Goal: Task Accomplishment & Management: Complete application form

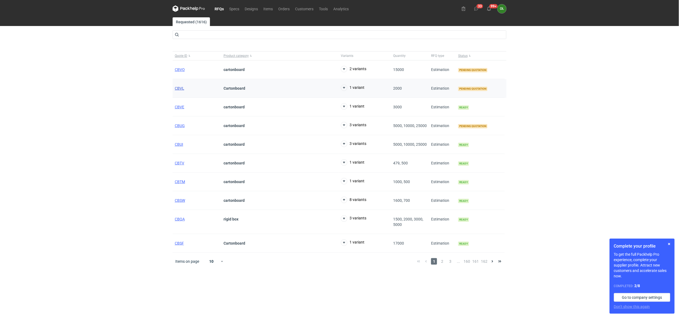
click at [180, 89] on span "CBVL" at bounding box center [179, 88] width 9 height 4
click at [178, 73] on div "CBVO" at bounding box center [197, 69] width 49 height 19
click at [178, 70] on span "CBVO" at bounding box center [180, 69] width 10 height 4
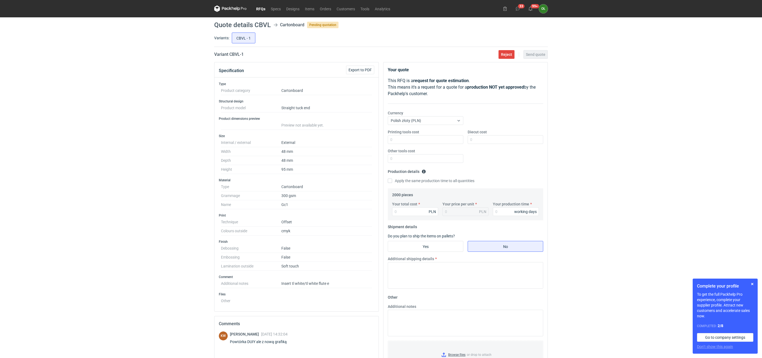
click at [253, 10] on link "RFQs" at bounding box center [260, 8] width 15 height 6
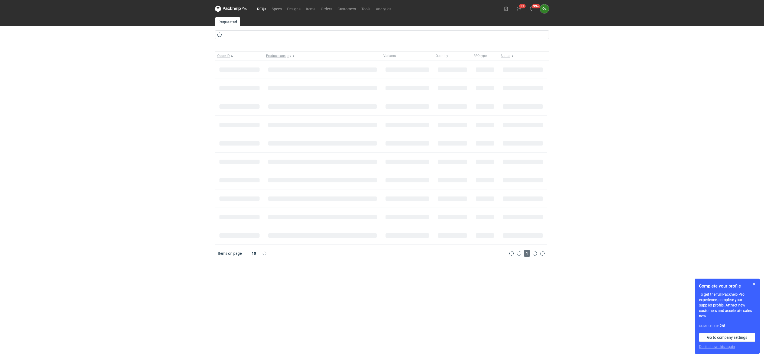
click at [257, 8] on link "RFQs" at bounding box center [261, 8] width 15 height 6
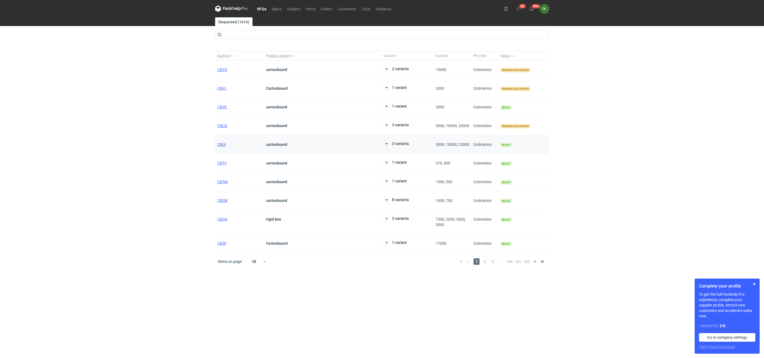
click at [222, 145] on span "CBUI" at bounding box center [221, 144] width 8 height 4
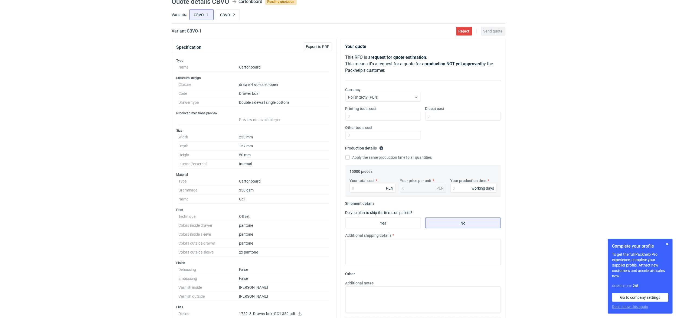
scroll to position [24, 0]
click at [229, 10] on input "CBVO - 2" at bounding box center [228, 14] width 24 height 10
radio input "true"
click at [196, 12] on input "CBVO - 1" at bounding box center [202, 14] width 24 height 10
radio input "true"
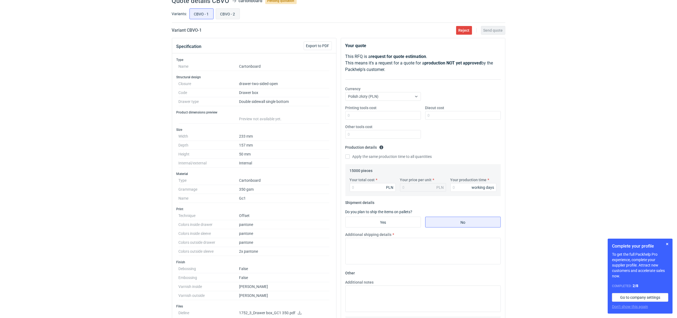
click at [237, 15] on input "CBVO - 2" at bounding box center [228, 14] width 24 height 10
radio input "true"
click at [204, 13] on input "CBVO - 1" at bounding box center [202, 14] width 24 height 10
radio input "true"
click at [223, 15] on input "CBVO - 2" at bounding box center [228, 14] width 24 height 10
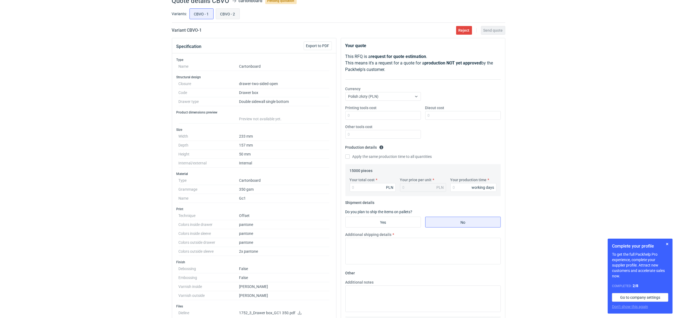
radio input "true"
click at [199, 15] on input "CBVO - 1" at bounding box center [202, 14] width 24 height 10
radio input "true"
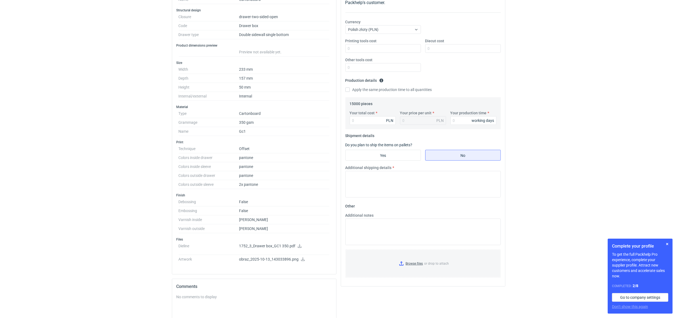
scroll to position [96, 0]
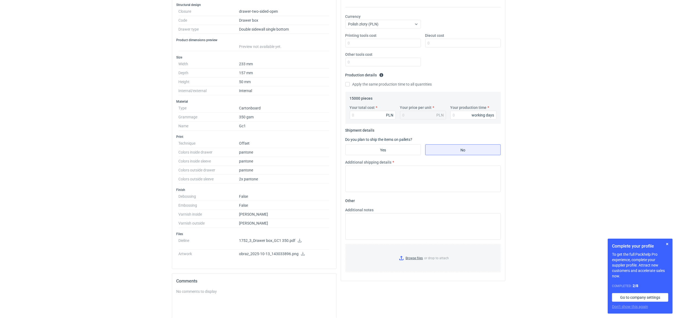
click at [302, 256] on link at bounding box center [303, 254] width 4 height 4
click at [298, 242] on icon at bounding box center [300, 241] width 4 height 4
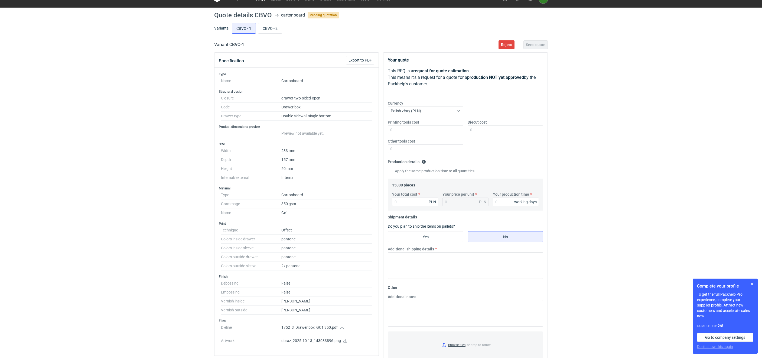
scroll to position [0, 0]
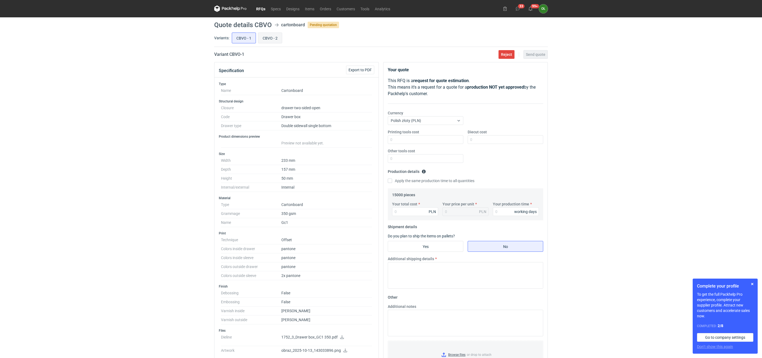
click at [274, 38] on input "CBVO - 2" at bounding box center [270, 38] width 24 height 10
radio input "true"
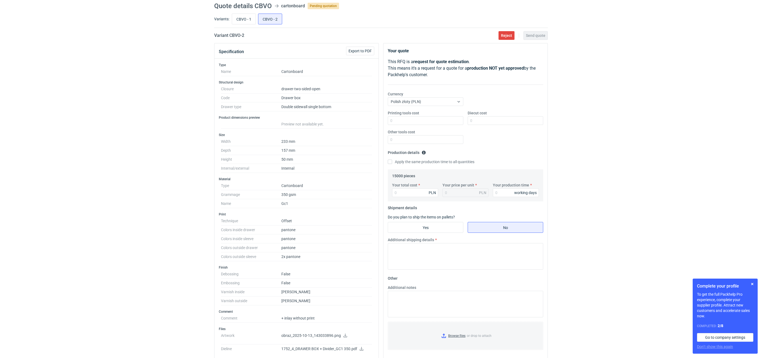
scroll to position [13, 0]
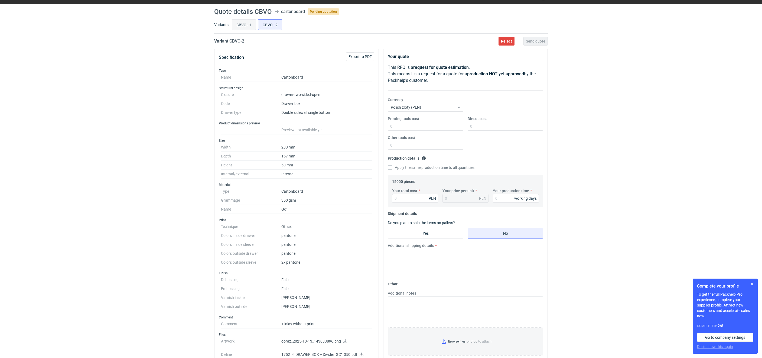
click at [235, 23] on input "CBVO - 1" at bounding box center [244, 24] width 24 height 10
radio input "true"
click at [267, 23] on input "CBVO - 2" at bounding box center [270, 24] width 24 height 10
radio input "true"
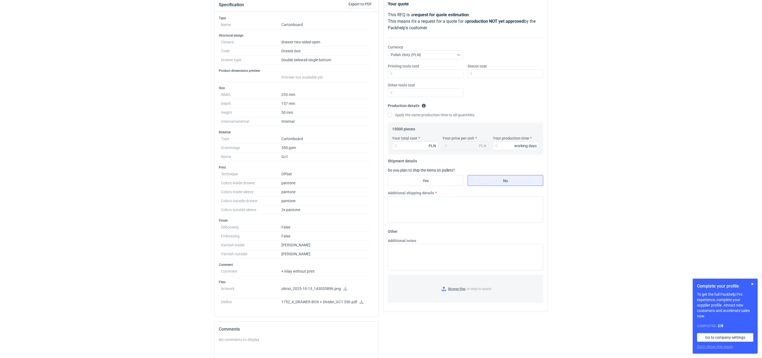
scroll to position [68, 0]
click at [364, 302] on p "1752_4_DRAWER BOX + Divider_GC1 350.pdf" at bounding box center [326, 300] width 91 height 5
click at [360, 302] on icon at bounding box center [361, 300] width 4 height 4
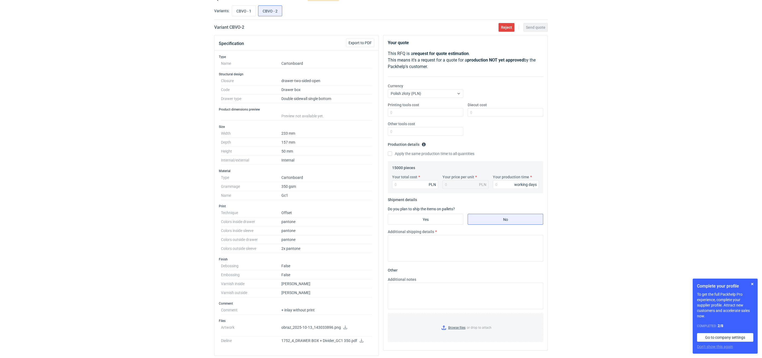
scroll to position [41, 0]
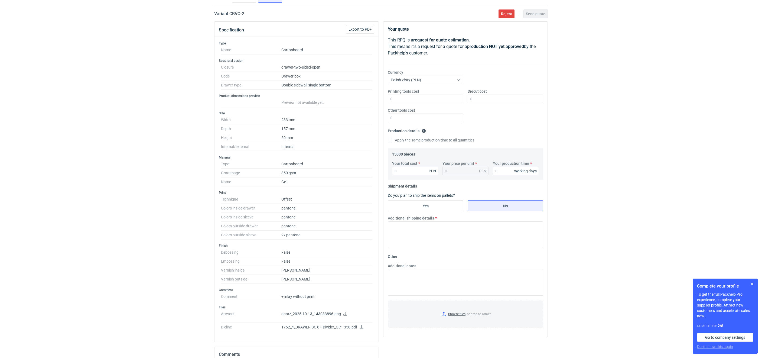
click at [360, 318] on icon at bounding box center [361, 327] width 4 height 4
click at [113, 130] on div "RFQs Specs Designs Items Orders Customers Tools Analytics 33 99+ OŁ Olga Łopato…" at bounding box center [381, 138] width 762 height 358
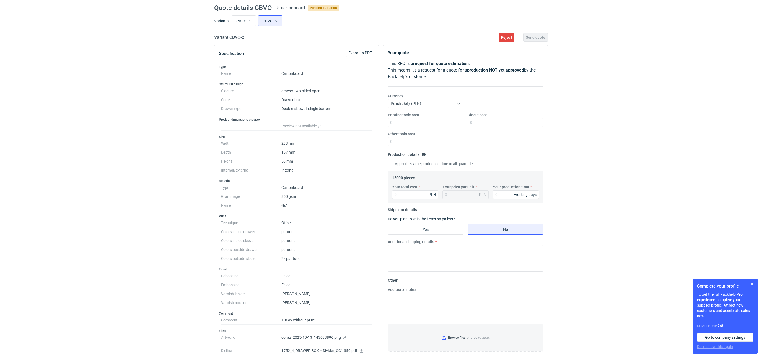
scroll to position [0, 0]
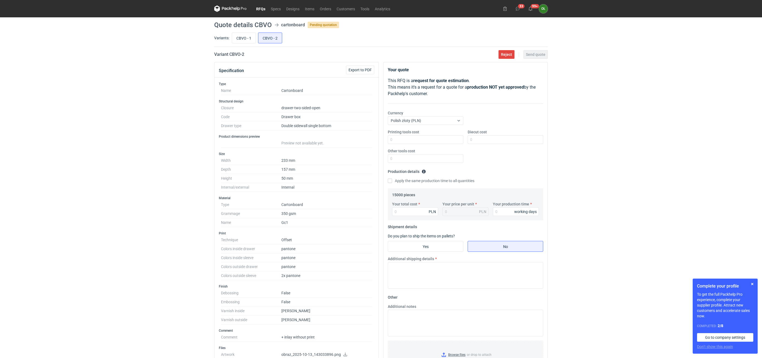
click at [237, 6] on icon at bounding box center [230, 8] width 32 height 6
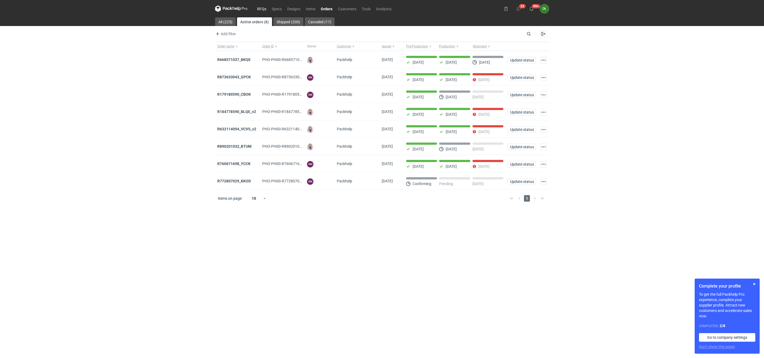
click at [258, 10] on link "RFQs" at bounding box center [261, 8] width 15 height 6
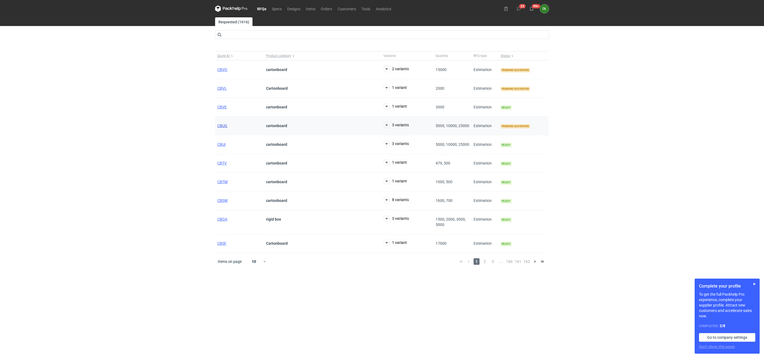
click at [222, 126] on span "CBUG" at bounding box center [222, 125] width 10 height 4
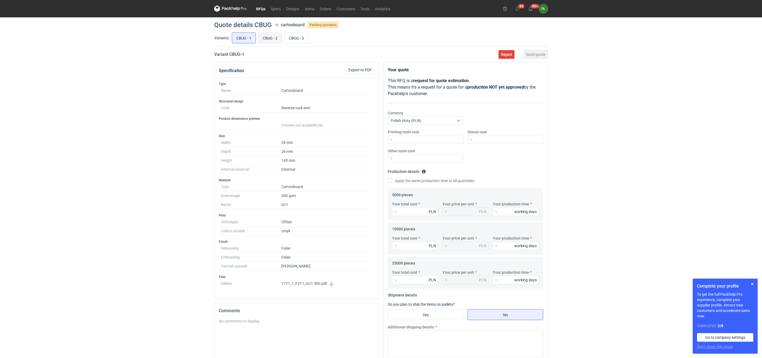
click at [274, 41] on input "CBUG - 2" at bounding box center [270, 38] width 24 height 10
radio input "true"
click at [300, 41] on input "CBUG - 3" at bounding box center [297, 38] width 24 height 10
radio input "true"
click at [267, 41] on input "CBUG - 2" at bounding box center [270, 38] width 24 height 10
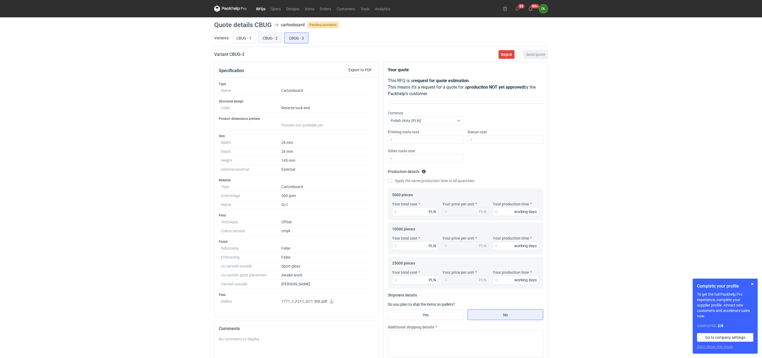
radio input "true"
click at [303, 45] on div "Variants: CBUG - 1 CBUG - 2 CBUG - 3" at bounding box center [381, 38] width 334 height 15
click at [305, 37] on input "CBUG - 3" at bounding box center [297, 38] width 24 height 10
radio input "true"
click at [246, 37] on input "CBUG - 1" at bounding box center [244, 38] width 24 height 10
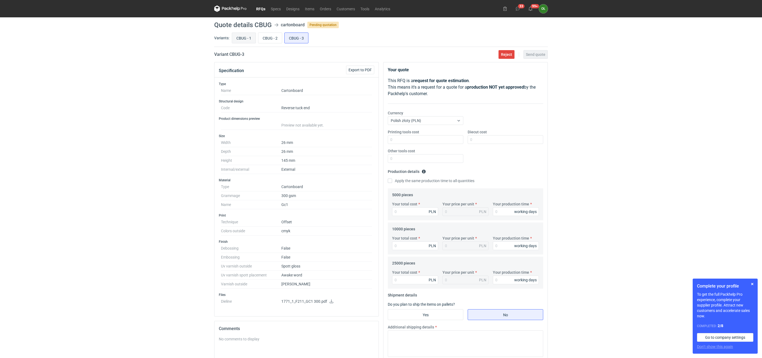
radio input "true"
click at [472, 143] on input "Diecut cost" at bounding box center [506, 139] width 76 height 9
type input "1600"
drag, startPoint x: 414, startPoint y: 281, endPoint x: 738, endPoint y: 313, distance: 324.9
click at [415, 281] on input "Your total cost" at bounding box center [415, 279] width 46 height 9
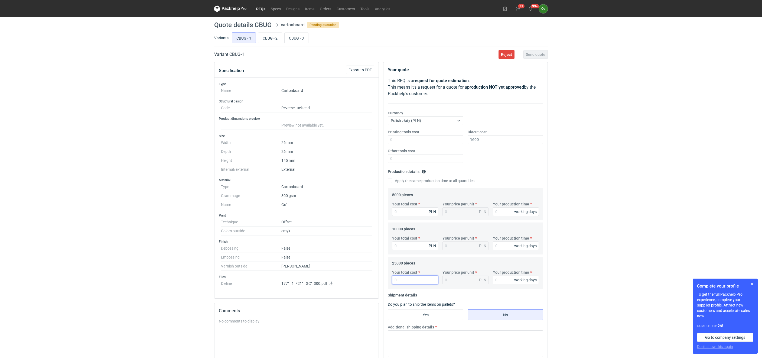
click at [410, 279] on input "Your total cost" at bounding box center [415, 279] width 46 height 9
type input "435"
type input "0.02"
type input "4352"
type input "0.17"
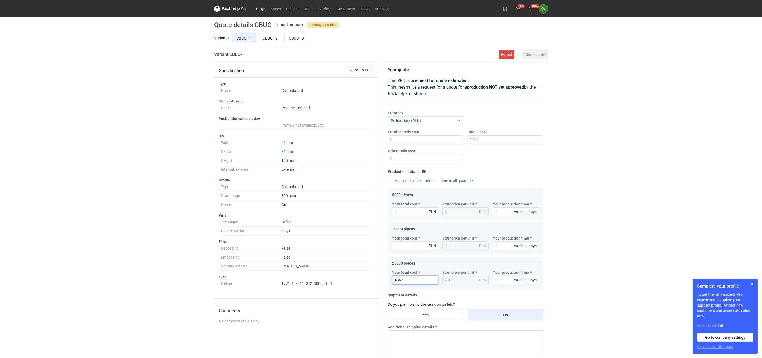
click at [405, 282] on input "4352" at bounding box center [415, 279] width 46 height 9
drag, startPoint x: 421, startPoint y: 280, endPoint x: 363, endPoint y: 274, distance: 58.5
click at [363, 274] on div "Specification Export to PDF Type Name Cartonboard Structural design Code Revers…" at bounding box center [381, 256] width 338 height 388
type input "4"
type input "4790"
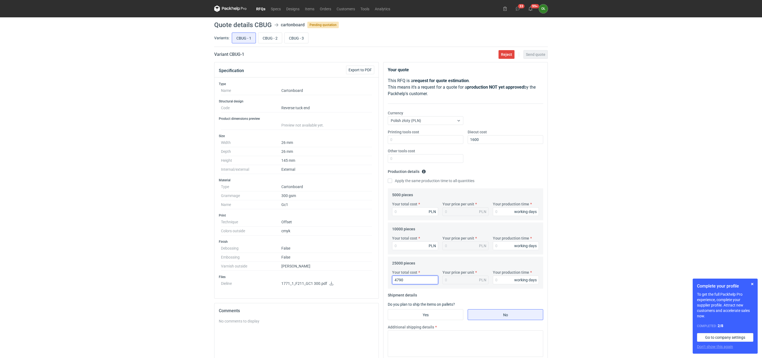
type input "0.19"
type input "4790"
click at [494, 283] on input "Your production time" at bounding box center [516, 279] width 46 height 9
type input "14"
drag, startPoint x: 401, startPoint y: 241, endPoint x: 404, endPoint y: 242, distance: 3.0
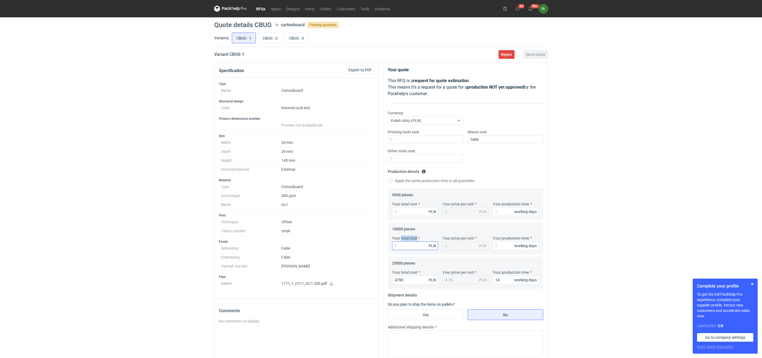
click at [404, 242] on div "Your total cost PLN" at bounding box center [415, 242] width 50 height 15
click at [410, 244] on input "Your total cost" at bounding box center [415, 245] width 46 height 9
type input "2680"
type input "0.27"
type input "2680"
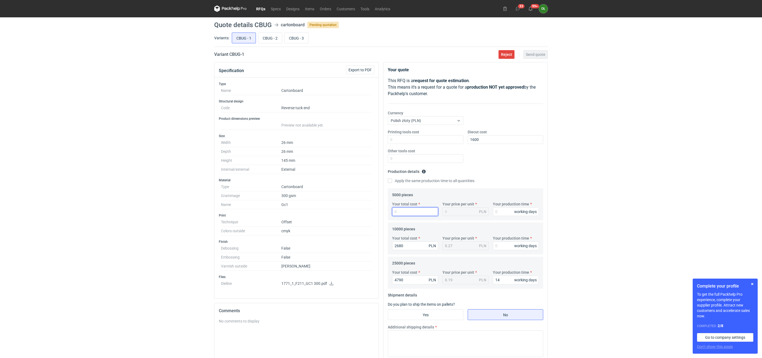
click at [423, 216] on input "Your total cost" at bounding box center [415, 211] width 46 height 9
type input "1980"
type input "0.4"
type input "1980"
click at [496, 247] on input "Your production time" at bounding box center [516, 245] width 46 height 9
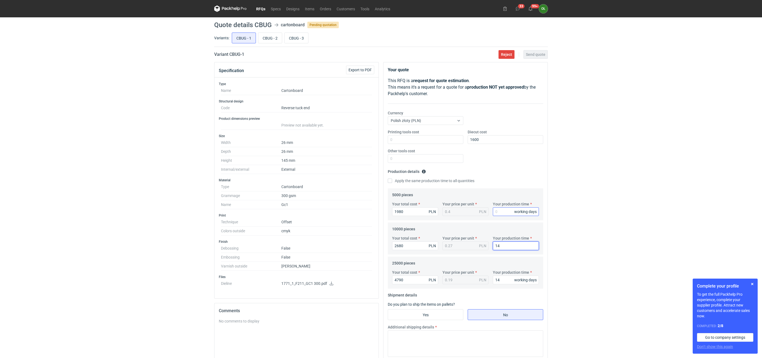
type input "14"
click at [505, 213] on input "Your production time" at bounding box center [516, 211] width 46 height 9
type input "14"
click at [507, 178] on fieldset "Production details Please provide the expected time of production in working da…" at bounding box center [465, 177] width 155 height 21
click at [499, 164] on div "Printing tools cost Diecut cost 1600 Other tools cost" at bounding box center [466, 148] width 160 height 38
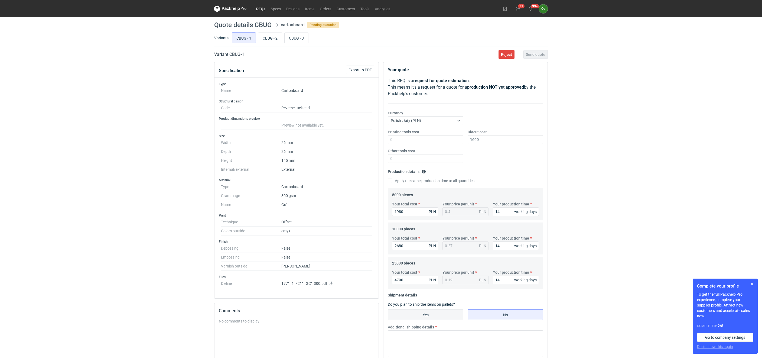
click at [436, 318] on input "Yes" at bounding box center [425, 314] width 75 height 10
radio input "true"
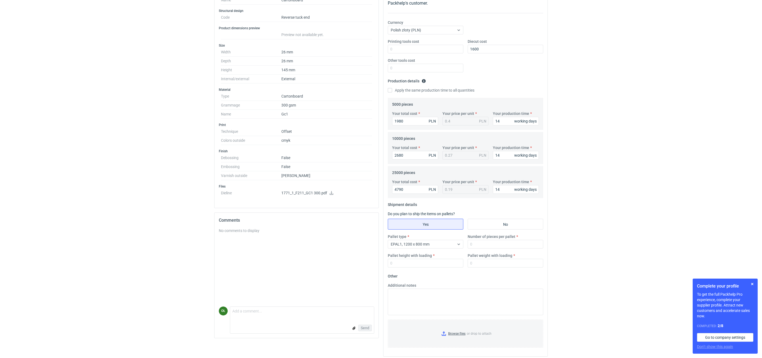
scroll to position [95, 0]
click at [484, 240] on input "Number of pieces per pallet" at bounding box center [506, 241] width 76 height 9
type input "25000"
type input "1500"
type input "1"
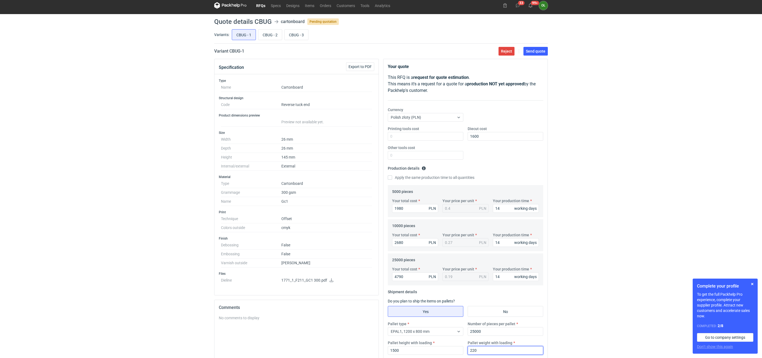
scroll to position [0, 0]
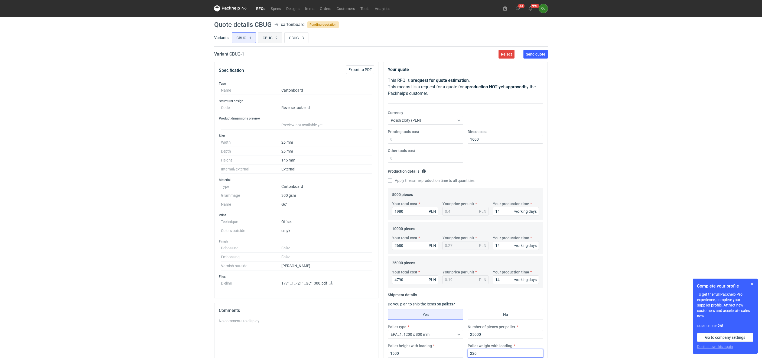
type input "220"
click at [273, 37] on input "CBUG - 2" at bounding box center [270, 37] width 24 height 10
radio input "true"
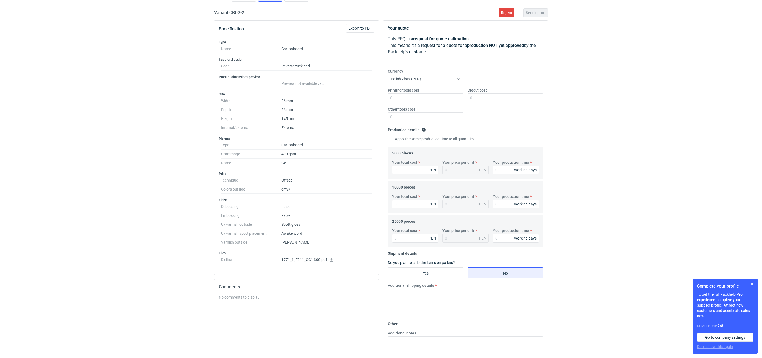
scroll to position [68, 0]
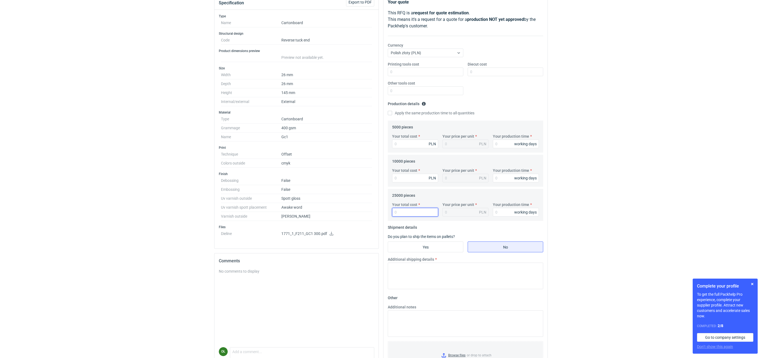
drag, startPoint x: 397, startPoint y: 208, endPoint x: 400, endPoint y: 212, distance: 4.4
click at [398, 210] on input "Your total cost" at bounding box center [415, 212] width 46 height 9
type input "6070"
type input "0.24"
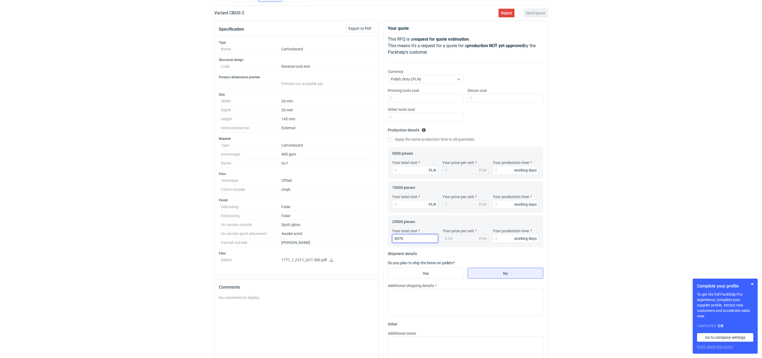
scroll to position [41, 0]
type input "6070"
click at [442, 274] on input "Yes" at bounding box center [425, 273] width 75 height 10
radio input "true"
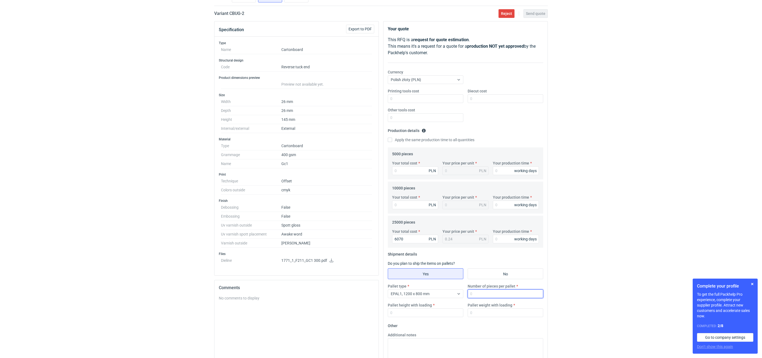
click at [474, 295] on input "Number of pieces per pallet" at bounding box center [506, 293] width 76 height 9
drag, startPoint x: 491, startPoint y: 295, endPoint x: 467, endPoint y: 294, distance: 23.3
click at [468, 294] on input "1600" at bounding box center [506, 293] width 76 height 9
type input "25000"
type input "1600"
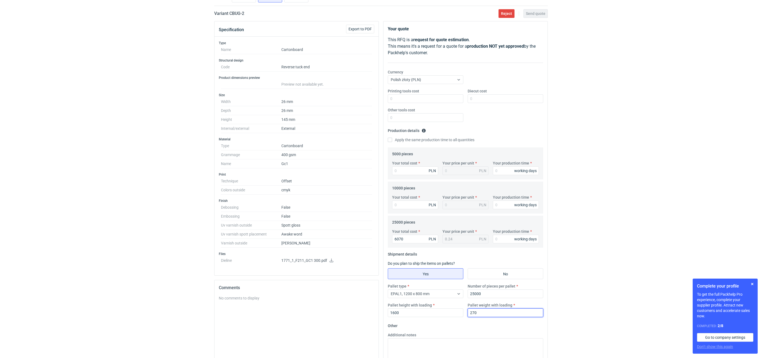
type input "270"
click at [406, 206] on input "Your total cost" at bounding box center [415, 204] width 46 height 9
type input "330"
type input "0.03"
type input "3"
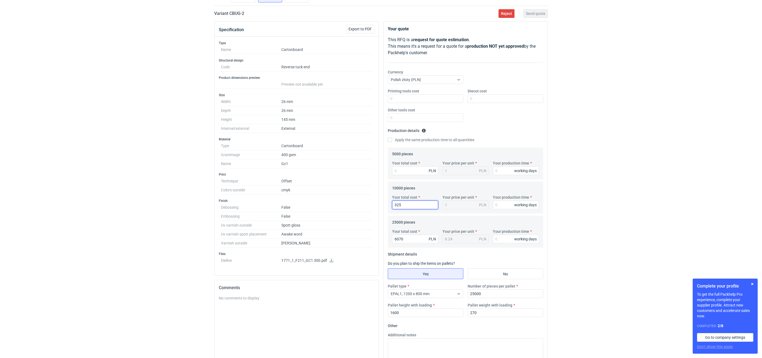
type input "3250"
type input "0.33"
type input "3250"
click at [506, 239] on input "Your production time" at bounding box center [516, 239] width 46 height 9
type input "14"
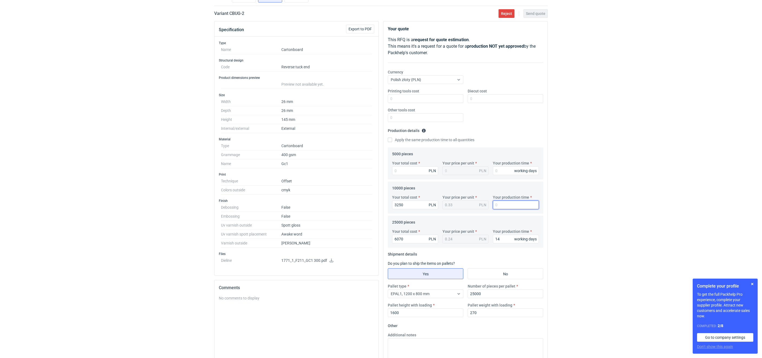
click at [505, 207] on input "Your production time" at bounding box center [516, 204] width 46 height 9
type input "14"
click at [411, 175] on input "Your total cost" at bounding box center [415, 170] width 46 height 9
click at [413, 168] on input "Your total cost" at bounding box center [415, 170] width 46 height 9
type input "2290"
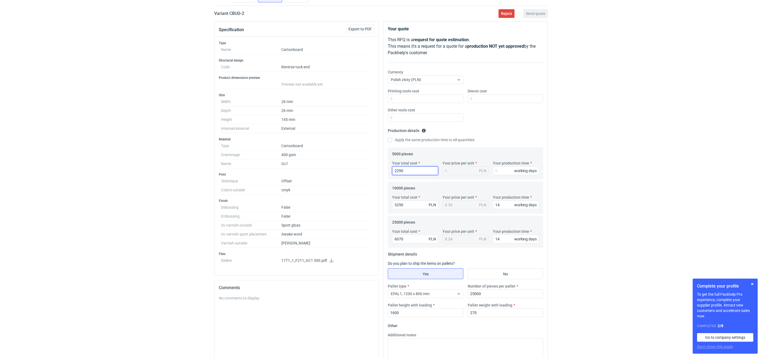
type input "0.46"
type input "2290"
click at [498, 172] on input "Your production time" at bounding box center [516, 170] width 46 height 9
type input "14"
click at [487, 119] on div "Printing tools cost Diecut cost Other tools cost" at bounding box center [466, 107] width 160 height 38
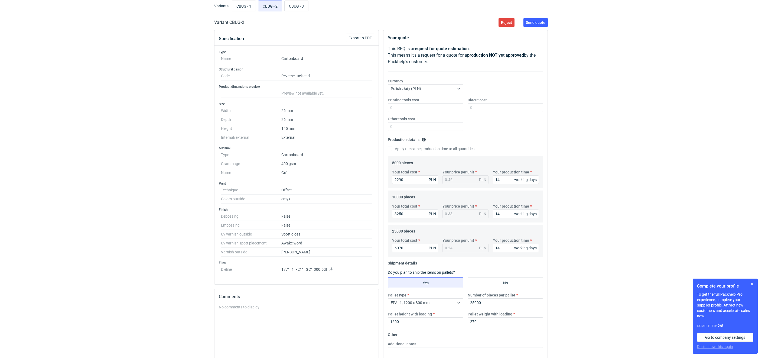
scroll to position [27, 0]
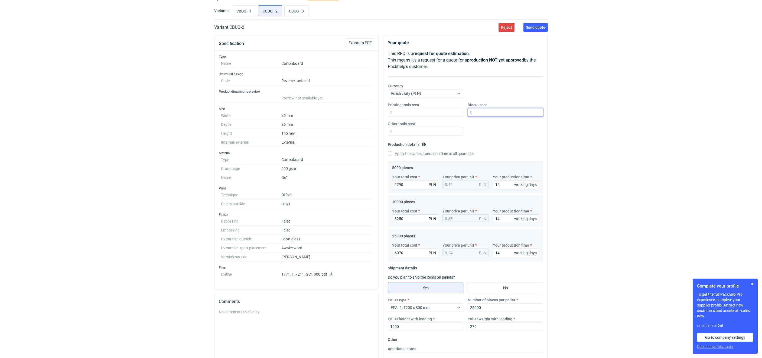
click at [494, 115] on input "Diecut cost" at bounding box center [506, 112] width 76 height 9
click at [238, 8] on input "CBUG - 1" at bounding box center [244, 11] width 24 height 10
radio input "true"
click at [269, 9] on input "CBUG - 2" at bounding box center [270, 11] width 24 height 10
radio input "true"
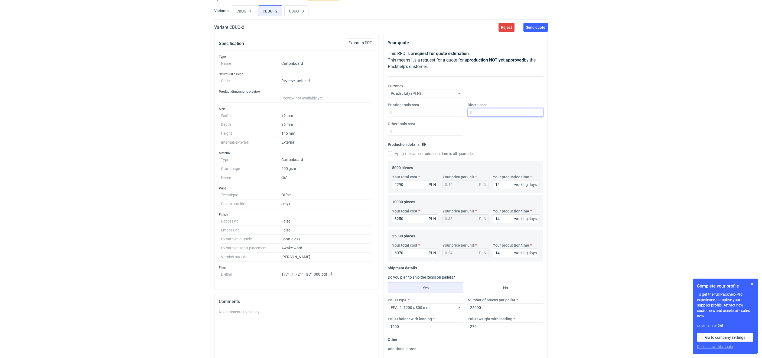
click at [476, 112] on input "Diecut cost" at bounding box center [506, 112] width 76 height 9
type input "1300"
click at [489, 142] on fieldset "Production details Please provide the expected time of production in working da…" at bounding box center [465, 150] width 155 height 21
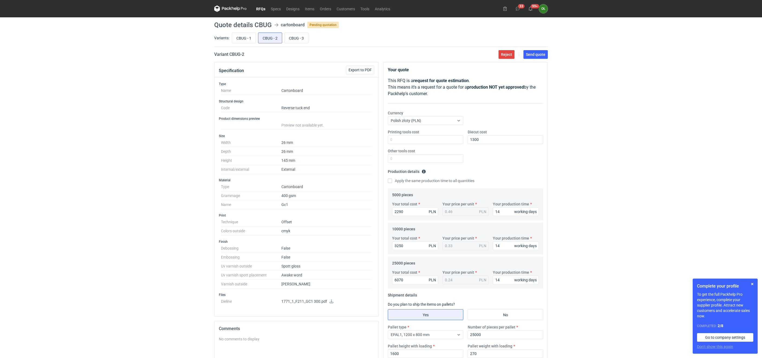
click at [528, 167] on div "Printing tools cost Diecut cost 1300 Other tools cost" at bounding box center [466, 148] width 160 height 38
click at [295, 39] on input "CBUG - 3" at bounding box center [297, 38] width 24 height 10
radio input "true"
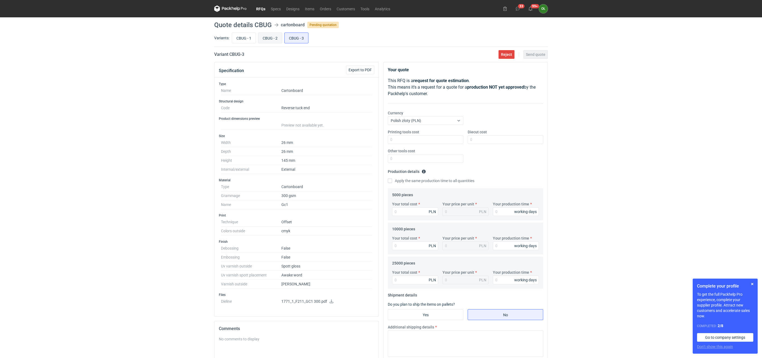
click at [272, 33] on input "CBUG - 2" at bounding box center [270, 38] width 24 height 10
radio input "true"
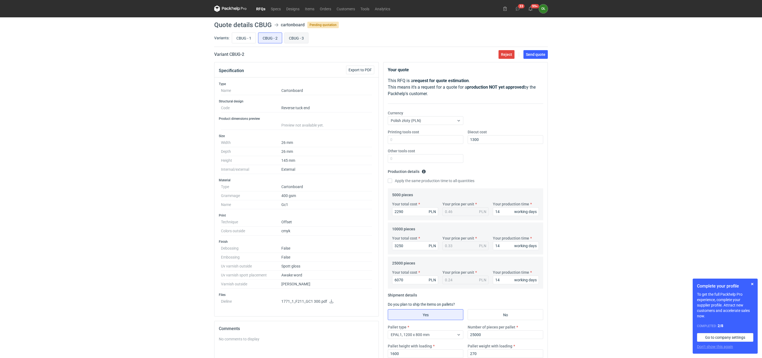
click at [292, 34] on input "CBUG - 3" at bounding box center [297, 38] width 24 height 10
radio input "true"
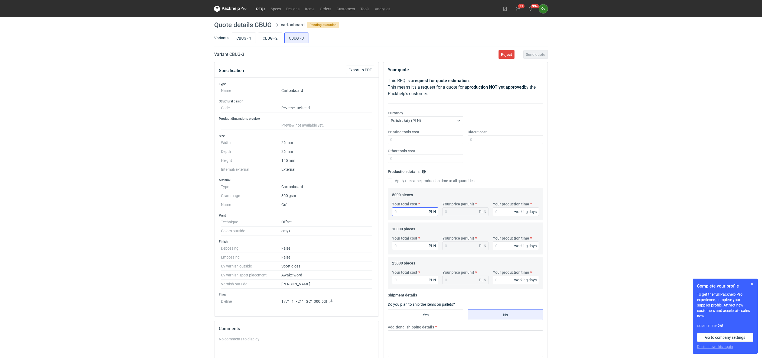
drag, startPoint x: 396, startPoint y: 207, endPoint x: 403, endPoint y: 212, distance: 7.7
click at [402, 212] on div "Your total cost PLN" at bounding box center [415, 208] width 50 height 15
click at [403, 212] on input "Your total cost" at bounding box center [415, 211] width 46 height 9
type input "2200"
type input "0.44"
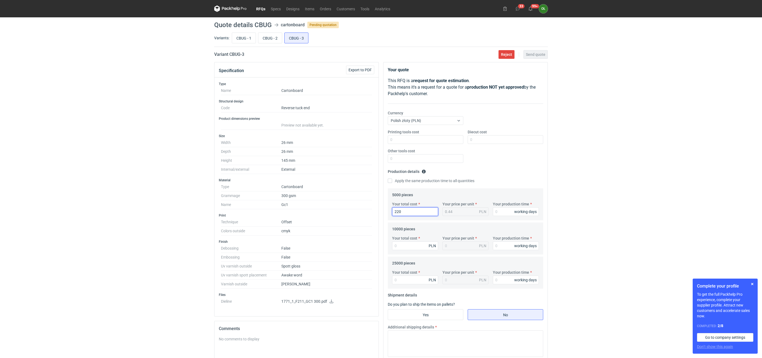
type input "22"
type input "2220"
type input "0.44"
type input "14"
click at [268, 39] on input "CBUG - 2" at bounding box center [270, 38] width 24 height 10
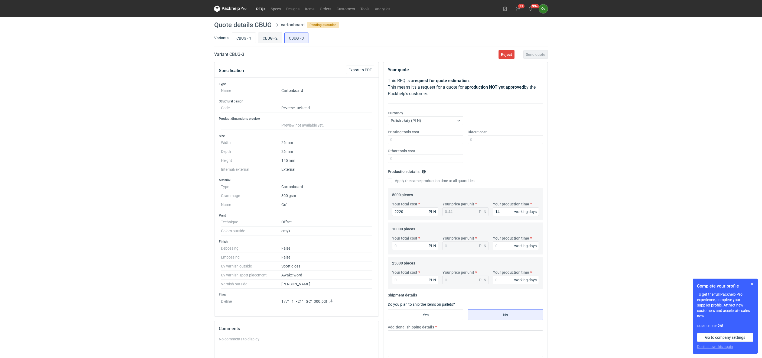
radio input "true"
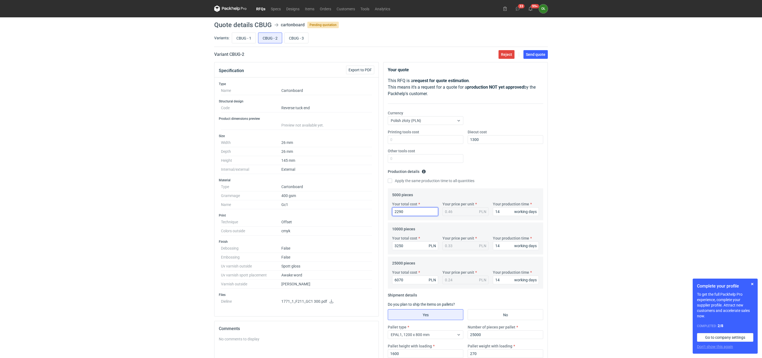
drag, startPoint x: 413, startPoint y: 210, endPoint x: 385, endPoint y: 208, distance: 28.5
click at [385, 208] on div "Your quote This RFQ is a request for quote estimation . This means it's a reque…" at bounding box center [465, 254] width 164 height 384
type input "2"
type input "2660"
type input "0.53"
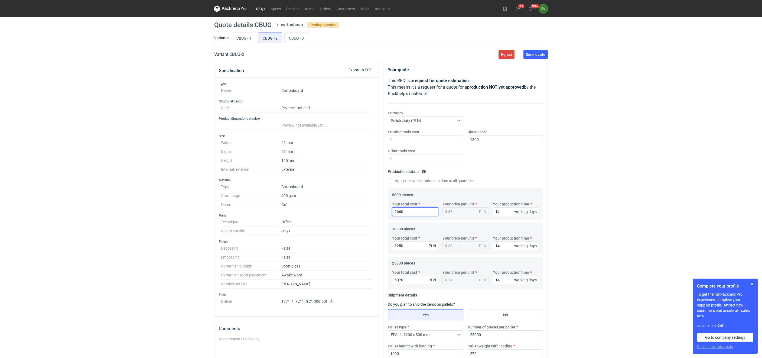
type input "2660"
click at [411, 246] on input "3250" at bounding box center [415, 245] width 46 height 9
drag, startPoint x: 418, startPoint y: 245, endPoint x: 374, endPoint y: 242, distance: 43.9
click at [374, 242] on div "Specification Export to PDF Type Name Cartonboard Structural design Code Revers…" at bounding box center [381, 256] width 338 height 389
type input "3"
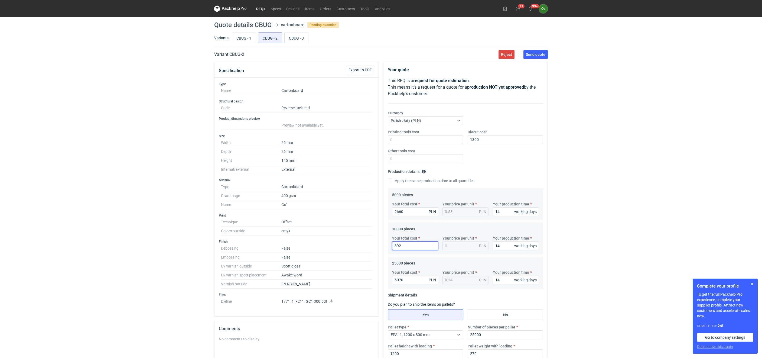
type input "3920"
type input "0.39"
type input "3920"
drag, startPoint x: 414, startPoint y: 278, endPoint x: 357, endPoint y: 278, distance: 56.9
click at [357, 278] on div "Specification Export to PDF Type Name Cartonboard Structural design Code Revers…" at bounding box center [381, 256] width 338 height 389
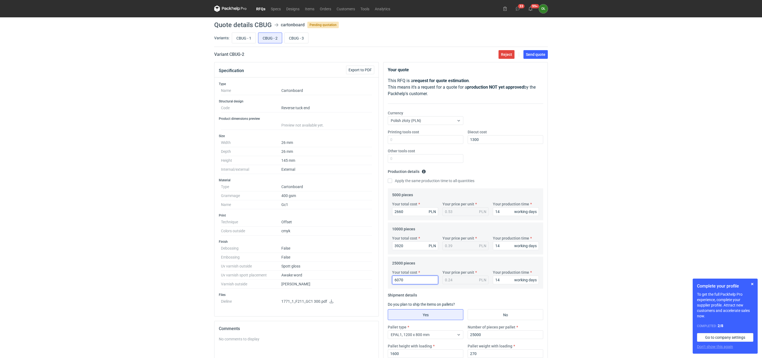
type input "7"
type input "7690"
type input "0.31"
type input "7690"
click at [161, 249] on div "RFQs Specs Designs Items Orders Customers Tools Analytics 33 99+ OŁ Olga Łopato…" at bounding box center [381, 179] width 762 height 358
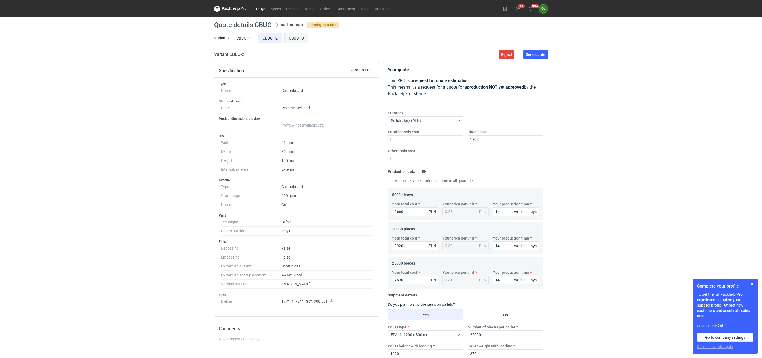
click at [299, 42] on input "CBUG - 3" at bounding box center [297, 38] width 24 height 10
radio input "true"
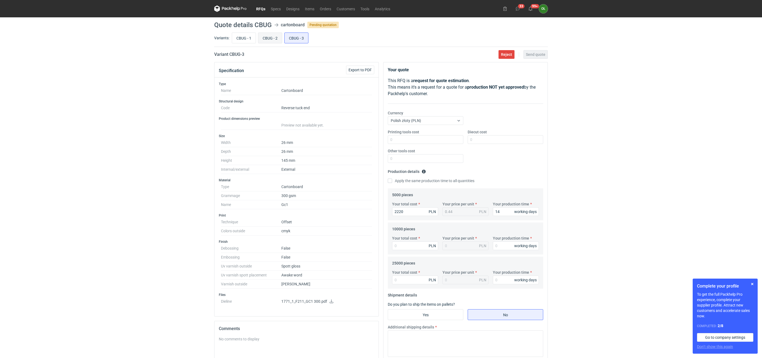
click at [269, 39] on input "CBUG - 2" at bounding box center [270, 38] width 24 height 10
radio input "true"
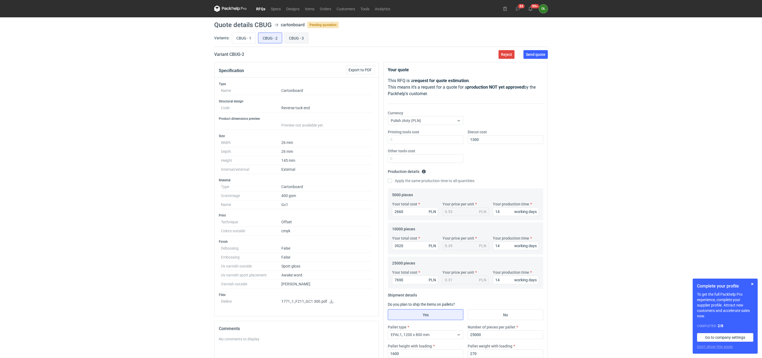
click at [288, 38] on input "CBUG - 3" at bounding box center [297, 38] width 24 height 10
radio input "true"
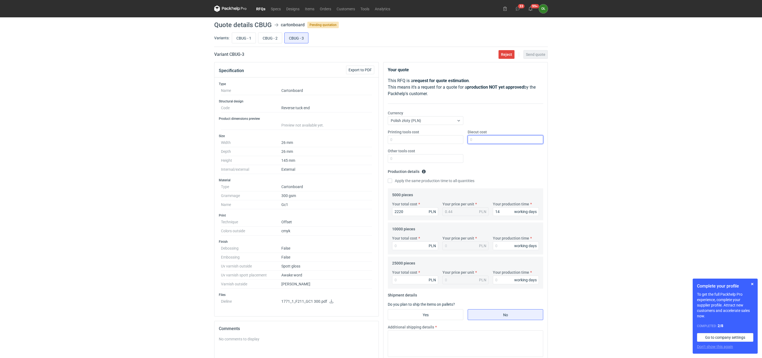
click at [493, 142] on input "Diecut cost" at bounding box center [506, 139] width 76 height 9
click at [478, 142] on input "Diecut cost" at bounding box center [506, 139] width 76 height 9
type input "1600"
click at [243, 38] on input "CBUG - 1" at bounding box center [244, 38] width 24 height 10
radio input "true"
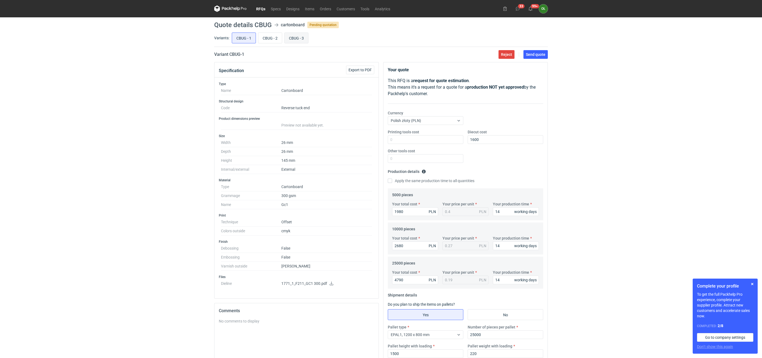
click at [303, 39] on input "CBUG - 3" at bounding box center [297, 38] width 24 height 10
radio input "true"
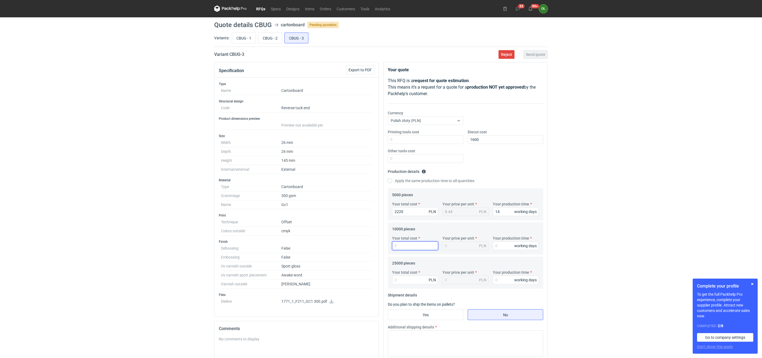
click at [419, 246] on input "Your total cost" at bounding box center [415, 245] width 46 height 9
type input "3260"
type input "0.33"
type input "3260"
click at [399, 280] on input "Your total cost" at bounding box center [415, 279] width 46 height 9
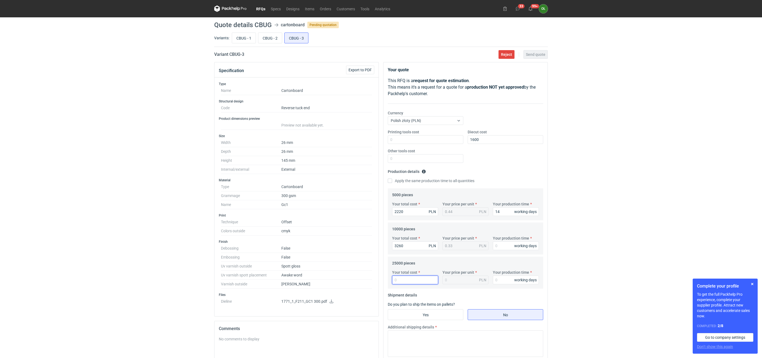
click at [408, 281] on input "Your total cost" at bounding box center [415, 279] width 46 height 9
type input "6140"
type input "0.25"
type input "6140"
click at [506, 242] on input "Your production time" at bounding box center [516, 245] width 46 height 9
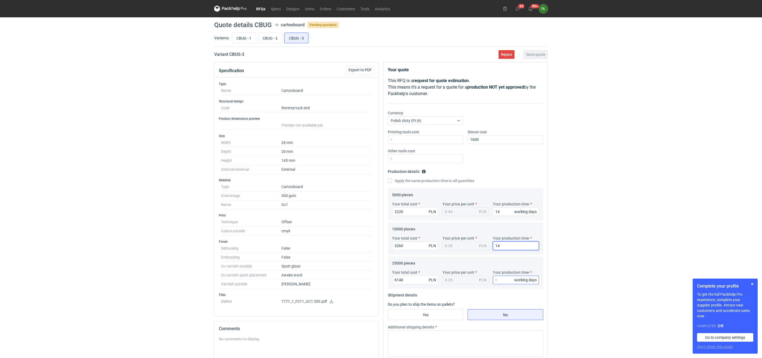
type input "14"
click at [504, 276] on input "Your production time" at bounding box center [516, 279] width 46 height 9
type input "14"
click at [601, 236] on div "RFQs Specs Designs Items Orders Customers Tools Analytics 33 99+ OŁ Olga Łopato…" at bounding box center [381, 179] width 762 height 358
click at [678, 282] on button "button" at bounding box center [752, 284] width 6 height 6
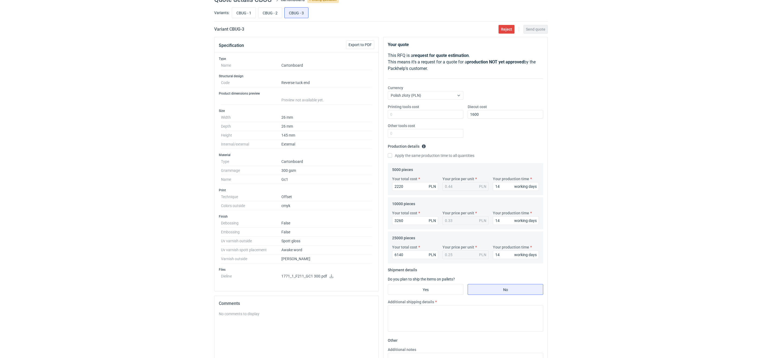
scroll to position [13, 0]
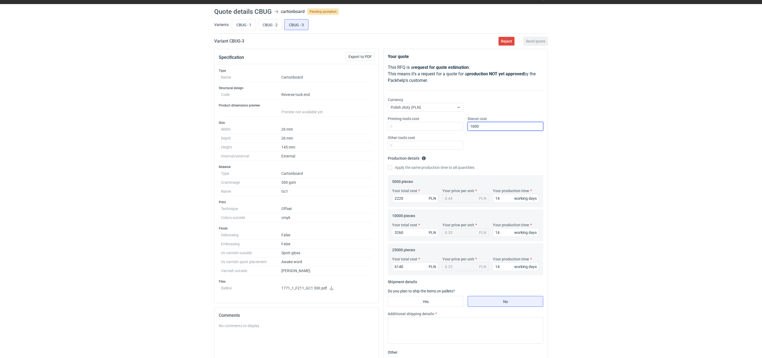
click at [476, 124] on input "1600" at bounding box center [506, 126] width 76 height 9
click at [474, 126] on input "1600" at bounding box center [506, 126] width 76 height 9
type input "1700"
click at [268, 24] on input "CBUG - 2" at bounding box center [270, 24] width 24 height 10
radio input "true"
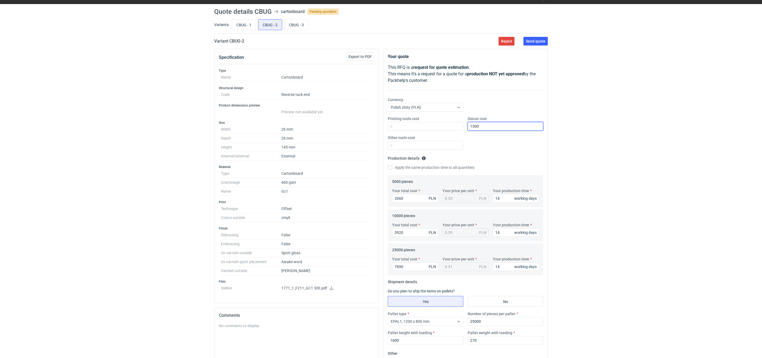
click at [475, 127] on input "1300" at bounding box center [506, 126] width 76 height 9
type input "1400"
click at [247, 25] on input "CBUG - 1" at bounding box center [244, 24] width 24 height 10
radio input "true"
click at [475, 129] on input "1600" at bounding box center [506, 126] width 76 height 9
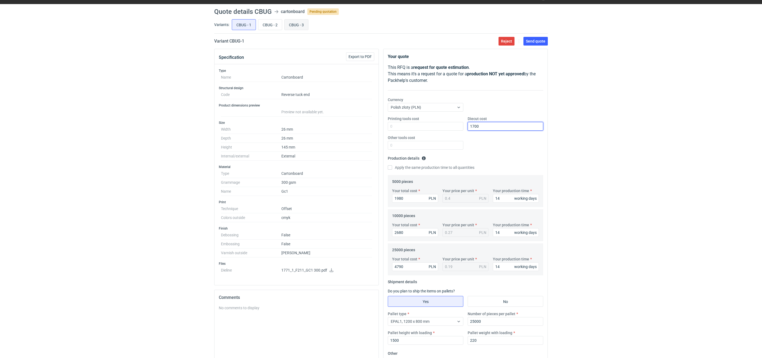
type input "1700"
click at [290, 27] on input "CBUG - 3" at bounding box center [297, 24] width 24 height 10
radio input "true"
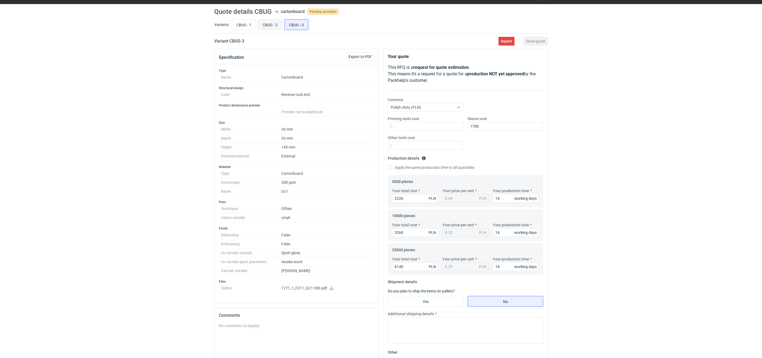
click at [266, 25] on input "CBUG - 2" at bounding box center [270, 24] width 24 height 10
radio input "true"
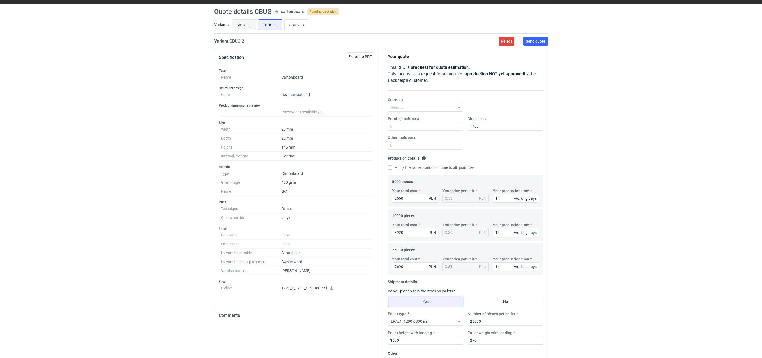
click at [253, 25] on input "CBUG - 1" at bounding box center [244, 24] width 24 height 10
radio input "true"
click at [298, 25] on input "CBUG - 3" at bounding box center [297, 24] width 24 height 10
radio input "true"
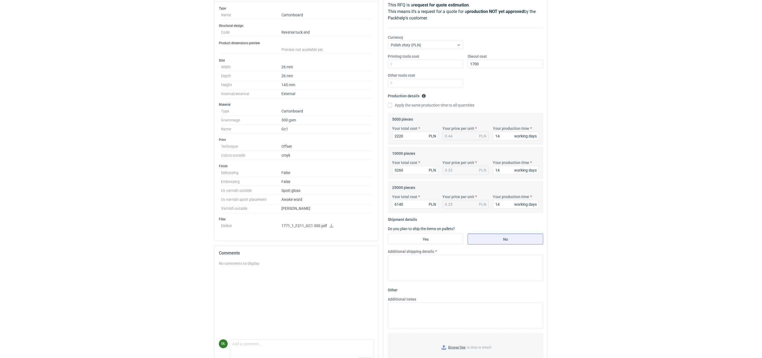
scroll to position [95, 0]
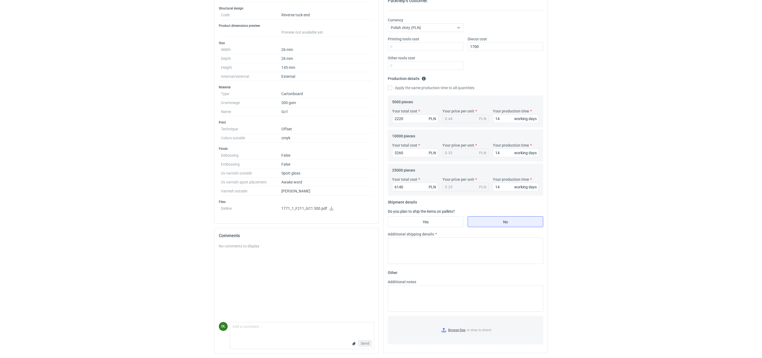
click at [432, 214] on fieldset "Shipment details Do you plan to ship the items on pallets? Yes No Additional sh…" at bounding box center [465, 233] width 155 height 70
click at [441, 220] on input "Yes" at bounding box center [425, 221] width 75 height 10
radio input "true"
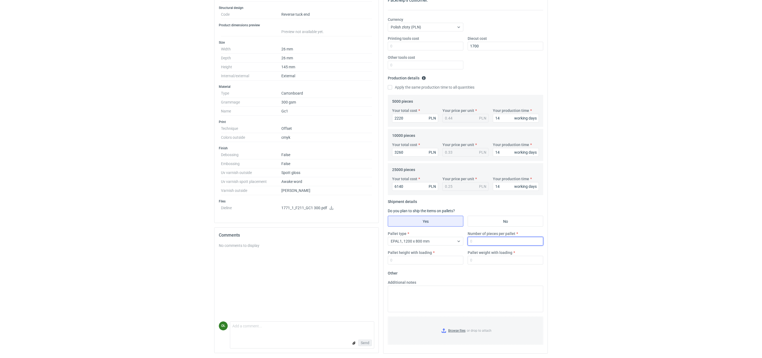
click at [476, 239] on input "Number of pieces per pallet" at bounding box center [506, 241] width 76 height 9
type input "25000"
click at [401, 257] on input "Pallet height with loading" at bounding box center [426, 260] width 76 height 9
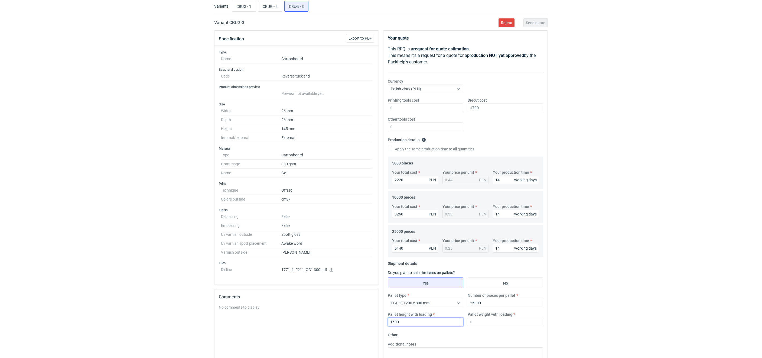
scroll to position [27, 0]
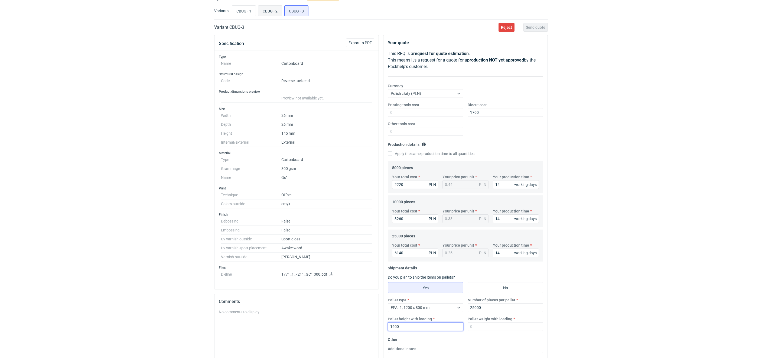
type input "1600"
click at [273, 15] on input "CBUG - 2" at bounding box center [270, 11] width 24 height 10
radio input "true"
click at [291, 14] on input "CBUG - 3" at bounding box center [297, 11] width 24 height 10
radio input "true"
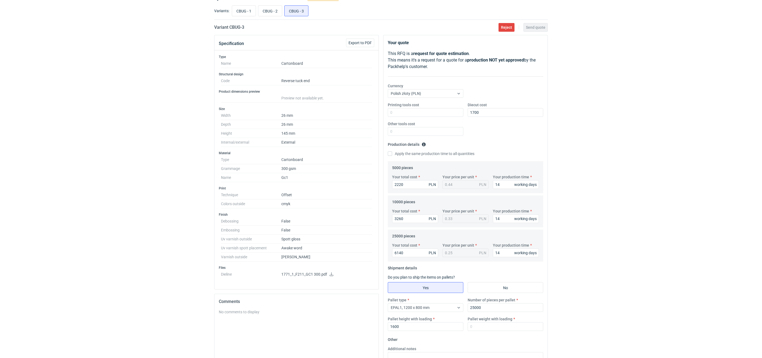
click at [485, 318] on div "Pallet type EPAL1, 1200 x 800 mm Number of pieces per pallet 25000 Pallet heigh…" at bounding box center [466, 316] width 160 height 38
click at [482, 318] on input "Pallet weight with loading" at bounding box center [506, 326] width 76 height 9
type input "220"
click at [182, 234] on div "RFQs Specs Designs Items Orders Customers Tools Analytics 33 99+ OŁ Olga Łopato…" at bounding box center [381, 152] width 762 height 358
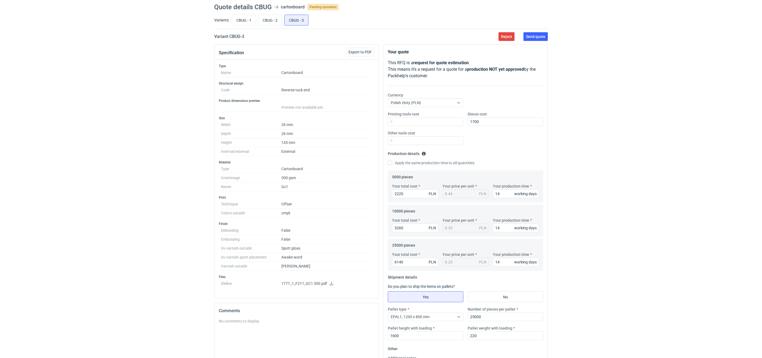
scroll to position [13, 0]
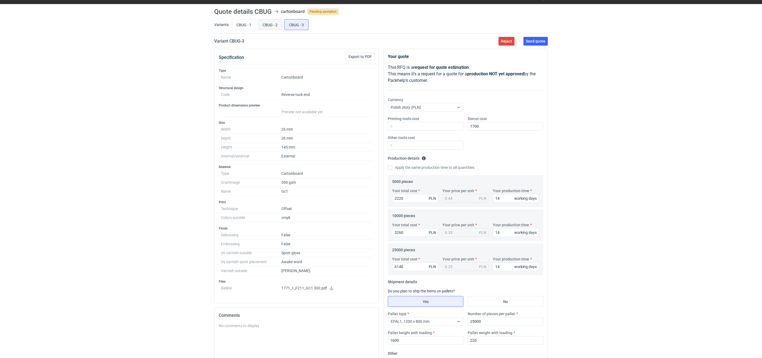
click at [272, 25] on input "CBUG - 2" at bounding box center [270, 24] width 24 height 10
radio input "true"
click at [245, 25] on input "CBUG - 1" at bounding box center [244, 24] width 24 height 10
radio input "true"
click at [271, 26] on input "CBUG - 2" at bounding box center [270, 24] width 24 height 10
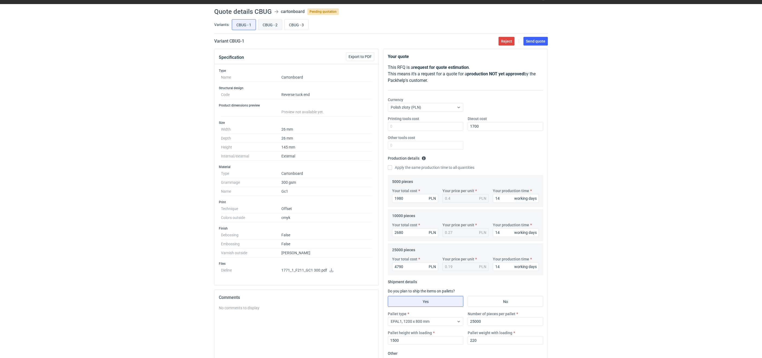
radio input "true"
click at [298, 29] on input "CBUG - 3" at bounding box center [297, 24] width 24 height 10
radio input "true"
click at [241, 23] on input "CBUG - 1" at bounding box center [244, 24] width 24 height 10
radio input "true"
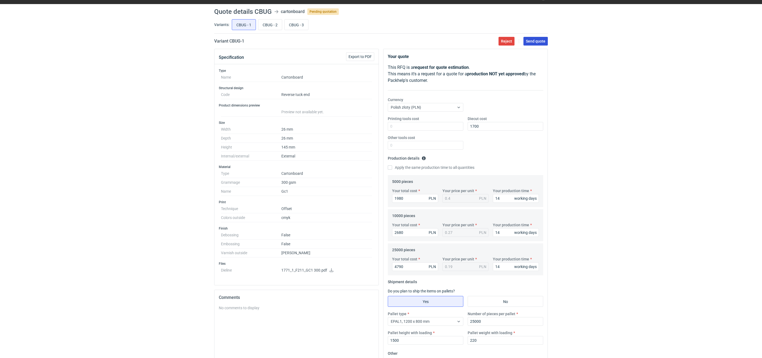
click at [541, 39] on span "Send quote" at bounding box center [535, 41] width 19 height 4
click at [278, 22] on input "CBUG - 2" at bounding box center [270, 24] width 24 height 10
radio input "true"
click at [536, 41] on span "Send quote" at bounding box center [535, 41] width 19 height 4
click at [301, 28] on input "CBUG - 3" at bounding box center [297, 24] width 24 height 10
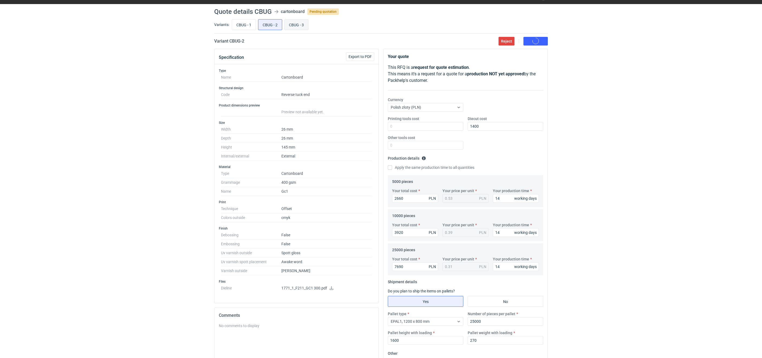
radio input "true"
click at [544, 43] on span "Send quote" at bounding box center [535, 41] width 19 height 4
click at [240, 24] on input "CBUG - 1" at bounding box center [244, 24] width 24 height 10
radio input "true"
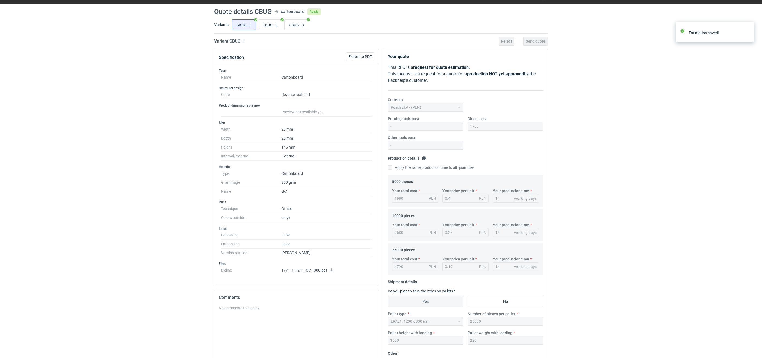
click at [79, 141] on div "RFQs Specs Designs Items Orders Customers Tools Analytics 33 99+ OŁ Olga Łopato…" at bounding box center [381, 166] width 762 height 358
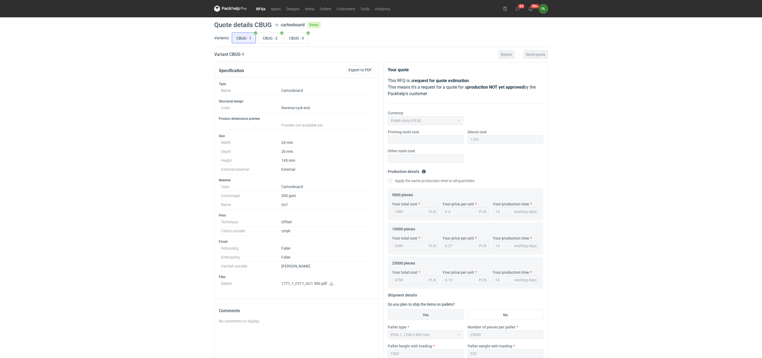
click at [257, 9] on link "RFQs" at bounding box center [260, 8] width 15 height 6
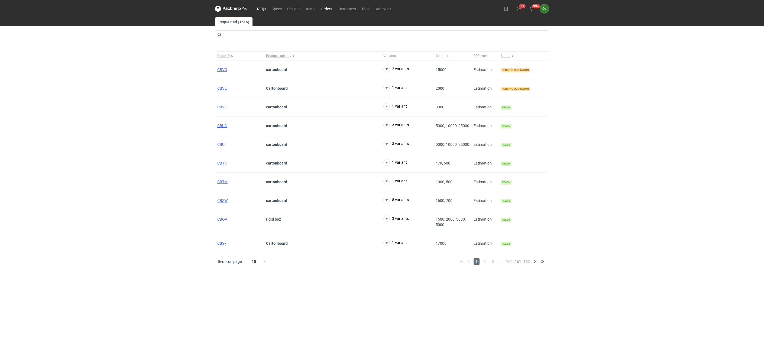
click at [326, 8] on link "Orders" at bounding box center [326, 8] width 17 height 6
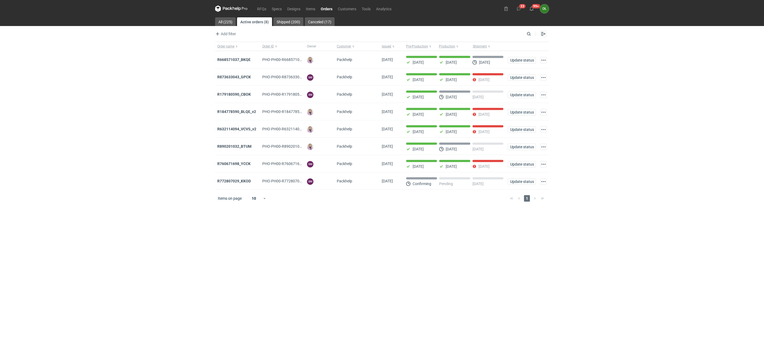
click at [291, 29] on main "All (225) Active orders (8) Shipped (200) Canceled (17) Add filter Owner first …" at bounding box center [382, 187] width 338 height 340
click at [290, 24] on link "Shipped (200)" at bounding box center [288, 21] width 30 height 9
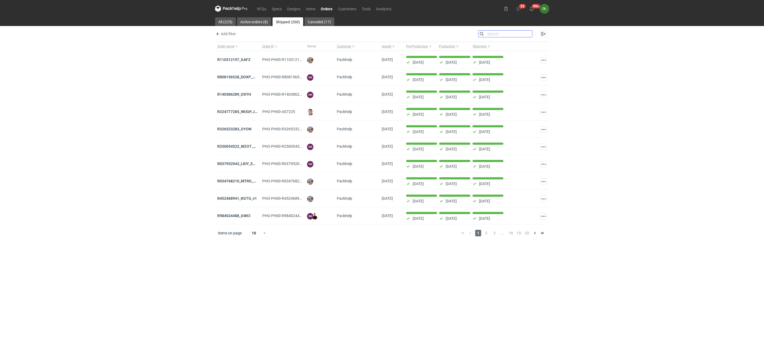
click at [528, 34] on input "Search" at bounding box center [505, 34] width 54 height 6
paste input "R701124979"
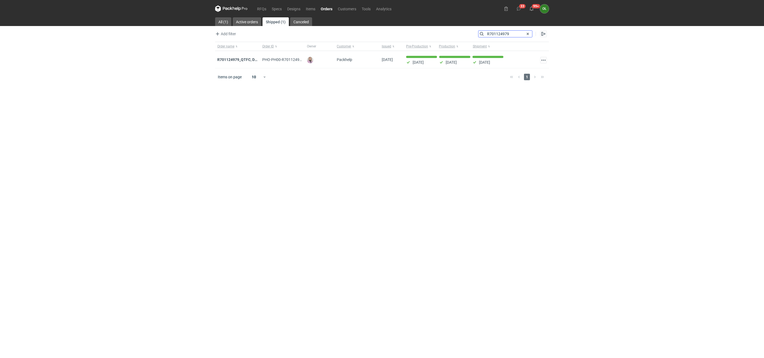
type input "R701124979"
click at [232, 62] on strong "R701124979_QTFC, DUIY" at bounding box center [238, 59] width 43 height 4
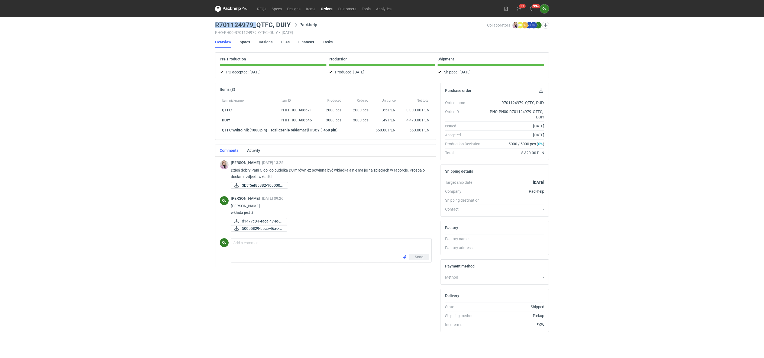
drag, startPoint x: 212, startPoint y: 24, endPoint x: 256, endPoint y: 23, distance: 43.9
click at [256, 23] on div "RFQs Specs Designs Items Orders Customers Tools Analytics 33 99+ OŁ Olga Łopato…" at bounding box center [382, 179] width 764 height 358
copy h3 "R701124979_"
click at [268, 45] on link "Designs" at bounding box center [266, 42] width 14 height 12
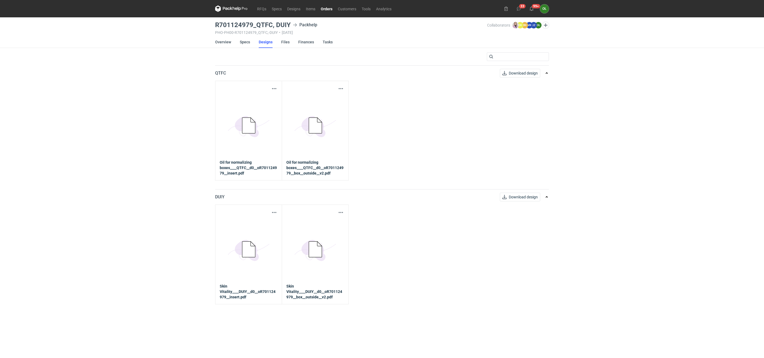
click at [237, 41] on li "Overview" at bounding box center [227, 42] width 25 height 12
click at [245, 42] on link "Specs" at bounding box center [245, 42] width 10 height 12
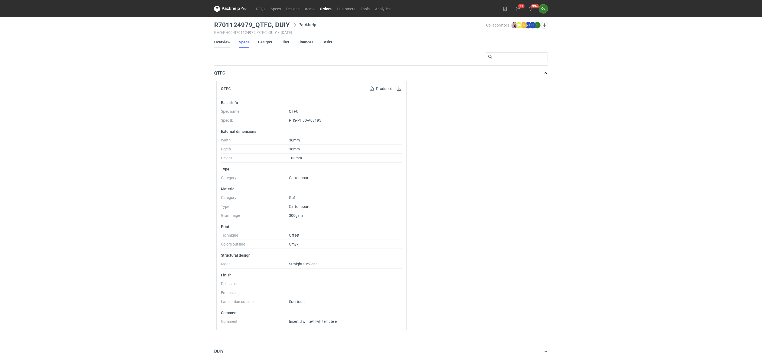
click at [226, 39] on link "Overview" at bounding box center [222, 42] width 16 height 12
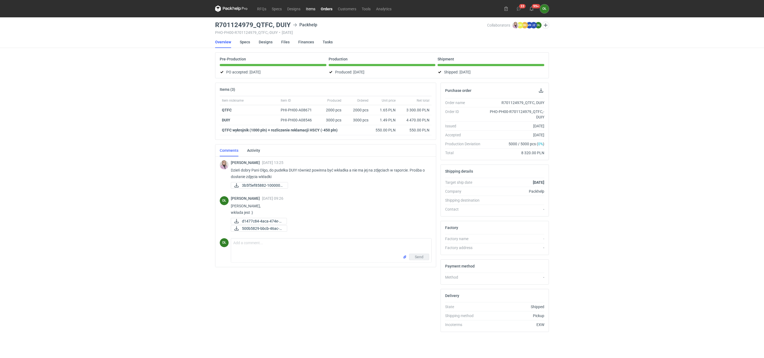
click at [309, 8] on link "Items" at bounding box center [310, 8] width 15 height 6
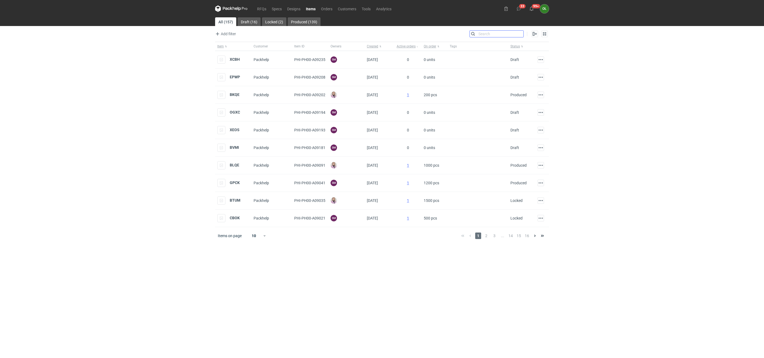
click at [519, 35] on input "Search" at bounding box center [497, 34] width 54 height 6
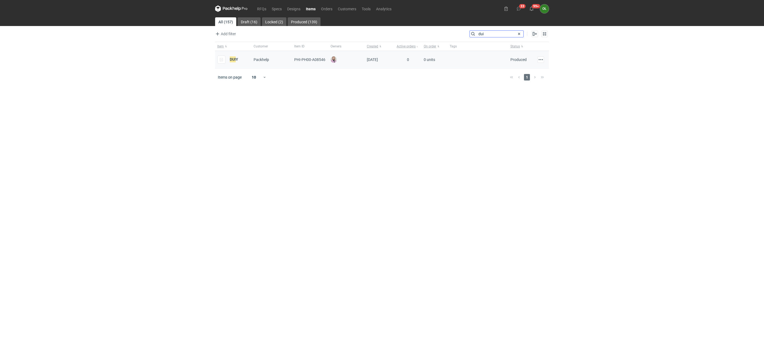
type input "dui"
click at [229, 64] on div "DUI Y" at bounding box center [233, 60] width 36 height 18
click at [230, 61] on em "DUI" at bounding box center [233, 59] width 6 height 6
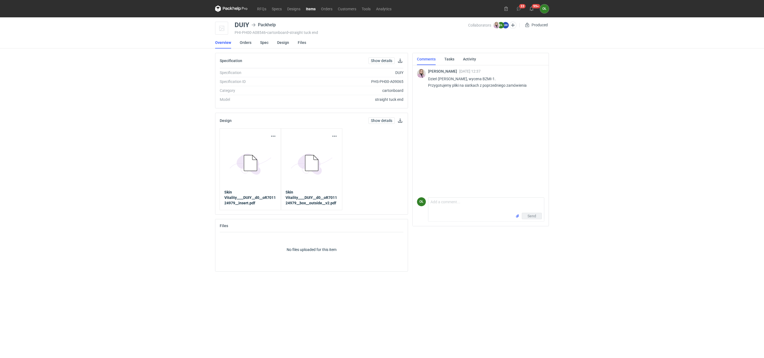
click at [261, 12] on nav "RFQs Specs Designs Items Orders Customers Tools Analytics" at bounding box center [304, 8] width 179 height 17
click at [262, 9] on link "RFQs" at bounding box center [261, 8] width 15 height 6
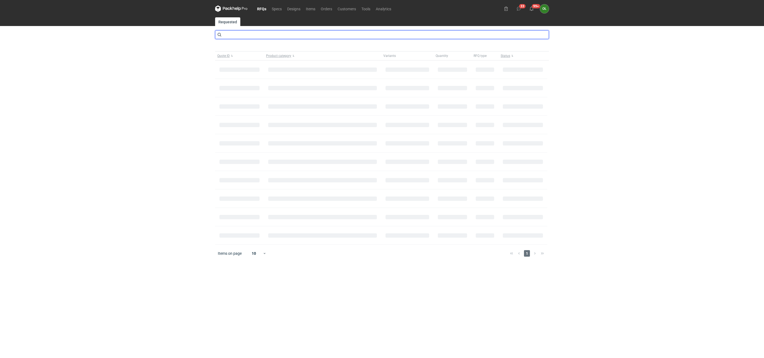
click at [248, 37] on input "text" at bounding box center [382, 34] width 334 height 9
type input "bzmi"
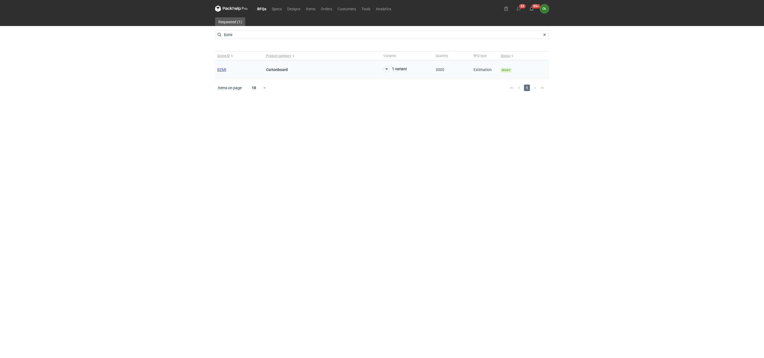
click at [223, 69] on span "BZMI" at bounding box center [221, 69] width 9 height 4
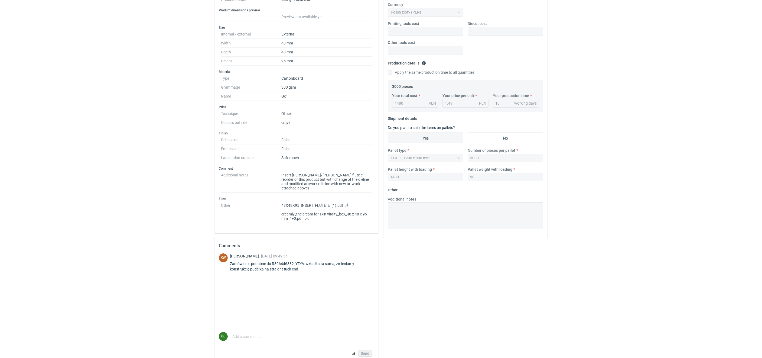
scroll to position [117, 0]
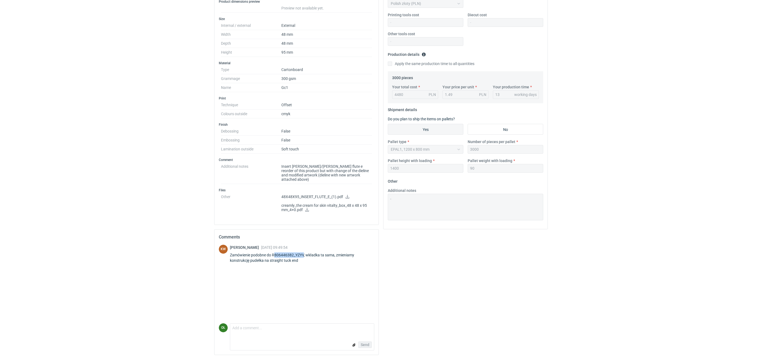
drag, startPoint x: 274, startPoint y: 252, endPoint x: 304, endPoint y: 252, distance: 30.1
click at [304, 252] on div "Zamówienie podobne do R806446382_YZYV, wkładka ta sama, zmieniamy konstrukcję p…" at bounding box center [302, 257] width 144 height 11
copy div "806446382_YZYV"
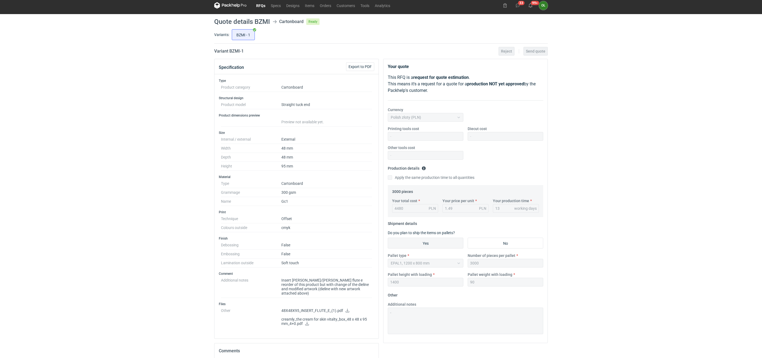
scroll to position [0, 0]
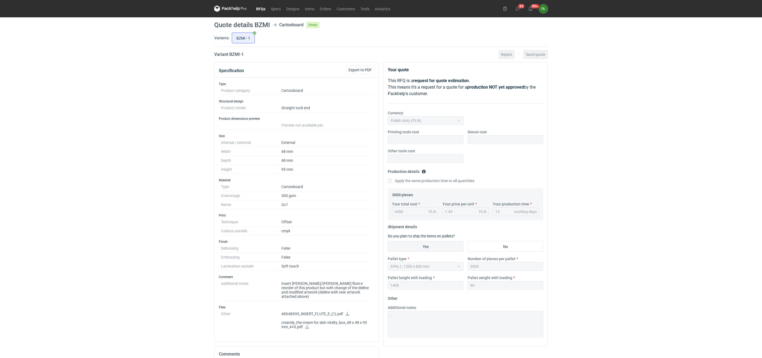
click at [260, 9] on link "RFQs" at bounding box center [260, 8] width 15 height 6
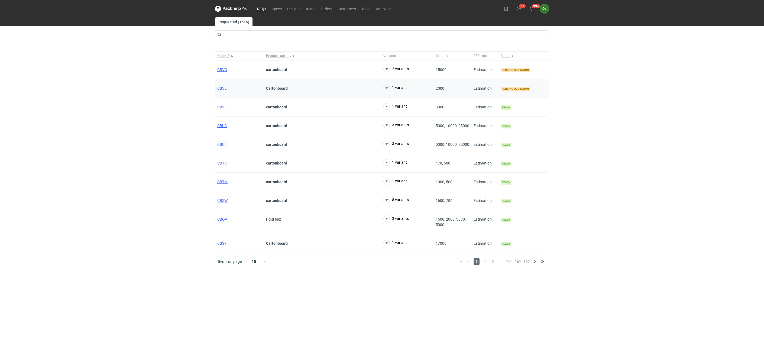
click at [225, 85] on div "CBVL" at bounding box center [239, 88] width 49 height 19
click at [225, 89] on span "CBVL" at bounding box center [221, 88] width 9 height 4
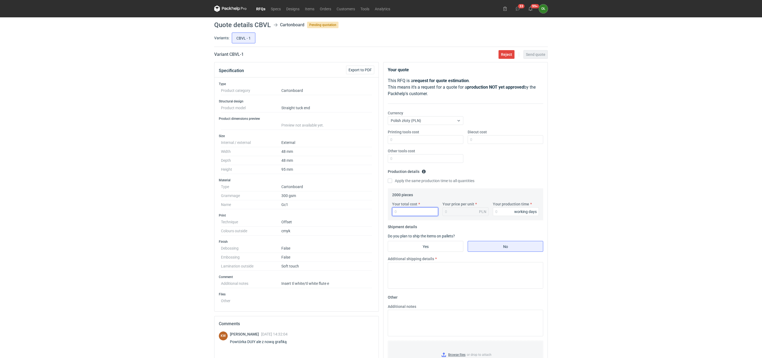
click at [408, 211] on input "Your total cost" at bounding box center [415, 211] width 46 height 9
click at [400, 212] on input "Your total cost" at bounding box center [415, 211] width 46 height 9
type input "4500"
type input "2.25"
type input "4500"
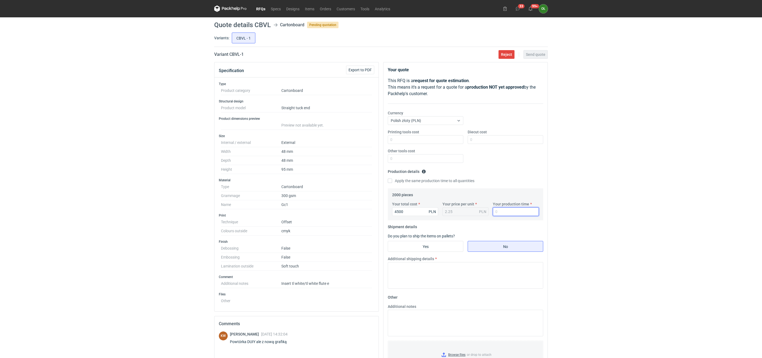
click at [500, 215] on input "Your production time" at bounding box center [516, 211] width 46 height 9
type input "14"
click at [506, 175] on fieldset "Production details Please provide the expected time of production in working da…" at bounding box center [465, 177] width 155 height 21
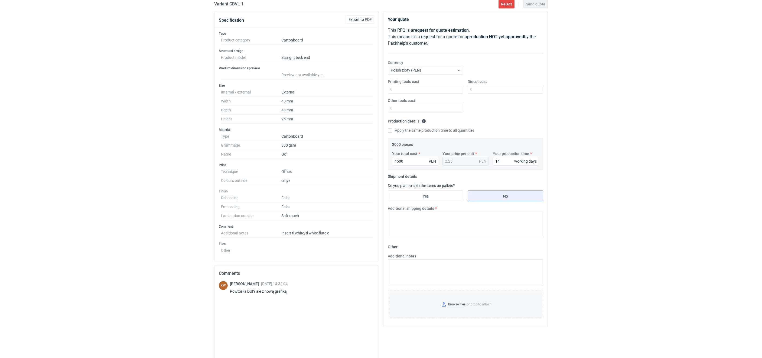
scroll to position [81, 0]
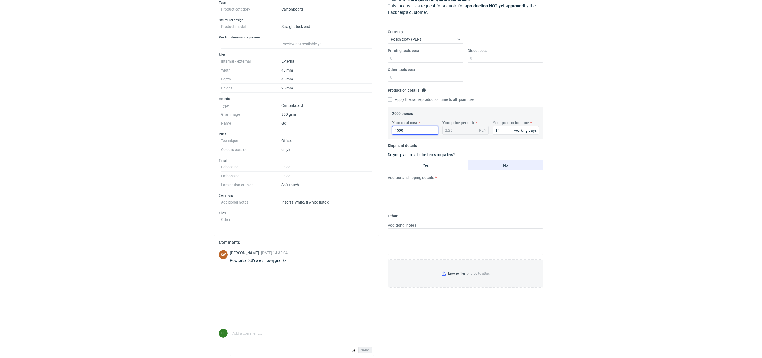
click at [406, 130] on input "4500" at bounding box center [415, 130] width 46 height 9
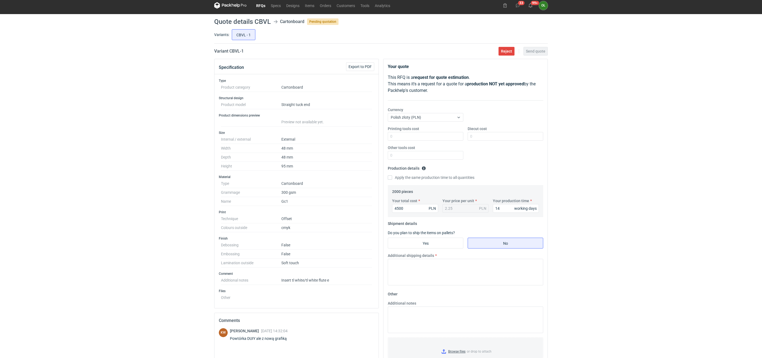
scroll to position [0, 0]
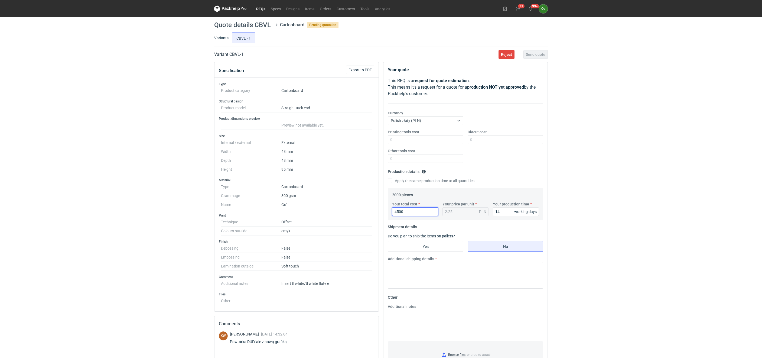
click at [402, 213] on input "4500" at bounding box center [415, 211] width 46 height 9
drag, startPoint x: 408, startPoint y: 212, endPoint x: 398, endPoint y: 212, distance: 10.6
click at [398, 212] on input "4500" at bounding box center [415, 211] width 46 height 9
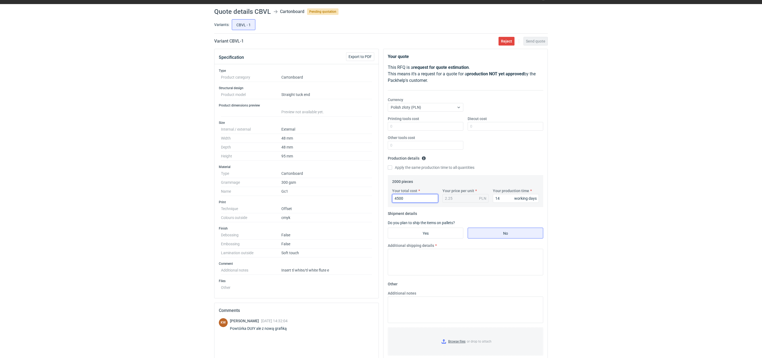
click at [415, 201] on input "4500" at bounding box center [415, 198] width 46 height 9
drag, startPoint x: 388, startPoint y: 198, endPoint x: 372, endPoint y: 198, distance: 16.2
click at [372, 198] on div "Specification Export to PDF Type Product category Cartonboard Structural design…" at bounding box center [381, 241] width 338 height 384
type input "2000"
type input "1"
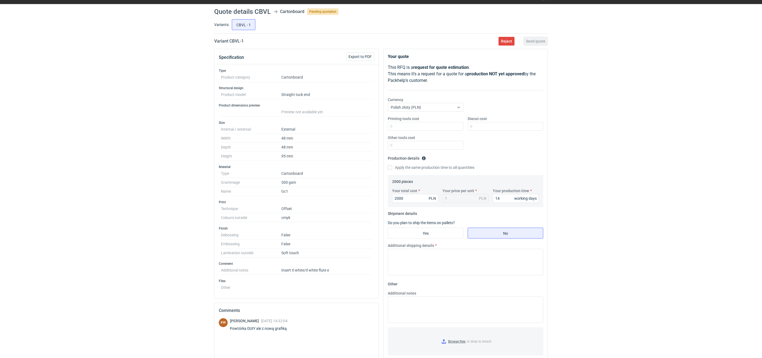
click at [120, 210] on div "RFQs Specs Designs Items Orders Customers Tools Analytics 33 99+ OŁ Olga Łopato…" at bounding box center [381, 166] width 762 height 358
click at [413, 199] on input "2000" at bounding box center [415, 198] width 46 height 9
drag, startPoint x: 413, startPoint y: 199, endPoint x: 380, endPoint y: 198, distance: 32.5
click at [381, 198] on div "Your quote This RFQ is a request for quote estimation . This means it's a reque…" at bounding box center [465, 241] width 169 height 384
type input "4000"
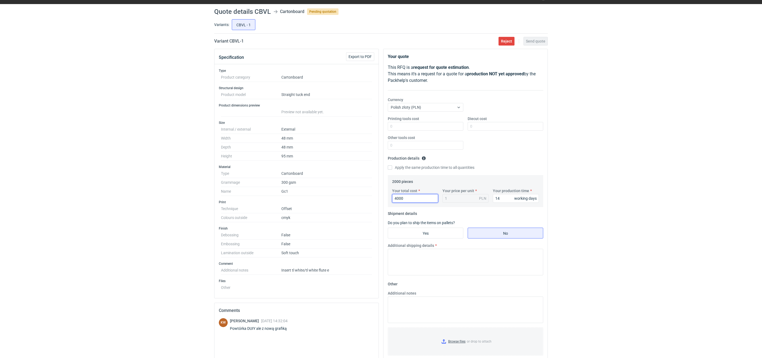
type input "2"
type input "4000"
click at [181, 229] on div "RFQs Specs Designs Items Orders Customers Tools Analytics 33 99+ OŁ Olga Łopato…" at bounding box center [381, 166] width 762 height 358
click at [435, 232] on input "Yes" at bounding box center [425, 233] width 75 height 10
radio input "true"
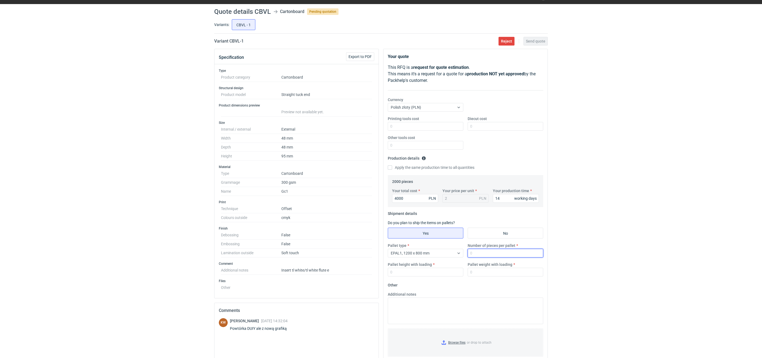
click at [485, 254] on input "Number of pieces per pallet" at bounding box center [506, 253] width 76 height 9
type input "2000"
click at [427, 271] on input "Pallet height with loading" at bounding box center [426, 272] width 76 height 9
click at [479, 233] on input "No" at bounding box center [505, 233] width 75 height 10
radio input "true"
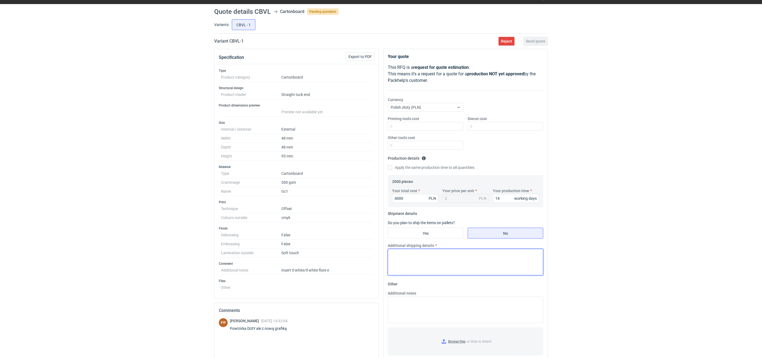
click at [415, 265] on textarea "Additional shipping details" at bounding box center [465, 262] width 155 height 27
click at [400, 254] on textarea "max. 4 kartony x 9 kg" at bounding box center [465, 262] width 155 height 27
click at [418, 255] on textarea "max. 5 kartony x 9 kg" at bounding box center [465, 262] width 155 height 27
type textarea "max. 5 kartony x 12 kg"
click at [484, 153] on div "Printing tools cost Diecut cost Other tools cost" at bounding box center [466, 135] width 160 height 38
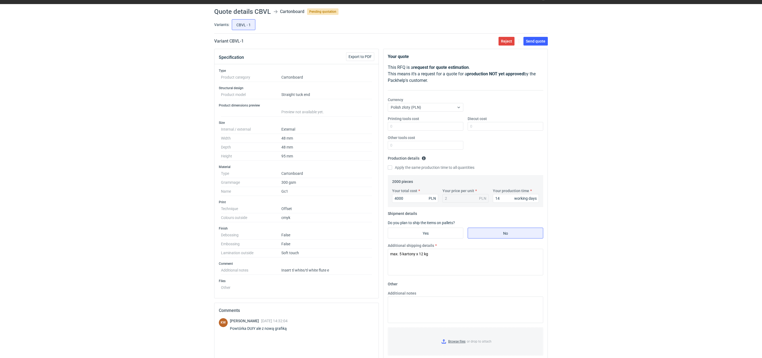
click at [539, 99] on div "Currency Polish złoty (PLN)" at bounding box center [466, 106] width 160 height 19
click at [539, 44] on button "Send quote" at bounding box center [535, 41] width 24 height 9
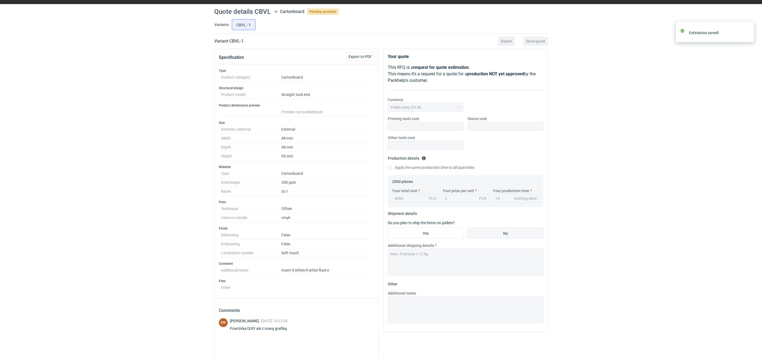
scroll to position [0, 0]
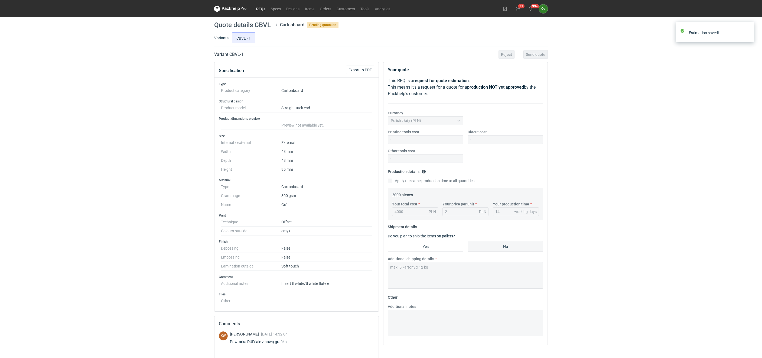
drag, startPoint x: 265, startPoint y: 9, endPoint x: 262, endPoint y: 11, distance: 4.3
click at [265, 9] on link "RFQs" at bounding box center [260, 8] width 15 height 6
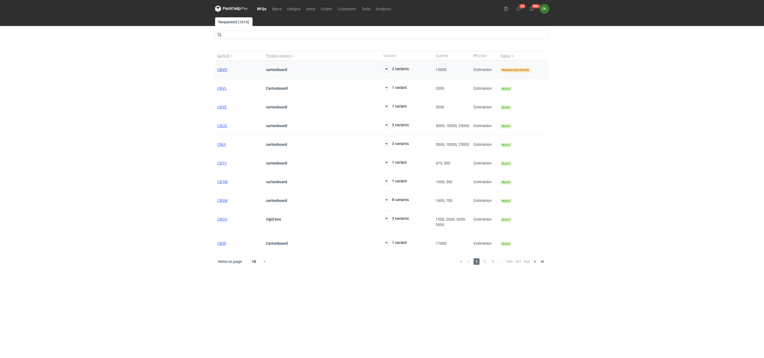
click at [221, 69] on span "CBVO" at bounding box center [222, 69] width 10 height 4
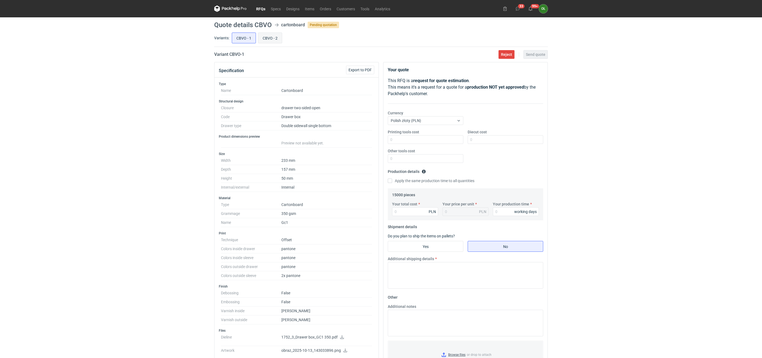
click at [266, 37] on input "CBVO - 2" at bounding box center [270, 38] width 24 height 10
radio input "true"
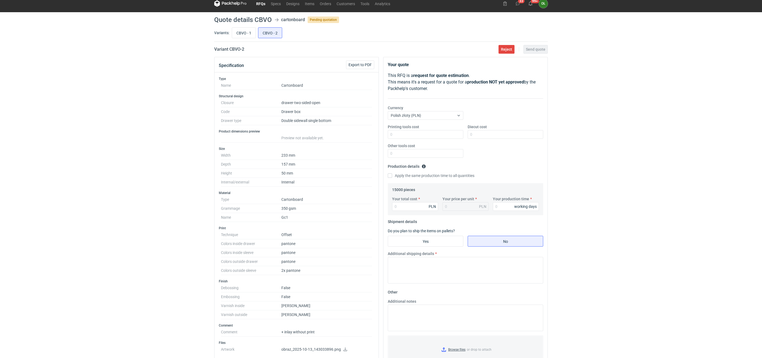
scroll to position [27, 0]
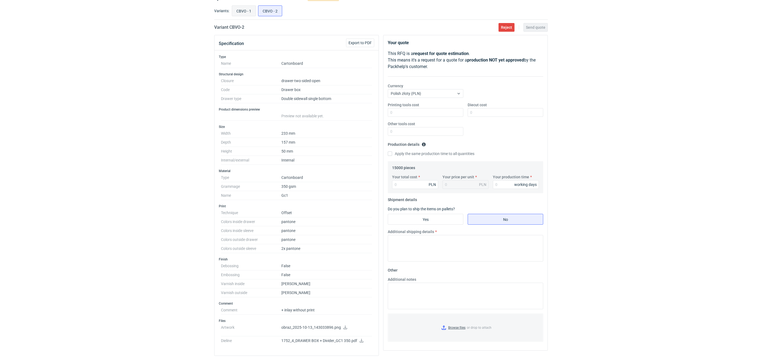
click at [244, 9] on input "CBVO - 1" at bounding box center [244, 11] width 24 height 10
radio input "true"
click at [270, 11] on input "CBVO - 2" at bounding box center [270, 11] width 24 height 10
radio input "true"
click at [255, 11] on input "CBVO - 1" at bounding box center [244, 11] width 24 height 10
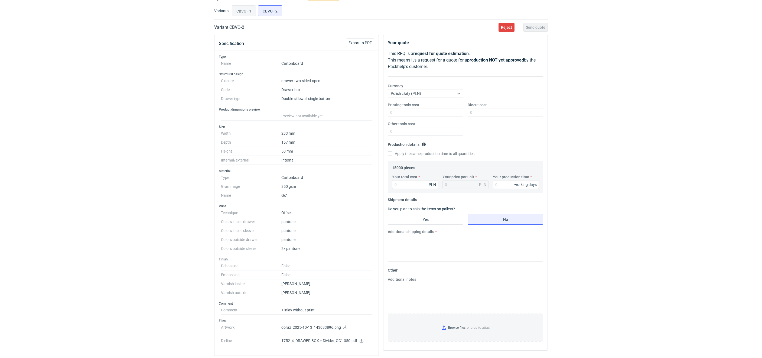
radio input "true"
click at [490, 110] on input "Diecut cost" at bounding box center [506, 112] width 76 height 9
type input "900"
click at [414, 182] on input "Your total cost" at bounding box center [415, 184] width 46 height 9
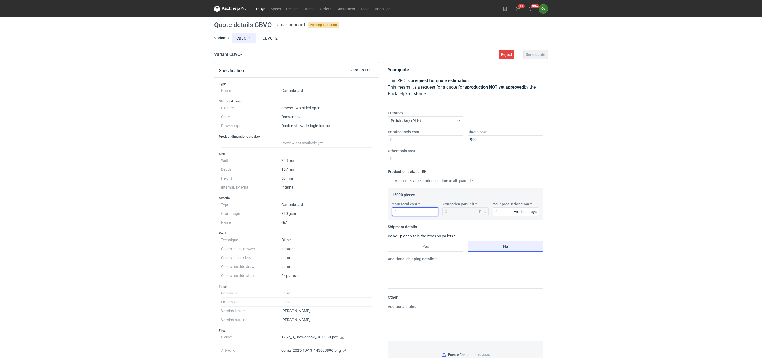
click at [405, 211] on input "Your total cost" at bounding box center [415, 211] width 46 height 9
type input "3100"
type input "0.21"
type input "31000"
type input "2.07"
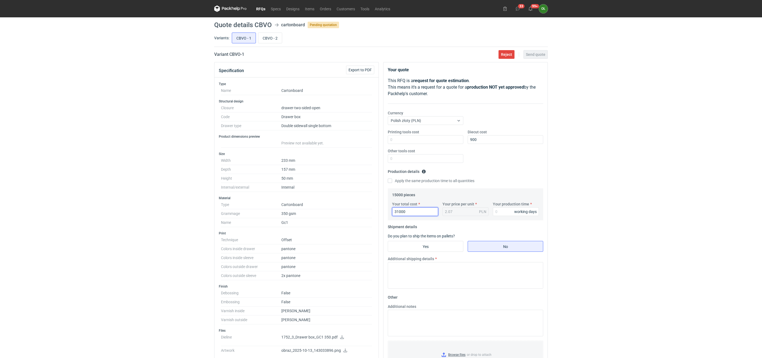
type input "31000"
click at [320, 8] on link "Orders" at bounding box center [325, 8] width 17 height 6
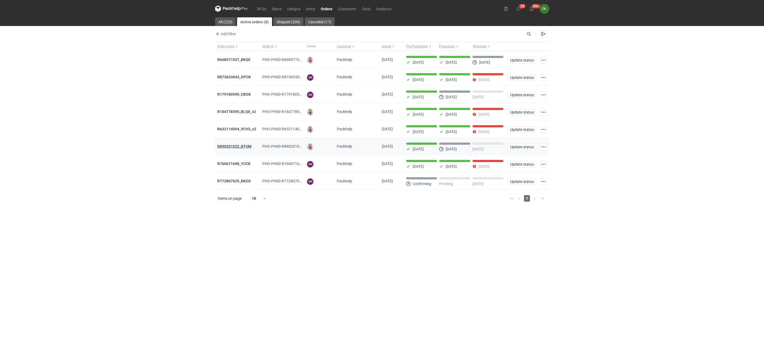
click at [237, 147] on strong "R890201032_BTUM" at bounding box center [234, 146] width 34 height 4
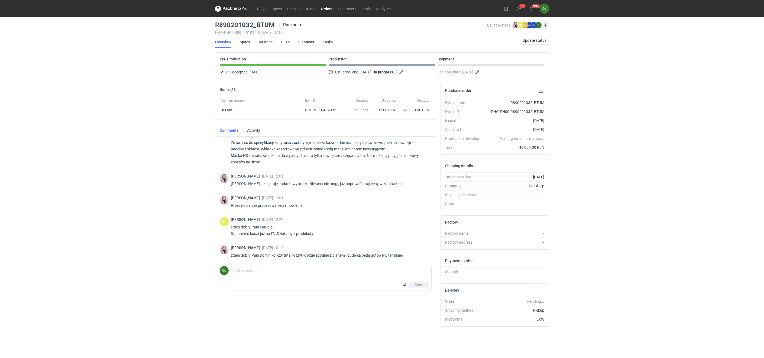
scroll to position [183, 0]
click at [126, 165] on div "RFQs Specs Designs Items Orders Customers Tools Analytics 33 99+ OŁ Olga Łopato…" at bounding box center [382, 179] width 764 height 358
drag, startPoint x: 406, startPoint y: 258, endPoint x: 228, endPoint y: 256, distance: 177.4
click at [228, 256] on div "Klaudia Wiśniewska 07 Oct 2025 10:12 Dzień dobry Pani Dominiko, czy tutaj wszyt…" at bounding box center [326, 253] width 212 height 22
click at [181, 248] on div "RFQs Specs Designs Items Orders Customers Tools Analytics 33 99+ OŁ Olga Łopato…" at bounding box center [382, 179] width 764 height 358
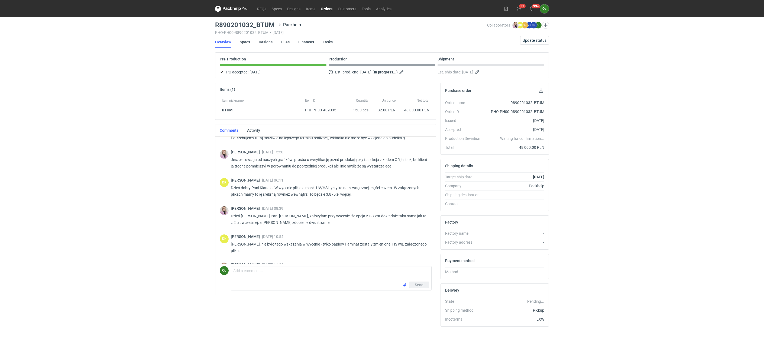
scroll to position [0, 0]
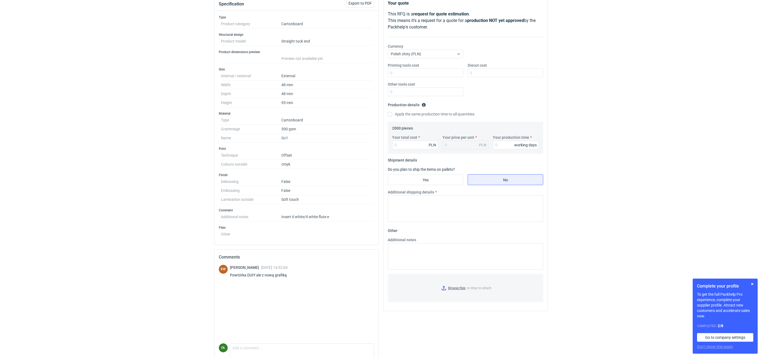
scroll to position [68, 0]
drag, startPoint x: 246, startPoint y: 276, endPoint x: 255, endPoint y: 276, distance: 9.2
click at [255, 276] on div "Powtórka DUIY ale z nową grafiką" at bounding box center [261, 273] width 63 height 5
copy div "DUIY"
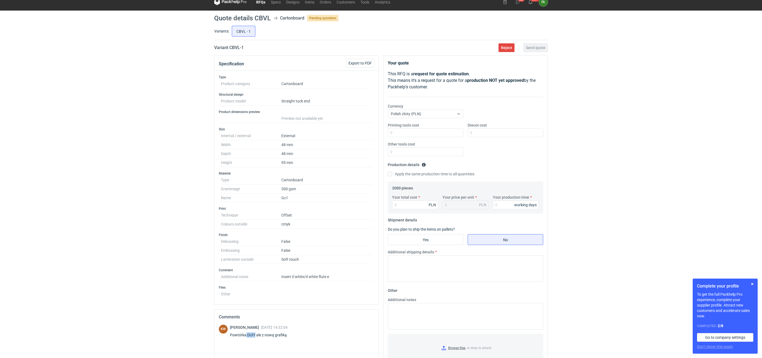
scroll to position [0, 0]
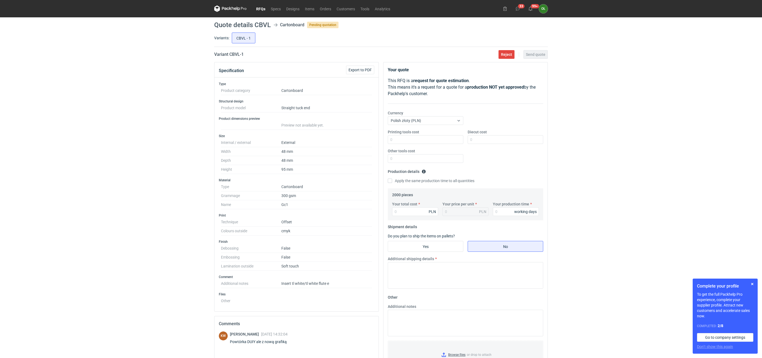
click at [274, 324] on h2 "Comments" at bounding box center [296, 323] width 155 height 6
drag, startPoint x: 246, startPoint y: 346, endPoint x: 255, endPoint y: 346, distance: 9.2
click at [255, 344] on div "Powtórka DUIY ale z nową grafiką" at bounding box center [261, 341] width 63 height 5
copy div "DUIY"
click at [331, 9] on link "Orders" at bounding box center [325, 8] width 17 height 6
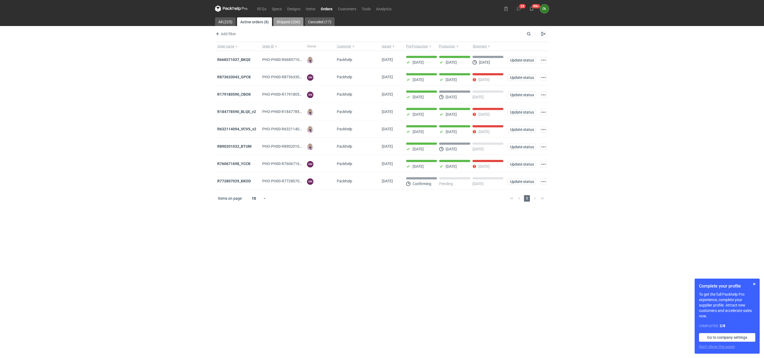
click at [296, 25] on link "Shipped (200)" at bounding box center [288, 21] width 30 height 9
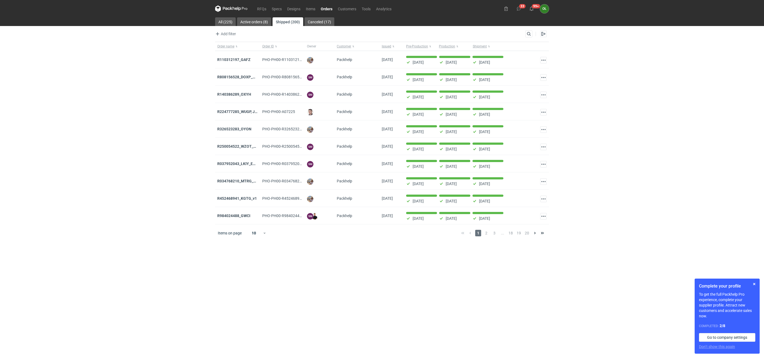
click at [525, 32] on div "Search" at bounding box center [528, 33] width 7 height 7
click at [528, 33] on input "Search" at bounding box center [505, 34] width 54 height 6
paste input "806446382_YZYV"
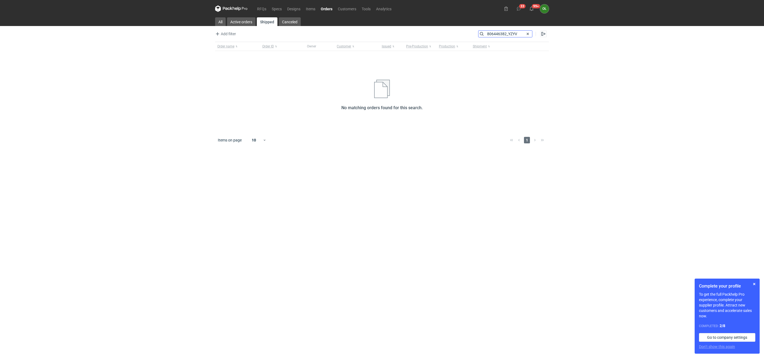
click at [485, 32] on input "806446382_YZYV" at bounding box center [505, 34] width 54 height 6
drag, startPoint x: 509, startPoint y: 34, endPoint x: 473, endPoint y: 33, distance: 36.6
click at [474, 33] on div "Add filter Owner first name Owner last name Issued Customer Search r806446382_Y…" at bounding box center [382, 35] width 334 height 11
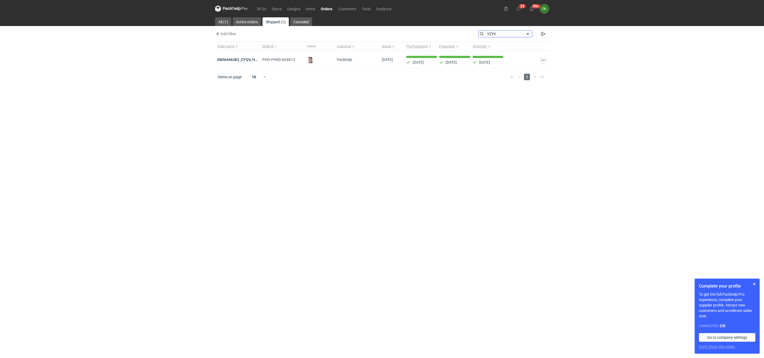
type input "YZYV"
click at [246, 62] on strong "R806446382_CYQV, HGMC, BSEG, YZYV , FRMR, QFXF, BYIJ, RPCM, SEPZ" at bounding box center [278, 60] width 123 height 6
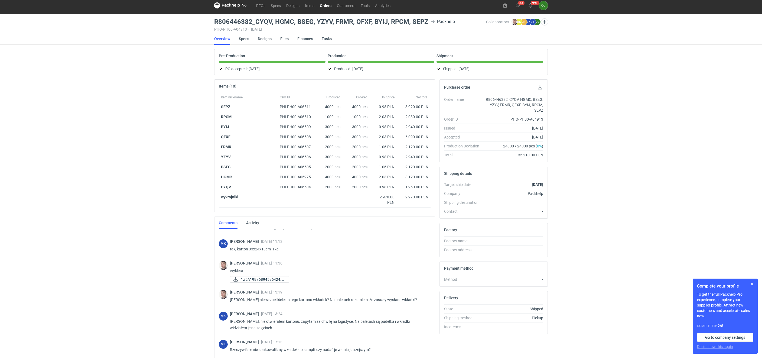
scroll to position [409, 0]
click at [329, 6] on link "Orders" at bounding box center [325, 5] width 17 height 6
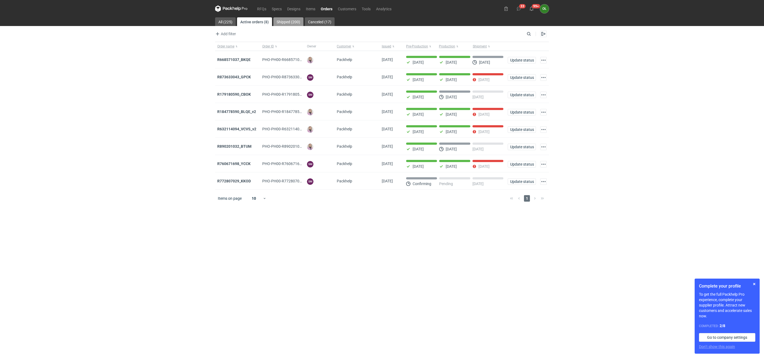
click at [291, 23] on link "Shipped (200)" at bounding box center [288, 21] width 30 height 9
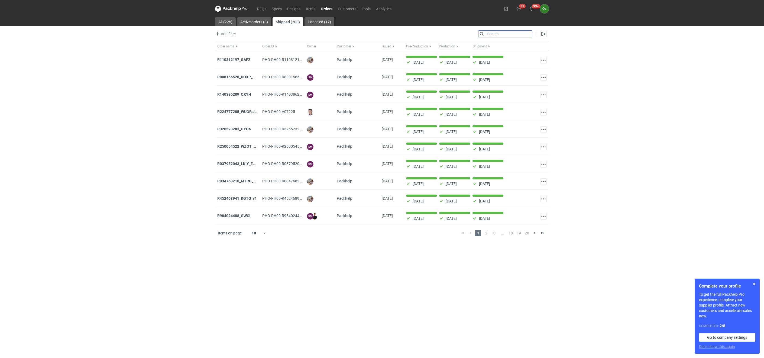
click at [528, 34] on input "Search" at bounding box center [505, 34] width 54 height 6
type input "duiy"
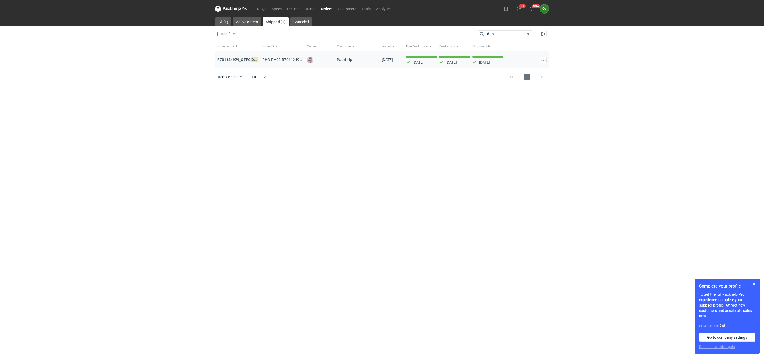
click at [241, 56] on div "R701124979_QTFC, DUIY" at bounding box center [237, 59] width 45 height 17
click at [243, 58] on strong "R701124979_QTFC, DUIY" at bounding box center [238, 60] width 43 height 6
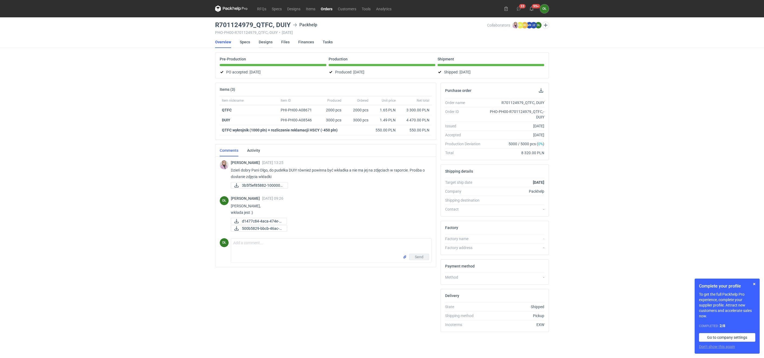
click at [267, 42] on link "Designs" at bounding box center [266, 42] width 14 height 12
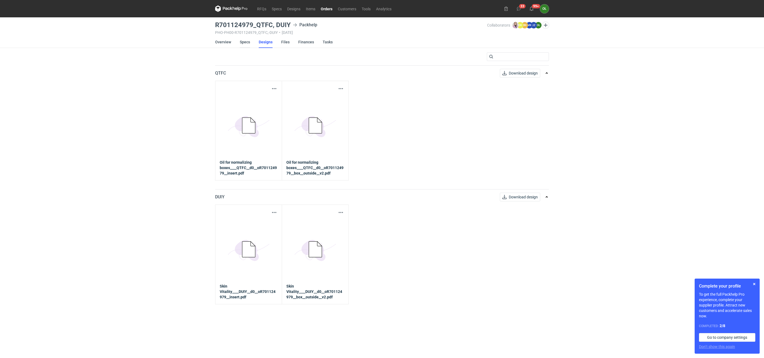
click at [247, 43] on link "Specs" at bounding box center [245, 42] width 10 height 12
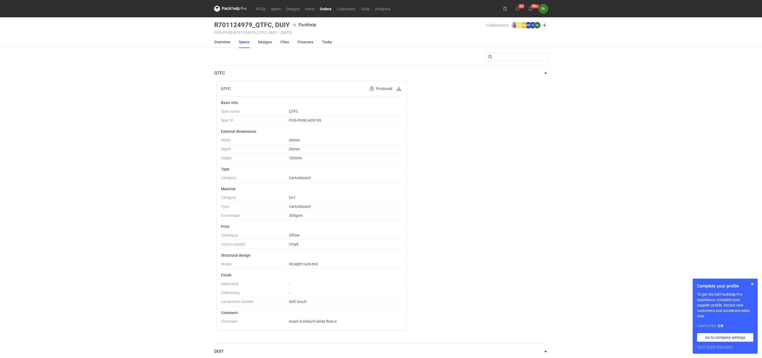
click at [229, 41] on link "Overview" at bounding box center [222, 42] width 16 height 12
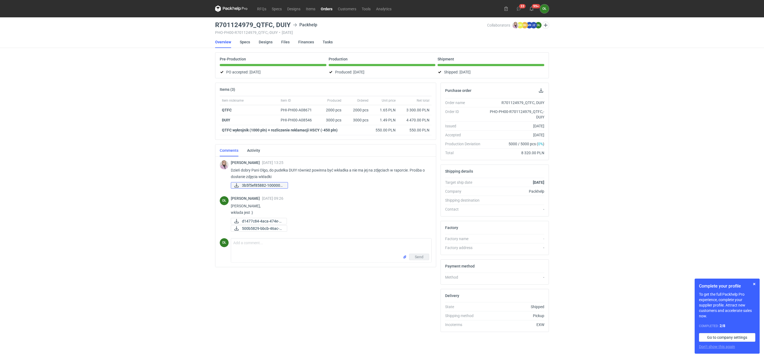
click at [253, 186] on span "3b5f5ef85882-1000005..." at bounding box center [262, 185] width 41 height 6
click at [242, 41] on link "Specs" at bounding box center [245, 42] width 10 height 12
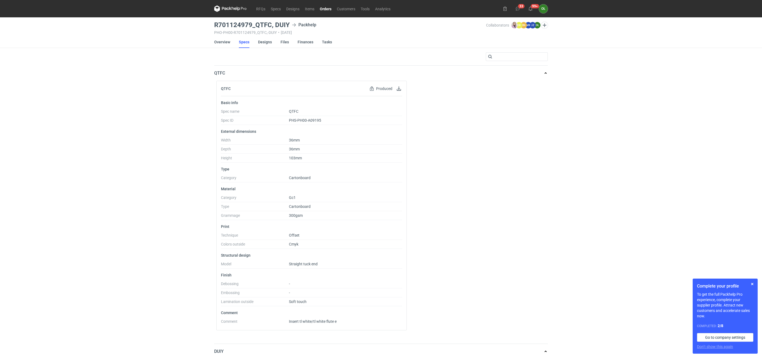
click at [323, 8] on link "Orders" at bounding box center [325, 8] width 17 height 6
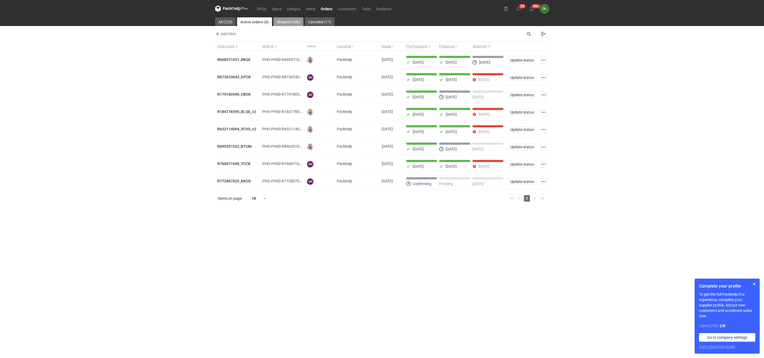
click at [293, 20] on link "Shipped (200)" at bounding box center [288, 21] width 30 height 9
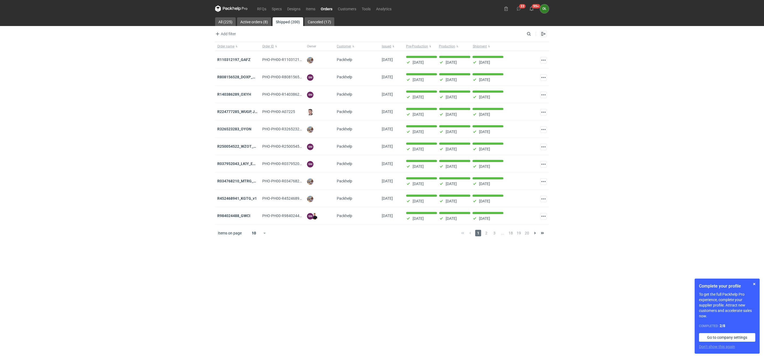
click at [261, 2] on nav "RFQs Specs Designs Items Orders Customers Tools Analytics" at bounding box center [304, 8] width 179 height 17
click at [261, 7] on link "RFQs" at bounding box center [261, 8] width 15 height 6
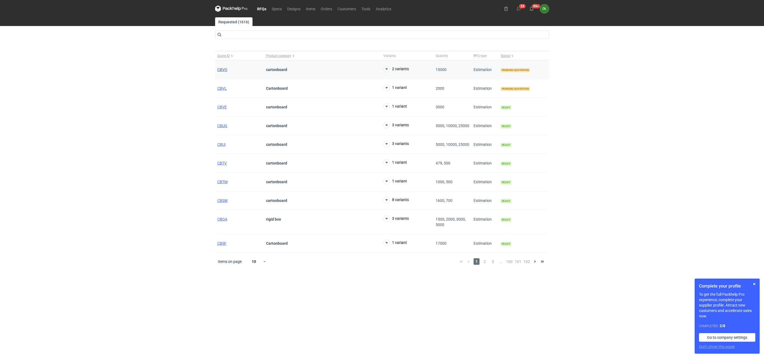
click at [225, 68] on span "CBVO" at bounding box center [222, 69] width 10 height 4
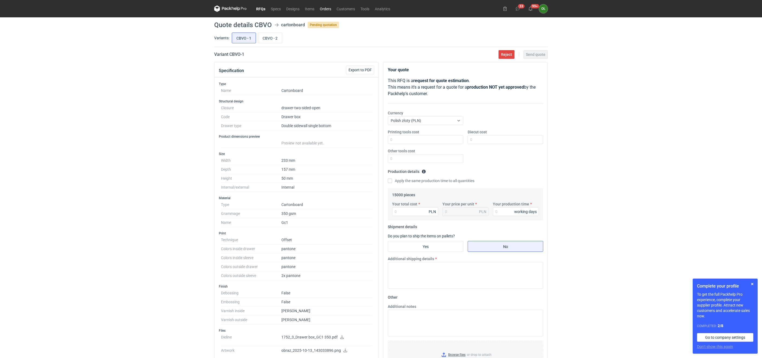
click at [327, 8] on link "Orders" at bounding box center [325, 8] width 17 height 6
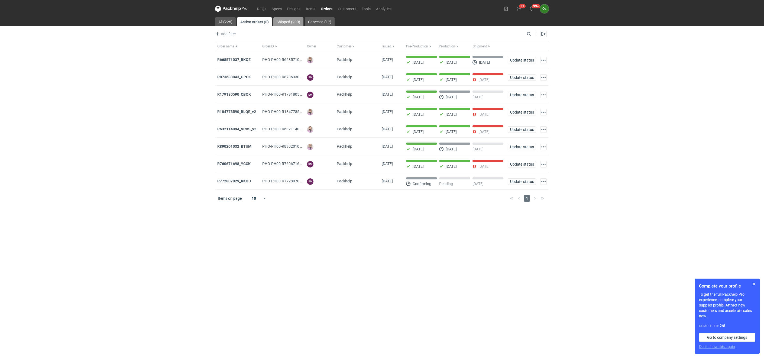
click at [285, 19] on link "Shipped (200)" at bounding box center [288, 21] width 30 height 9
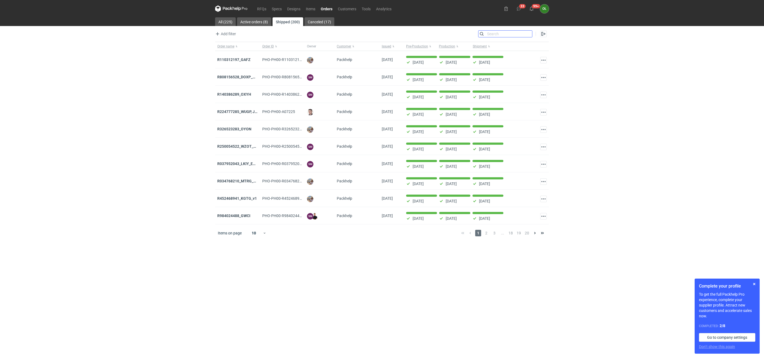
click at [527, 33] on input "Search" at bounding box center [505, 34] width 54 height 6
type input "duiy"
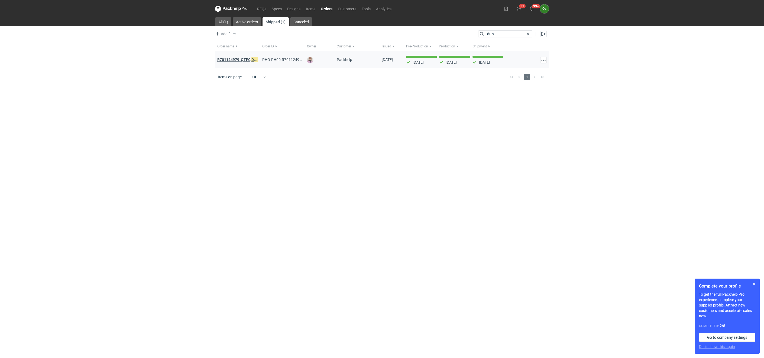
click at [227, 61] on strong "R701124979_QTFC, DUIY" at bounding box center [238, 60] width 43 height 6
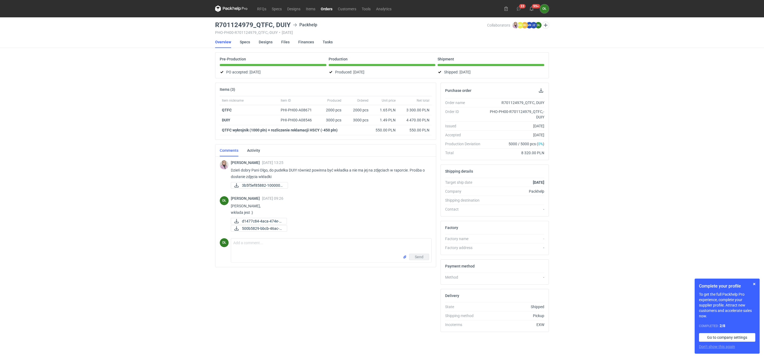
click at [272, 44] on li "Designs" at bounding box center [270, 42] width 22 height 12
click at [268, 41] on link "Designs" at bounding box center [266, 42] width 14 height 12
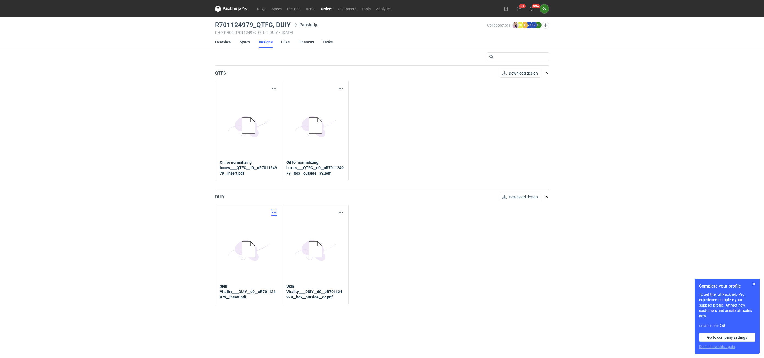
click at [272, 213] on button "button" at bounding box center [274, 212] width 6 height 6
click at [267, 223] on link "Download design part" at bounding box center [250, 224] width 50 height 9
click at [341, 214] on button "button" at bounding box center [340, 212] width 6 height 6
click at [318, 229] on link "Download design part" at bounding box center [317, 224] width 50 height 9
click at [223, 42] on link "Overview" at bounding box center [223, 42] width 16 height 12
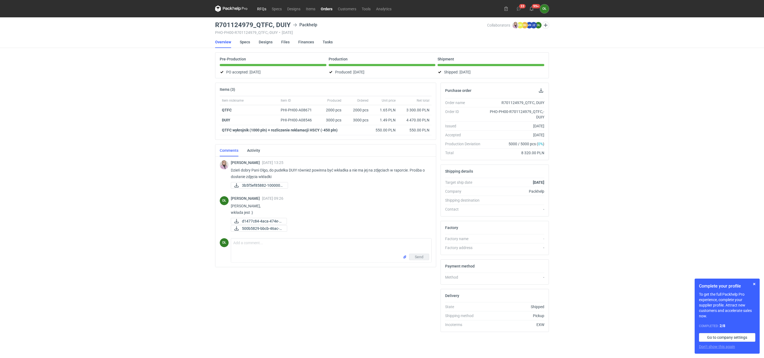
click at [263, 7] on link "RFQs" at bounding box center [261, 8] width 15 height 6
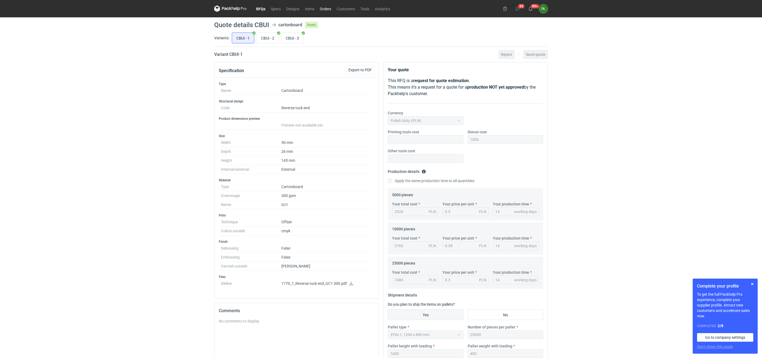
click at [326, 8] on link "Orders" at bounding box center [325, 8] width 17 height 6
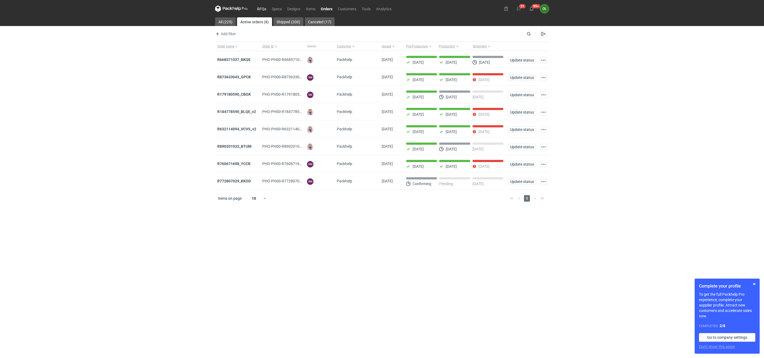
click at [264, 7] on link "RFQs" at bounding box center [261, 8] width 15 height 6
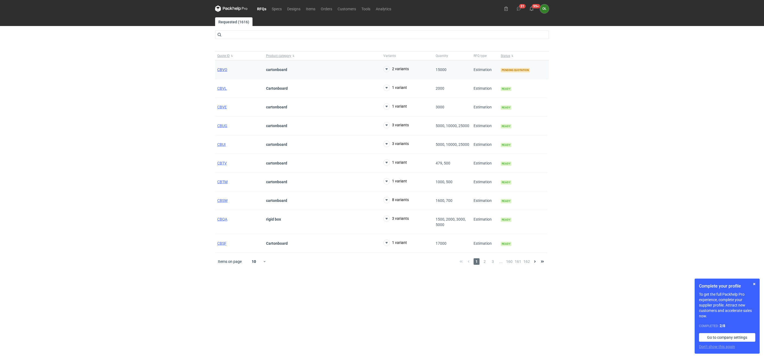
click at [220, 69] on span "CBVO" at bounding box center [222, 69] width 10 height 4
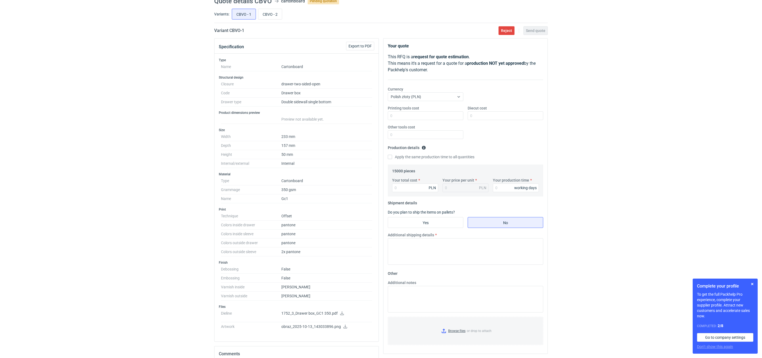
scroll to position [27, 0]
click at [271, 11] on input "CBVO - 2" at bounding box center [270, 11] width 24 height 10
radio input "true"
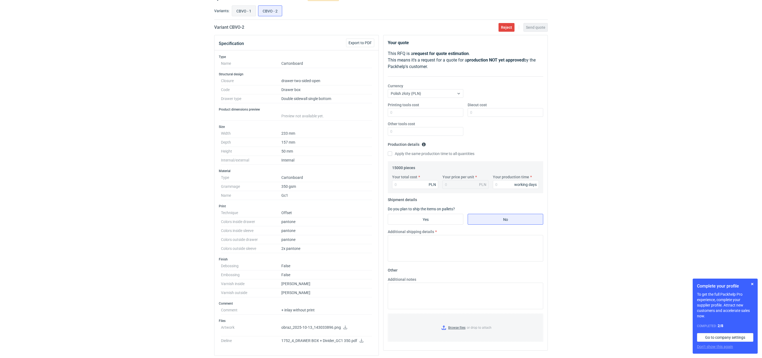
click at [248, 11] on input "CBVO - 1" at bounding box center [244, 11] width 24 height 10
radio input "true"
click at [267, 11] on input "CBVO - 2" at bounding box center [270, 11] width 24 height 10
radio input "true"
click at [484, 110] on input "Diecut cost" at bounding box center [506, 112] width 76 height 9
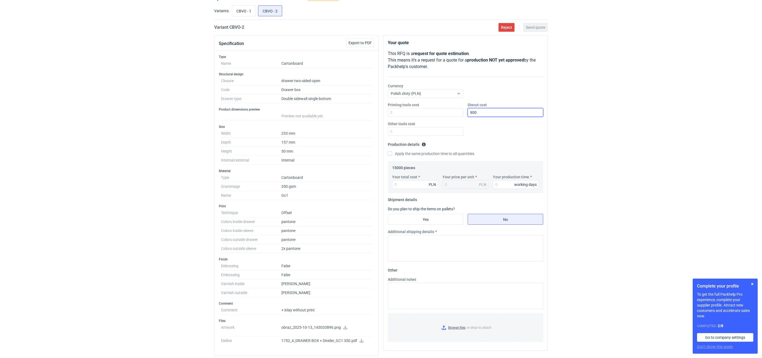
type input "900"
click at [514, 133] on div "Printing tools cost Diecut cost 900 Other tools cost" at bounding box center [466, 121] width 160 height 38
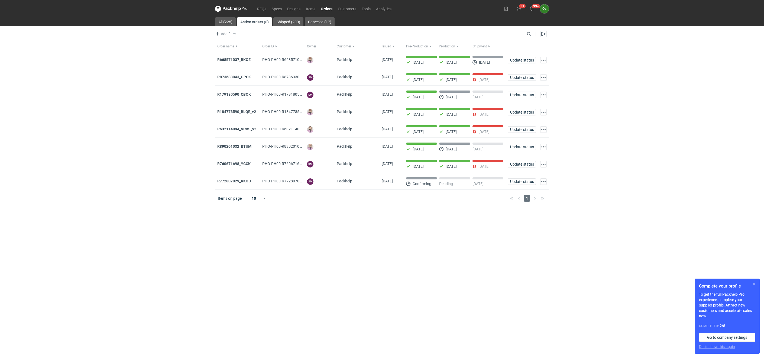
click at [756, 285] on button "button" at bounding box center [754, 284] width 6 height 6
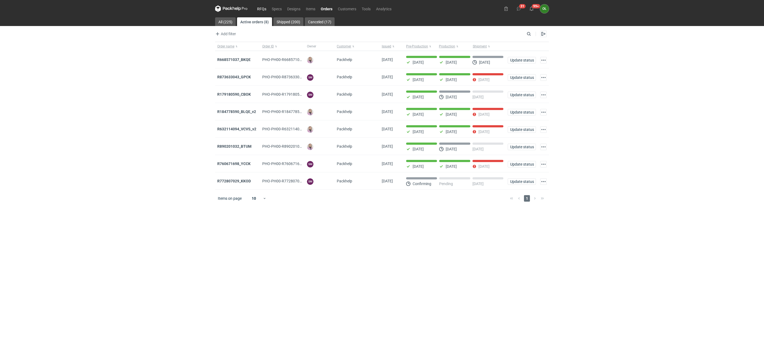
click at [260, 9] on link "RFQs" at bounding box center [261, 8] width 15 height 6
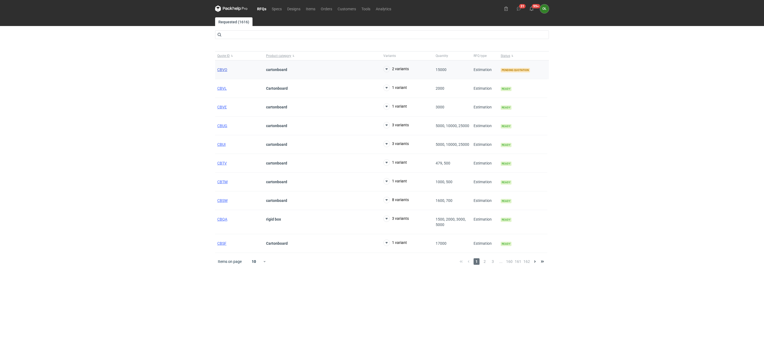
click at [224, 71] on span "CBVO" at bounding box center [222, 69] width 10 height 4
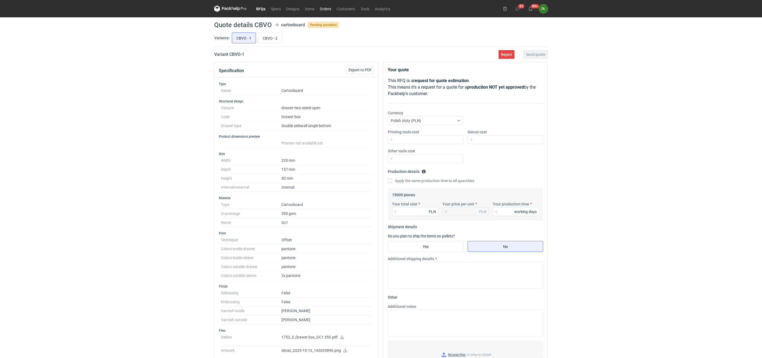
click at [323, 8] on link "Orders" at bounding box center [325, 8] width 17 height 6
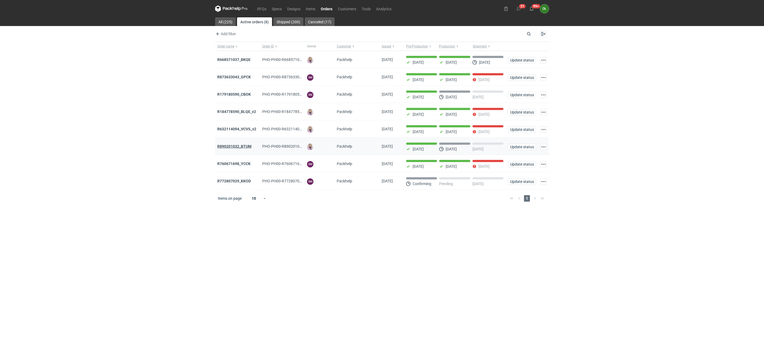
click at [237, 148] on strong "R890201032_BTUM" at bounding box center [234, 146] width 34 height 4
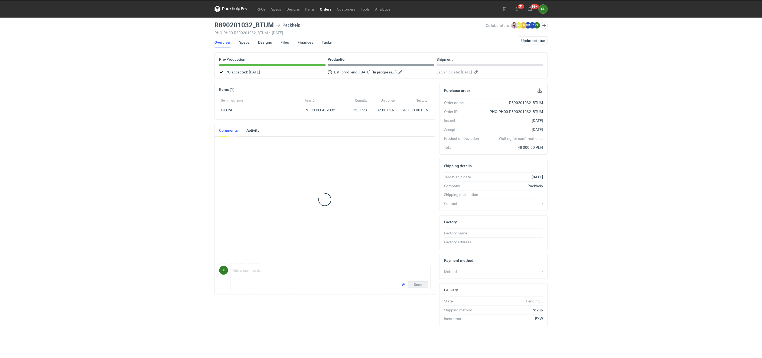
scroll to position [183, 0]
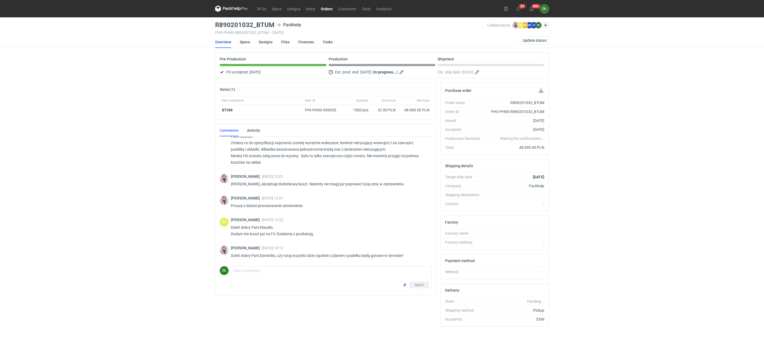
click at [325, 8] on link "Orders" at bounding box center [326, 8] width 17 height 6
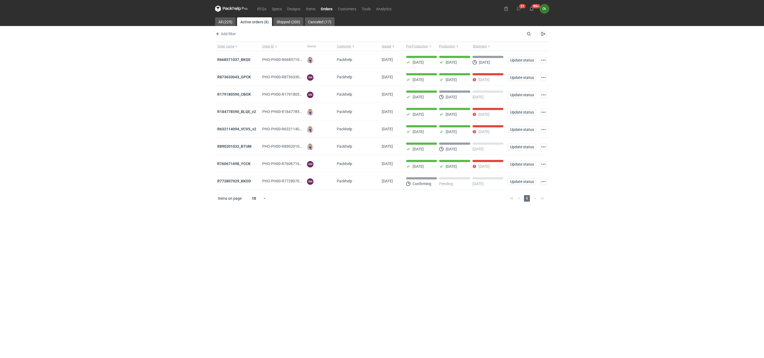
click at [325, 9] on link "Orders" at bounding box center [326, 8] width 17 height 6
click at [241, 95] on strong "R179180590_CBOK" at bounding box center [234, 94] width 34 height 4
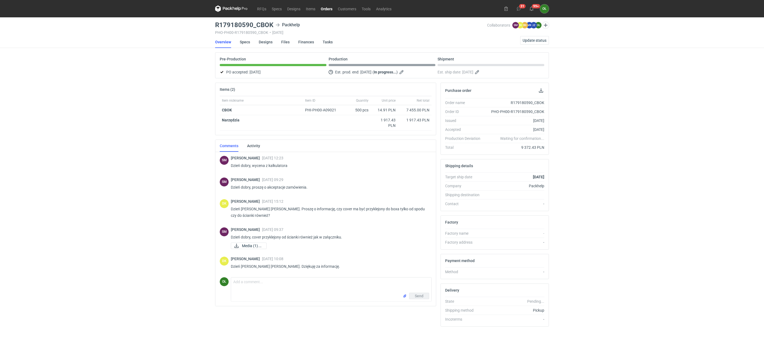
click at [238, 6] on icon at bounding box center [231, 8] width 32 height 6
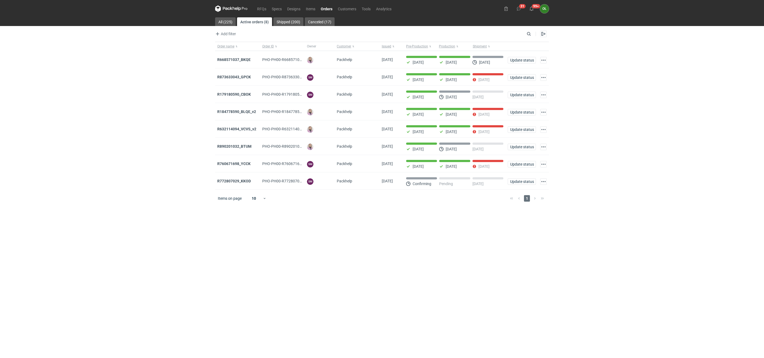
drag, startPoint x: 152, startPoint y: 136, endPoint x: 170, endPoint y: 113, distance: 29.1
click at [152, 136] on div "RFQs Specs Designs Items Orders Customers Tools Analytics 31 99+ OŁ Olga Łopato…" at bounding box center [382, 179] width 764 height 358
click at [262, 9] on link "RFQs" at bounding box center [261, 8] width 15 height 6
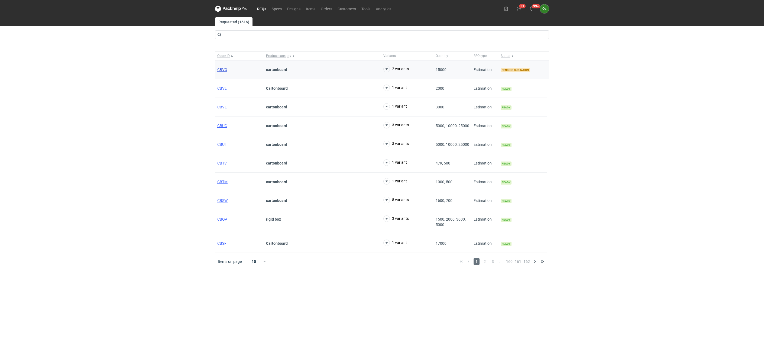
click at [220, 71] on span "CBVO" at bounding box center [222, 69] width 10 height 4
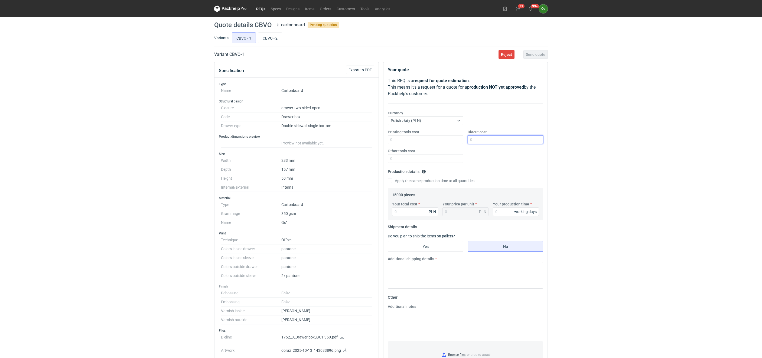
click at [487, 137] on input "Diecut cost" at bounding box center [506, 139] width 76 height 9
type input "1000"
click at [264, 40] on input "CBVO - 2" at bounding box center [270, 38] width 24 height 10
radio input "true"
click at [473, 134] on label "Diecut cost" at bounding box center [477, 131] width 19 height 5
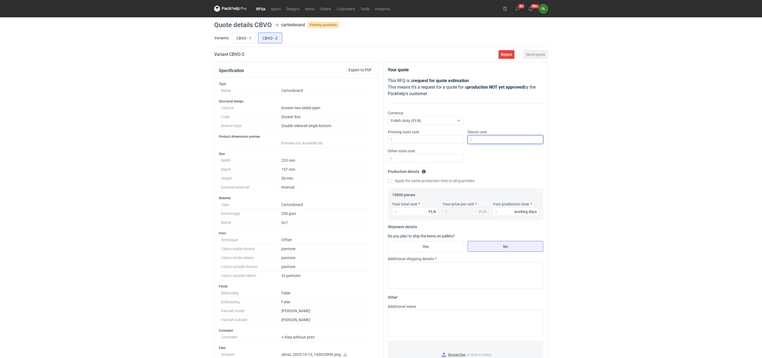
click at [473, 135] on input "Diecut cost" at bounding box center [506, 139] width 76 height 9
click at [478, 141] on input "Diecut cost" at bounding box center [506, 139] width 76 height 9
type input "2000"
click at [476, 170] on fieldset "Production details Please provide the expected time of production in working da…" at bounding box center [465, 177] width 155 height 21
click at [250, 39] on input "CBVO - 1" at bounding box center [244, 38] width 24 height 10
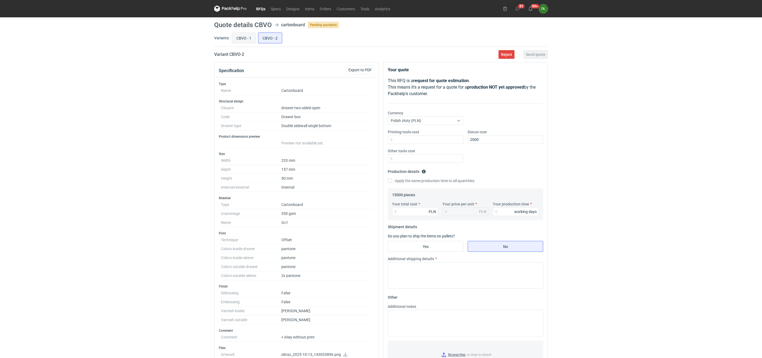
radio input "true"
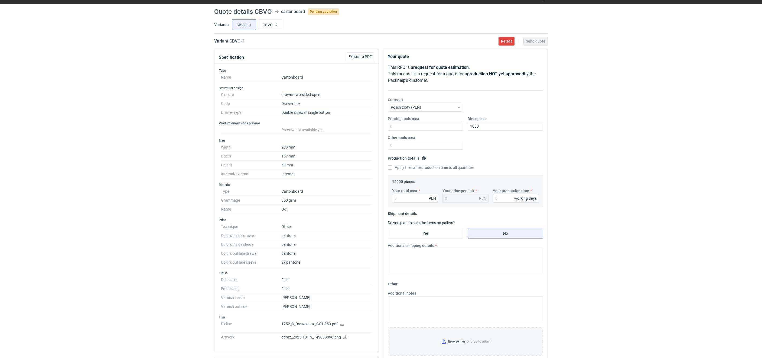
scroll to position [27, 0]
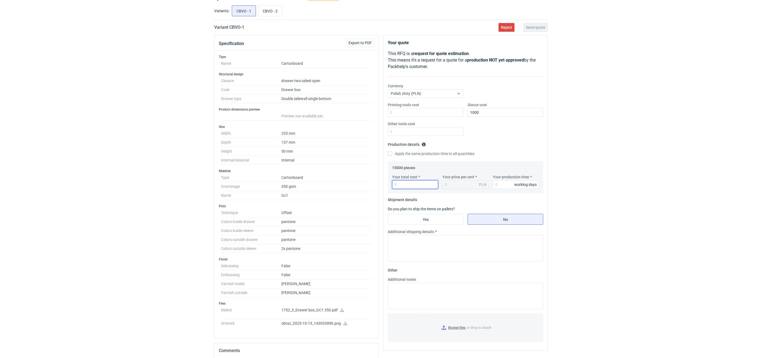
click at [398, 186] on input "Your total cost" at bounding box center [415, 184] width 46 height 9
type input "31000"
type input "2.07"
type input "31000"
type input "16"
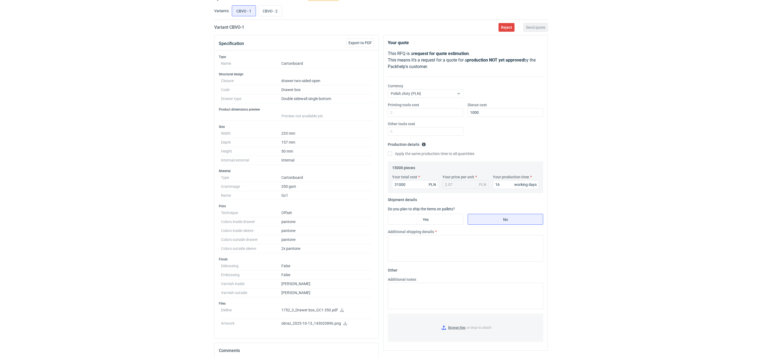
click at [183, 167] on div "RFQs Specs Designs Items Orders Customers Tools Analytics 31 99+ OŁ Olga Łopato…" at bounding box center [381, 152] width 762 height 358
click at [427, 219] on input "Yes" at bounding box center [425, 219] width 75 height 10
radio input "true"
click at [481, 238] on input "Number of pieces per pallet" at bounding box center [506, 239] width 76 height 9
click at [485, 240] on input "Number of pieces per pallet" at bounding box center [506, 239] width 76 height 9
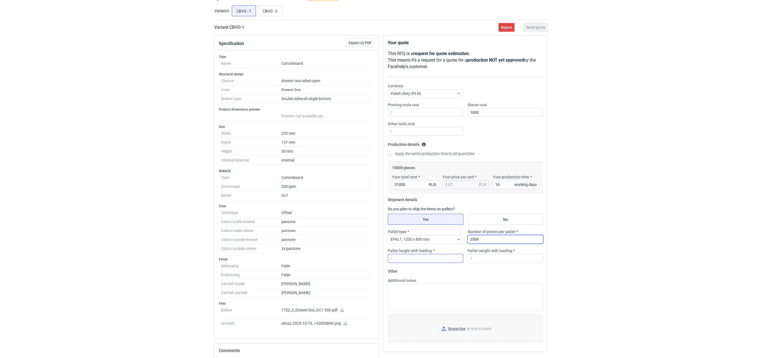
type input "2500"
click at [430, 259] on input "Pallet height with loading" at bounding box center [426, 258] width 76 height 9
type input "1500"
type input "350"
click at [273, 8] on input "CBVO - 2" at bounding box center [270, 11] width 24 height 10
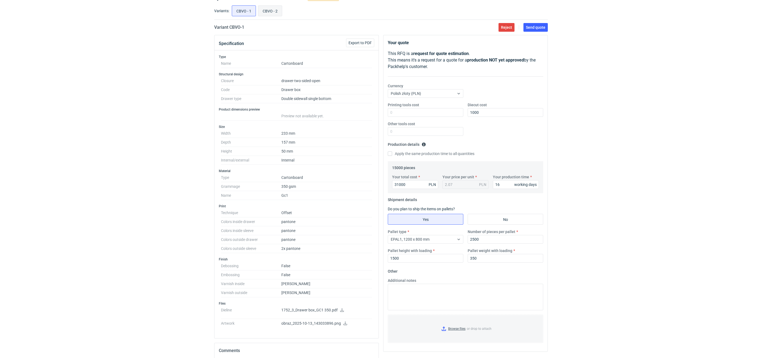
radio input "true"
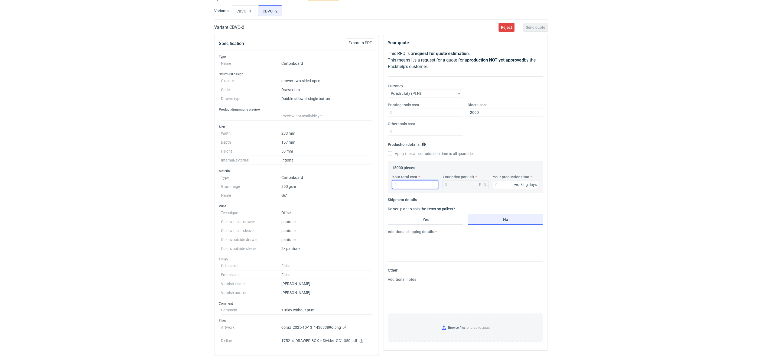
click at [410, 186] on input "Your total cost" at bounding box center [415, 184] width 46 height 9
type input "396"
type input "0.03"
type input "39650"
type input "2.64"
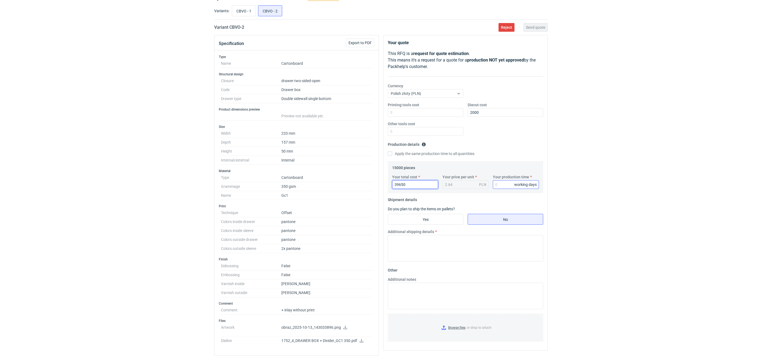
type input "39650"
click at [499, 185] on input "Your production time" at bounding box center [516, 184] width 46 height 9
type input "16"
click at [423, 222] on input "Yes" at bounding box center [425, 219] width 75 height 10
radio input "true"
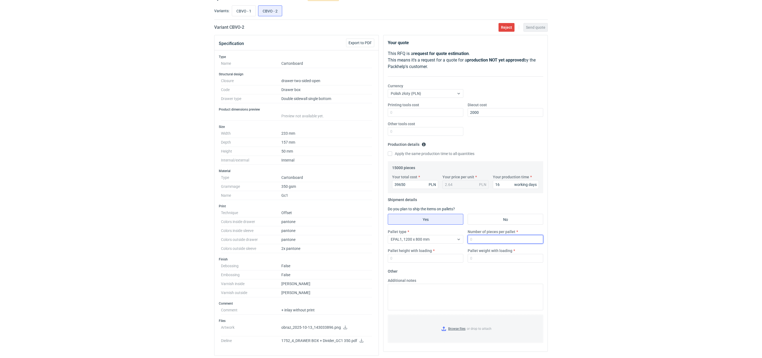
click at [477, 238] on input "Number of pieces per pallet" at bounding box center [506, 239] width 76 height 9
click at [236, 12] on input "CBVO - 1" at bounding box center [244, 11] width 24 height 10
radio input "true"
click at [272, 11] on input "CBVO - 2" at bounding box center [270, 11] width 24 height 10
radio input "true"
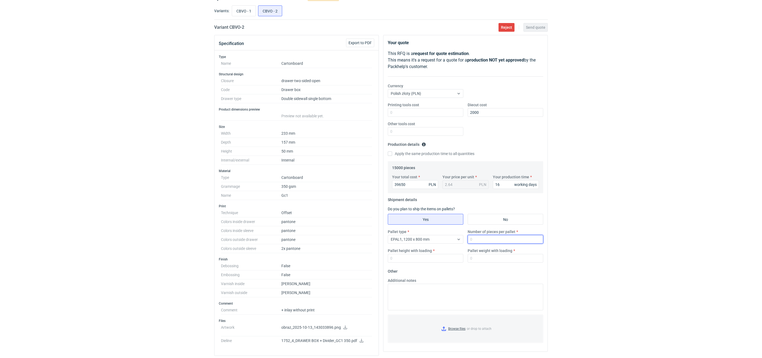
click at [478, 239] on input "Number of pieces per pallet" at bounding box center [506, 239] width 76 height 9
type input "2500"
click at [431, 262] on input "Pallet height with loading" at bounding box center [426, 258] width 76 height 9
click at [243, 8] on input "CBVO - 1" at bounding box center [244, 11] width 24 height 10
radio input "true"
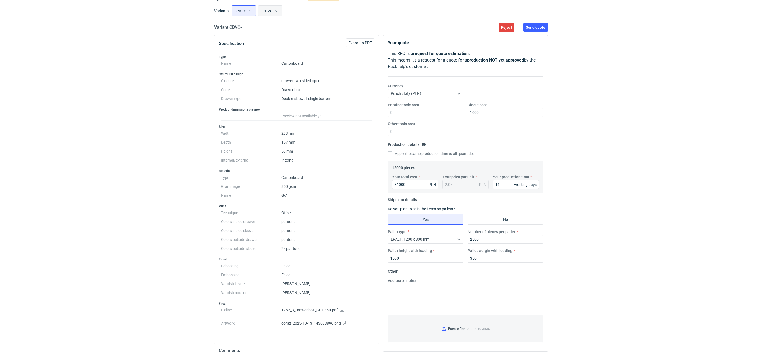
click at [268, 7] on input "CBVO - 2" at bounding box center [270, 11] width 24 height 10
radio input "true"
click at [404, 264] on div "Pallet type EPAL1, 1200 x 800 mm Number of pieces per pallet 2500 Pallet height…" at bounding box center [466, 248] width 160 height 38
click at [402, 262] on input "Pallet height with loading" at bounding box center [426, 258] width 76 height 9
type input "1500"
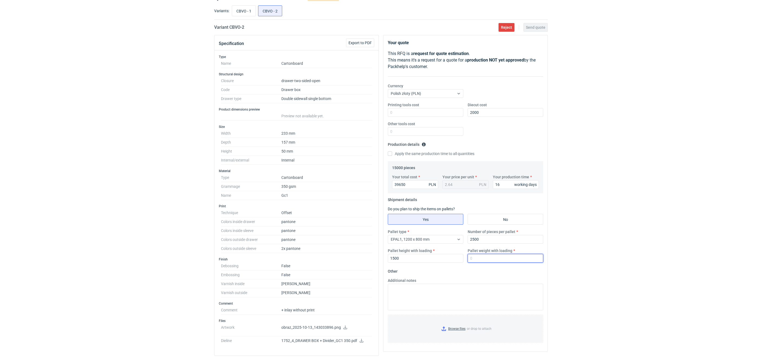
click at [470, 258] on input "Pallet weight with loading" at bounding box center [506, 258] width 76 height 9
click at [240, 9] on input "CBVO - 1" at bounding box center [244, 11] width 24 height 10
radio input "true"
click at [261, 9] on input "CBVO - 2" at bounding box center [270, 11] width 24 height 10
radio input "true"
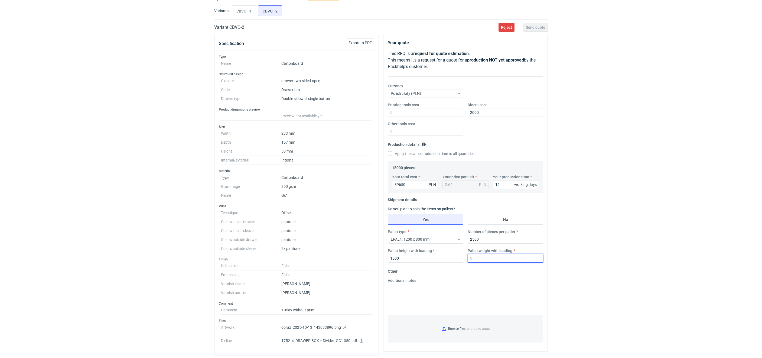
click at [490, 260] on input "Pallet weight with loading" at bounding box center [506, 258] width 76 height 9
type input "350"
click at [165, 241] on div "RFQs Specs Designs Items Orders Customers Tools Analytics 31 99+ OŁ Olga Łopato…" at bounding box center [381, 152] width 762 height 358
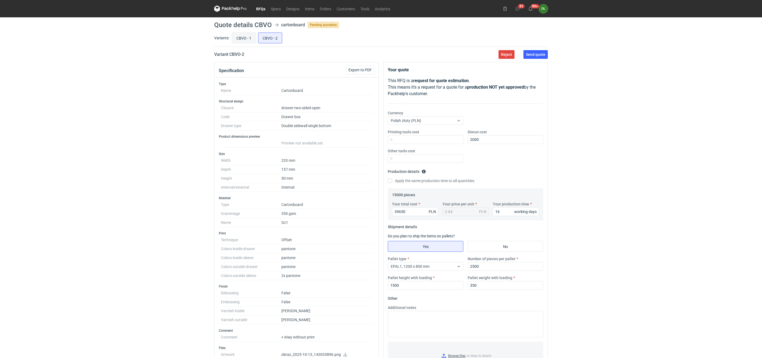
click at [246, 41] on input "CBVO - 1" at bounding box center [244, 38] width 24 height 10
radio input "true"
drag, startPoint x: 408, startPoint y: 212, endPoint x: 382, endPoint y: 214, distance: 26.4
click at [382, 214] on div "Your quote This RFQ is a request for quote estimation . This means it's a reque…" at bounding box center [465, 281] width 169 height 438
type input "35"
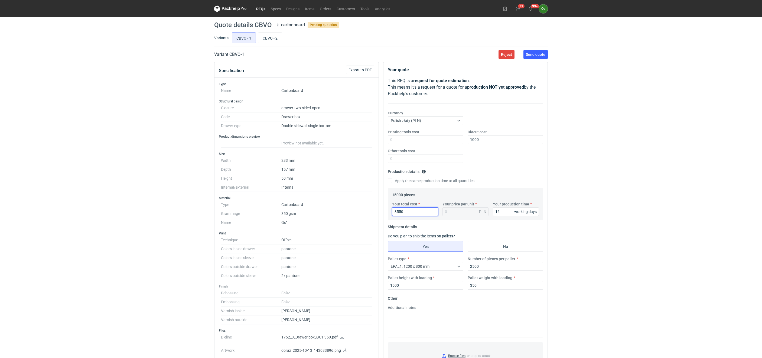
type input "35500"
type input "2.37"
type input "35500"
click at [267, 44] on div "CBVO - 1 CBVO - 2" at bounding box center [389, 37] width 317 height 13
click at [267, 38] on input "CBVO - 2" at bounding box center [270, 38] width 24 height 10
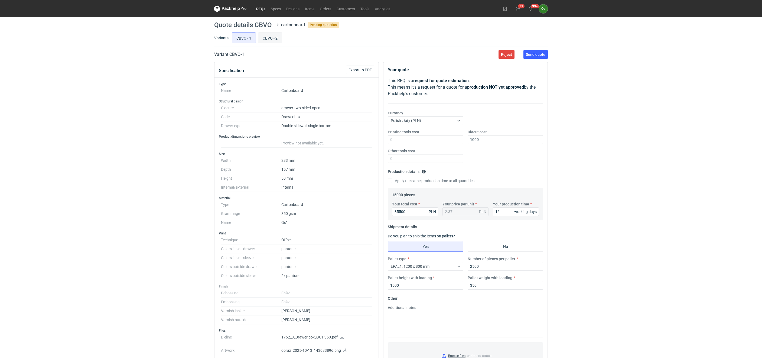
radio input "true"
drag, startPoint x: 406, startPoint y: 216, endPoint x: 388, endPoint y: 217, distance: 17.4
click at [388, 217] on div "15000 pieces Your total cost 39650 PLN Your price per unit 2.64 PLN Your produc…" at bounding box center [465, 204] width 155 height 32
type input "45"
type input "45400"
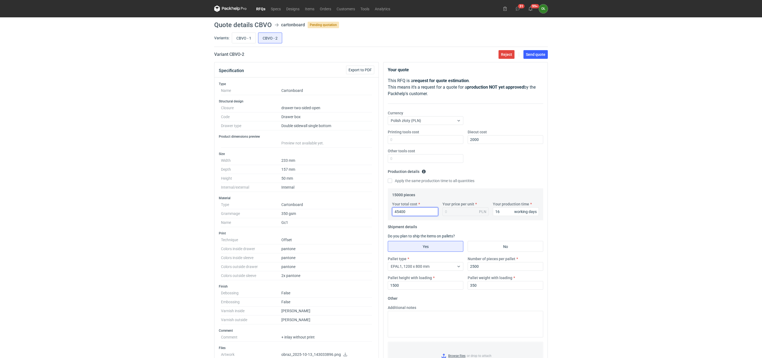
type input "3.03"
type input "45400"
click at [167, 212] on div "RFQs Specs Designs Items Orders Customers Tools Analytics 31 99+ OŁ Olga Łopato…" at bounding box center [381, 179] width 762 height 358
click at [246, 41] on input "CBVO - 1" at bounding box center [244, 38] width 24 height 10
radio input "true"
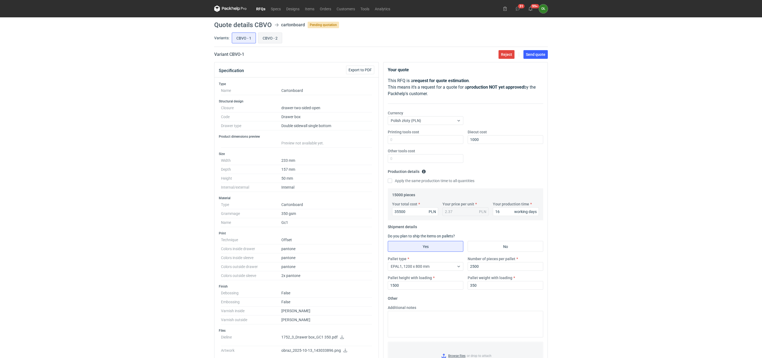
click at [268, 37] on input "CBVO - 2" at bounding box center [270, 38] width 24 height 10
radio input "true"
click at [243, 40] on input "CBVO - 1" at bounding box center [244, 38] width 24 height 10
radio input "true"
click at [268, 40] on input "CBVO - 2" at bounding box center [270, 38] width 24 height 10
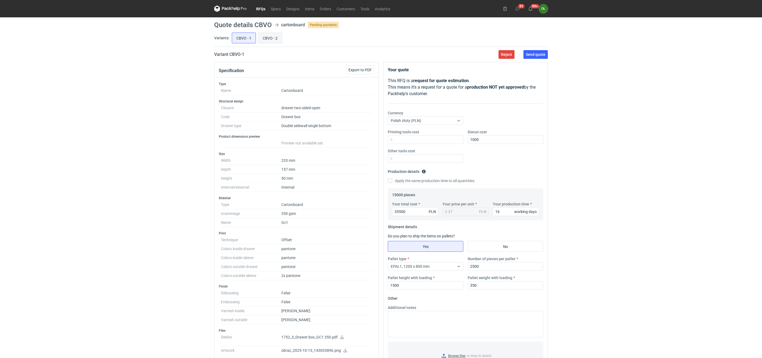
radio input "true"
click at [244, 38] on input "CBVO - 1" at bounding box center [244, 38] width 24 height 10
radio input "true"
click at [259, 38] on input "CBVO - 2" at bounding box center [270, 38] width 24 height 10
radio input "true"
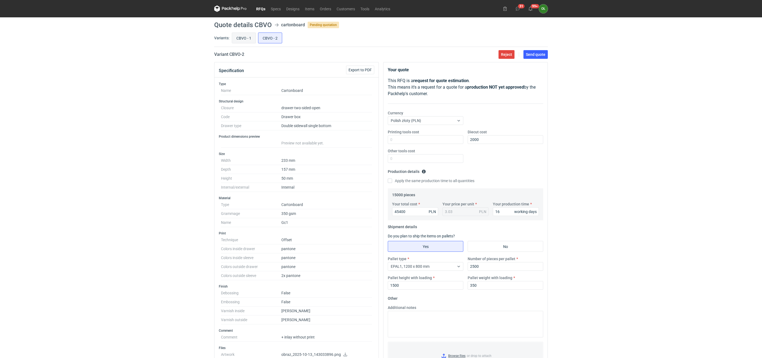
click at [246, 39] on input "CBVO - 1" at bounding box center [244, 38] width 24 height 10
radio input "true"
click at [536, 54] on span "Send quote" at bounding box center [535, 55] width 19 height 4
click at [267, 37] on input "CBVO - 2" at bounding box center [270, 38] width 24 height 10
radio input "true"
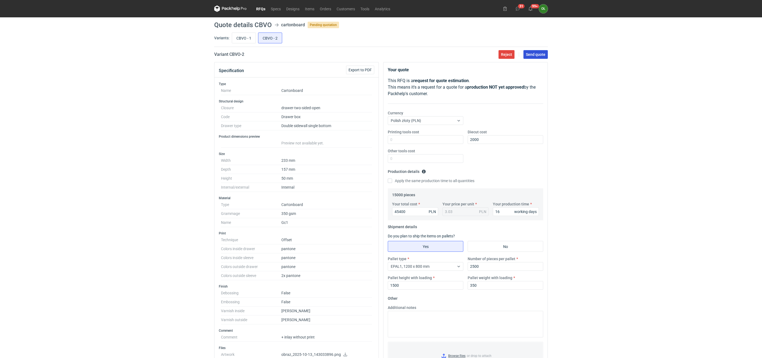
click at [542, 58] on button "Send quote" at bounding box center [535, 54] width 24 height 9
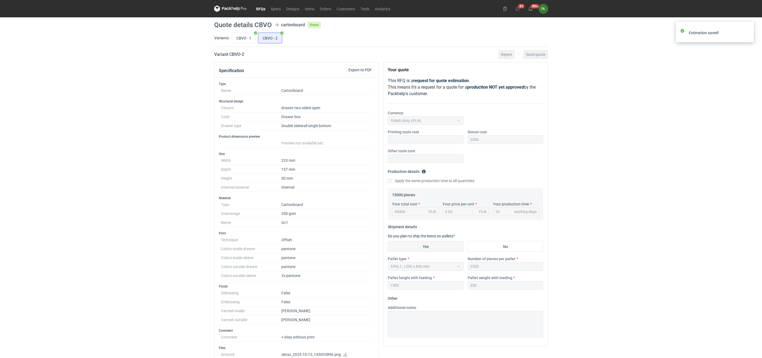
click at [260, 8] on link "RFQs" at bounding box center [260, 8] width 15 height 6
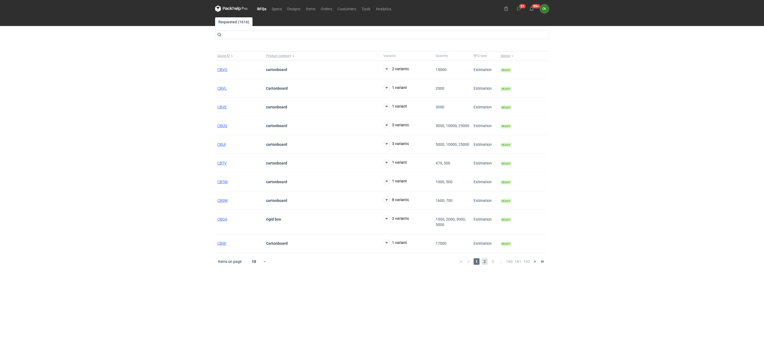
click at [483, 264] on span "2" at bounding box center [484, 261] width 6 height 6
click at [493, 259] on span "3" at bounding box center [493, 256] width 6 height 6
click at [264, 8] on link "RFQs" at bounding box center [261, 8] width 15 height 6
click at [322, 6] on link "Orders" at bounding box center [326, 8] width 17 height 6
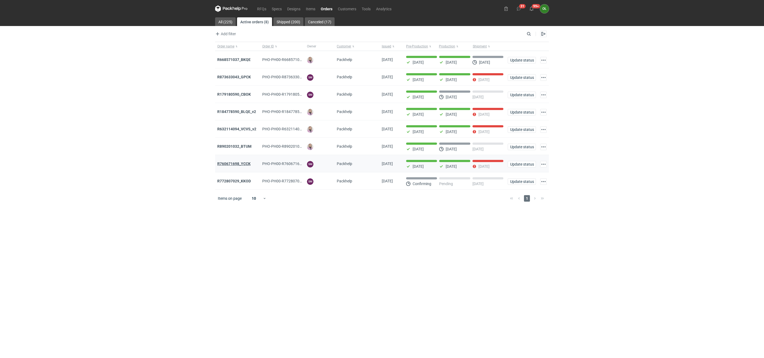
click at [229, 165] on strong "R760671698_YCCK" at bounding box center [233, 163] width 33 height 4
click at [332, 7] on link "Orders" at bounding box center [326, 8] width 17 height 6
click at [232, 129] on strong "R632114094_VCVS_v2" at bounding box center [236, 129] width 39 height 4
click at [235, 114] on strong "R184778590_BLQE_v2" at bounding box center [236, 111] width 39 height 4
click at [261, 8] on link "RFQs" at bounding box center [261, 8] width 15 height 6
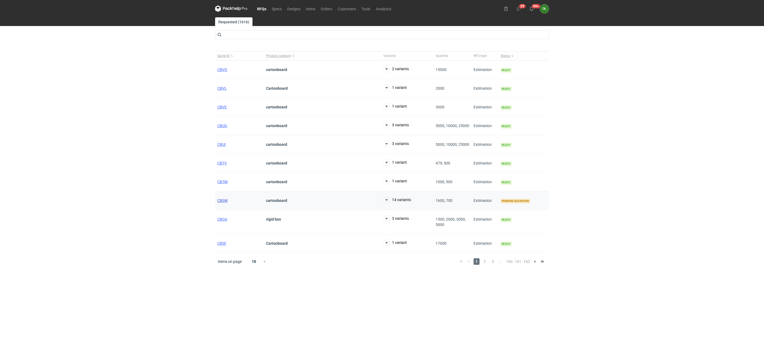
click at [225, 203] on span "CBSW" at bounding box center [222, 200] width 10 height 4
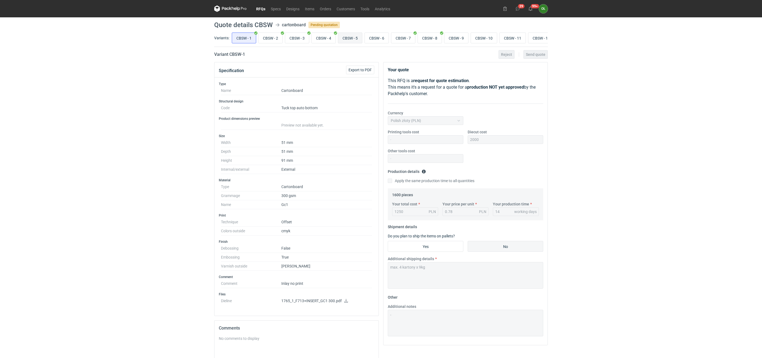
click at [359, 40] on input "CBSW - 5" at bounding box center [350, 38] width 24 height 10
radio input "true"
click at [380, 39] on input "CBSW - 6" at bounding box center [377, 38] width 24 height 10
radio input "true"
click at [466, 37] on input "CBSW - 9" at bounding box center [456, 38] width 24 height 10
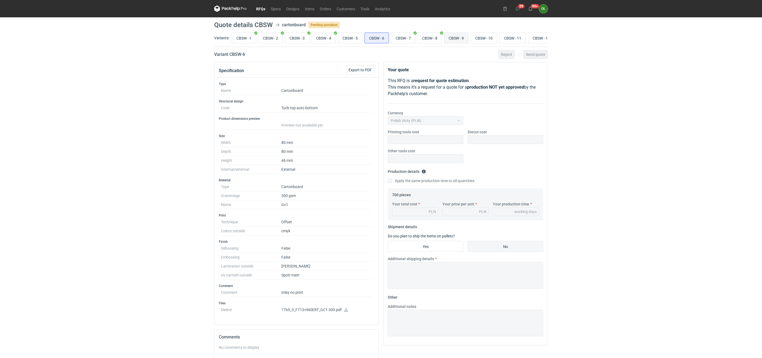
radio input "true"
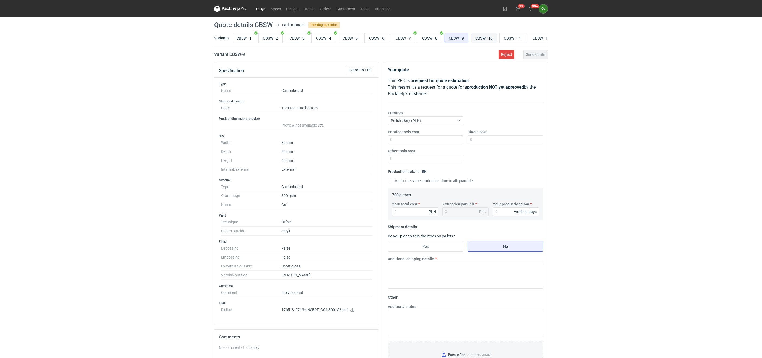
click at [484, 37] on input "CBSW - 10" at bounding box center [484, 38] width 26 height 10
radio input "true"
click at [514, 37] on input "CBSW - 11" at bounding box center [513, 38] width 26 height 10
radio input "true"
click at [545, 38] on input "CBSW - 12" at bounding box center [541, 38] width 26 height 10
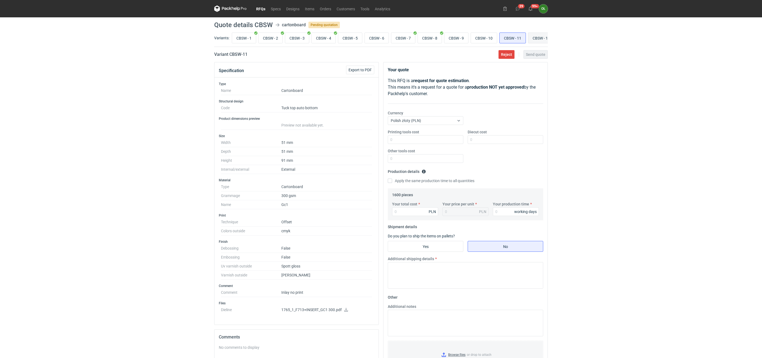
radio input "true"
click at [464, 41] on input "CBSW - 9" at bounding box center [456, 38] width 24 height 10
radio input "true"
click at [270, 39] on input "CBSW - 2" at bounding box center [271, 38] width 24 height 10
radio input "true"
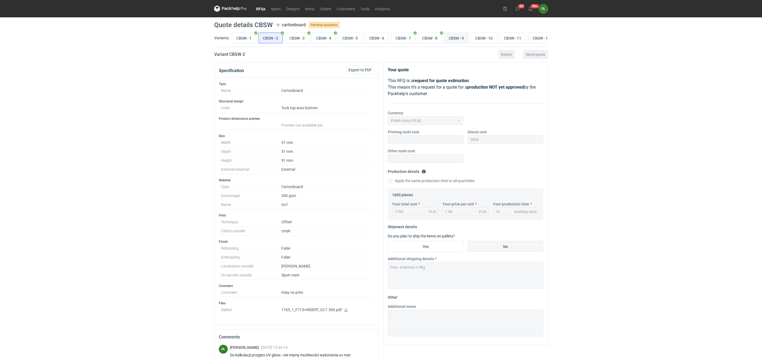
click at [466, 32] on label "CBSW - 9" at bounding box center [456, 37] width 24 height 11
click at [466, 33] on input "CBSW - 9" at bounding box center [456, 38] width 24 height 10
radio input "true"
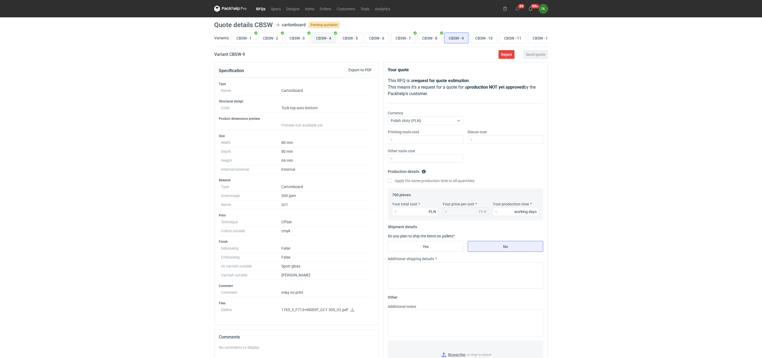
click at [327, 38] on input "CBSW - 4" at bounding box center [324, 38] width 24 height 10
radio input "true"
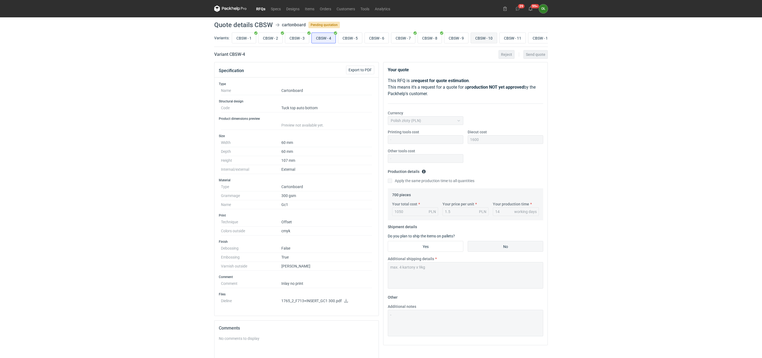
click at [487, 35] on input "CBSW - 10" at bounding box center [484, 38] width 26 height 10
radio input "true"
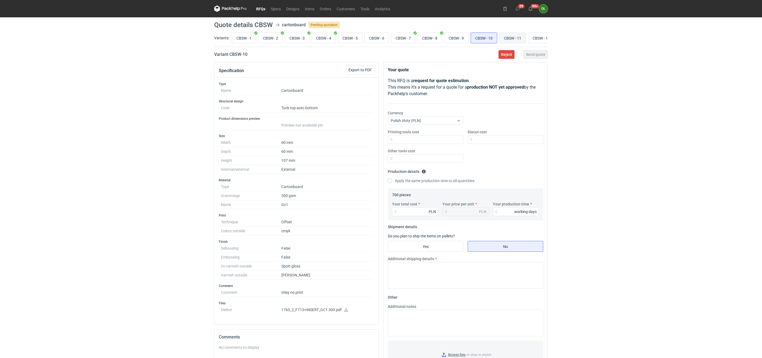
click at [517, 36] on input "CBSW - 11" at bounding box center [513, 38] width 26 height 10
radio input "true"
click at [488, 34] on input "CBSW - 10" at bounding box center [484, 38] width 26 height 10
radio input "true"
click at [322, 40] on input "CBSW - 4" at bounding box center [324, 38] width 24 height 10
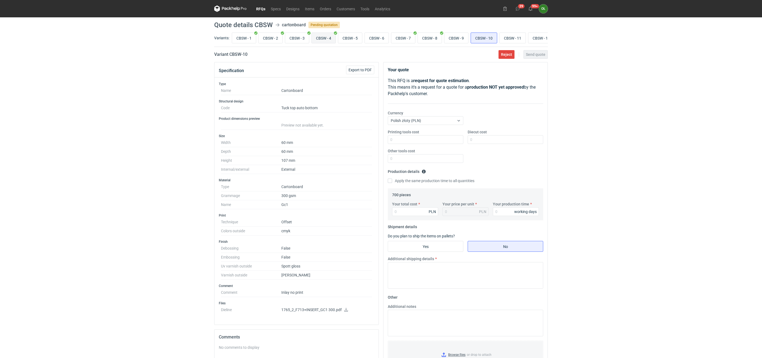
radio input "true"
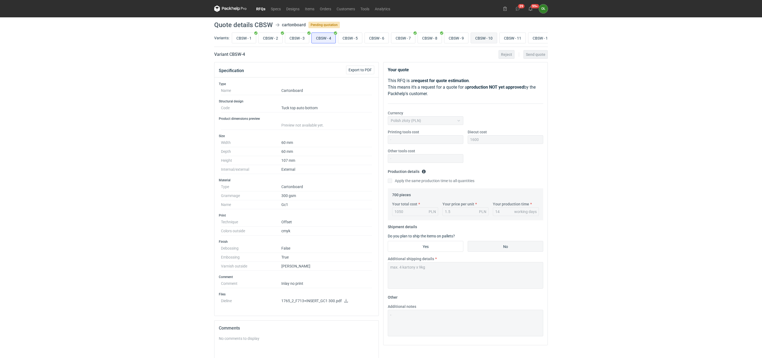
click at [496, 36] on input "CBSW - 10" at bounding box center [484, 38] width 26 height 10
radio input "true"
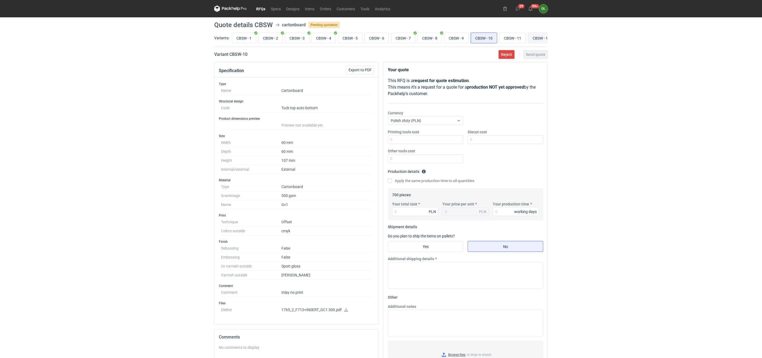
click at [544, 36] on input "CBSW - 12" at bounding box center [541, 38] width 26 height 10
radio input "true"
drag, startPoint x: 546, startPoint y: 28, endPoint x: 561, endPoint y: 32, distance: 16.0
click at [561, 32] on div "RFQs Specs Designs Items Orders Customers Tools Analytics 29 99+ OŁ Olga Łopato…" at bounding box center [381, 179] width 762 height 358
click at [605, 80] on div "RFQs Specs Designs Items Orders Customers Tools Analytics 29 99+ OŁ Olga Łopato…" at bounding box center [381, 179] width 762 height 358
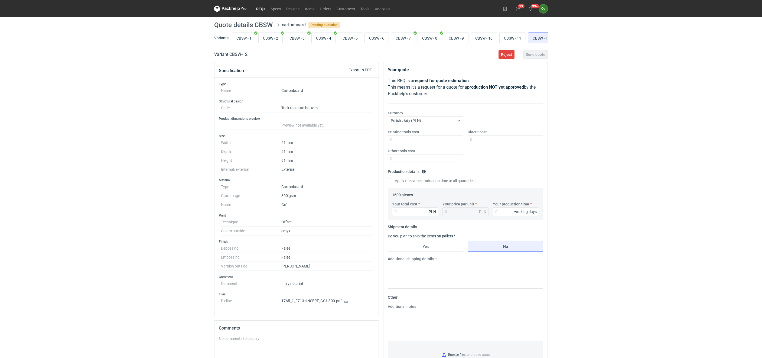
click at [263, 7] on link "RFQs" at bounding box center [260, 8] width 15 height 6
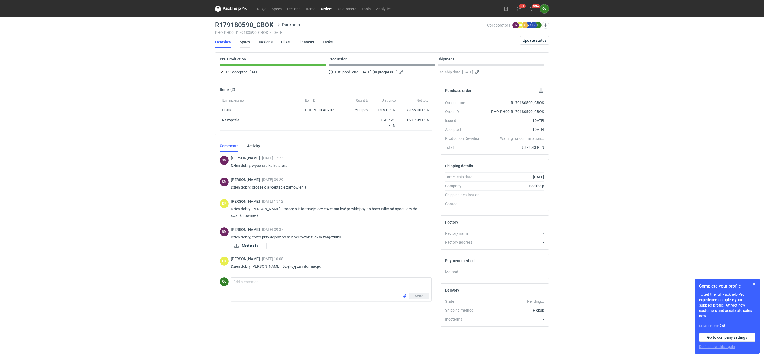
click at [240, 40] on link "Specs" at bounding box center [245, 42] width 10 height 12
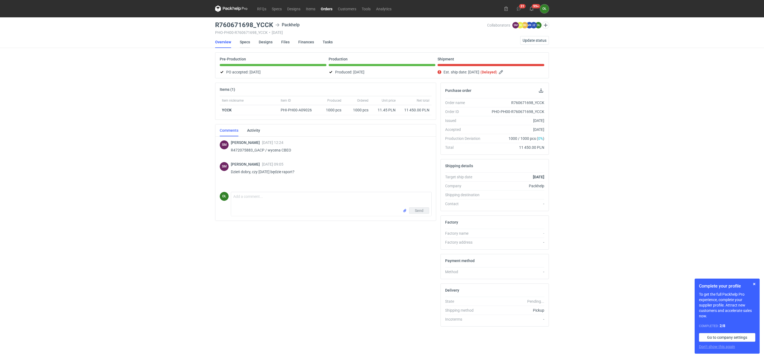
click at [249, 40] on link "Specs" at bounding box center [245, 42] width 10 height 12
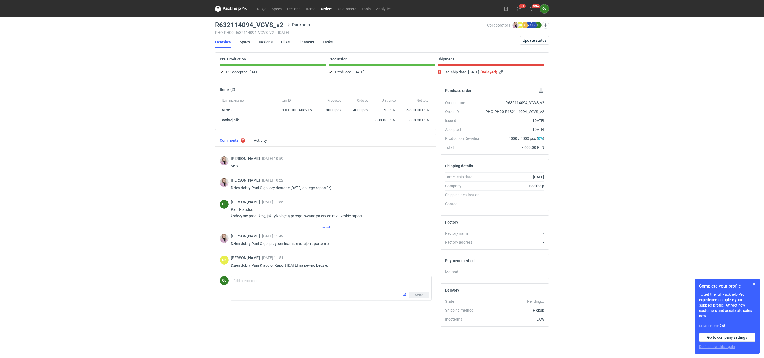
scroll to position [220, 0]
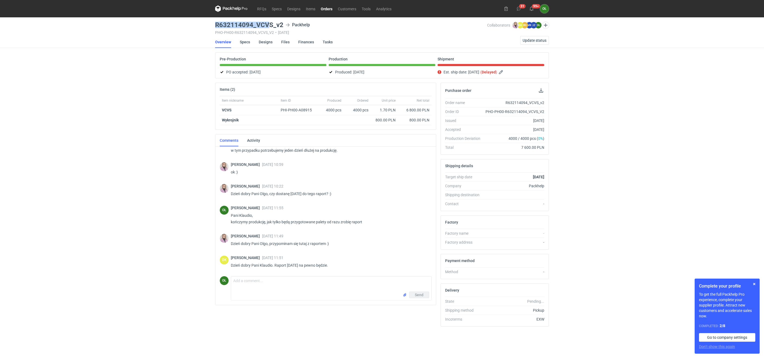
drag, startPoint x: 215, startPoint y: 21, endPoint x: 270, endPoint y: 19, distance: 55.3
click at [270, 19] on main "R632114094_VCVS_v2 Packhelp PHO-PH00-R632114094_VCVS_V2 • [DATE] Collaborators …" at bounding box center [382, 187] width 338 height 340
copy h3 "R632114094_VCV"
click at [246, 41] on link "Specs" at bounding box center [245, 42] width 10 height 12
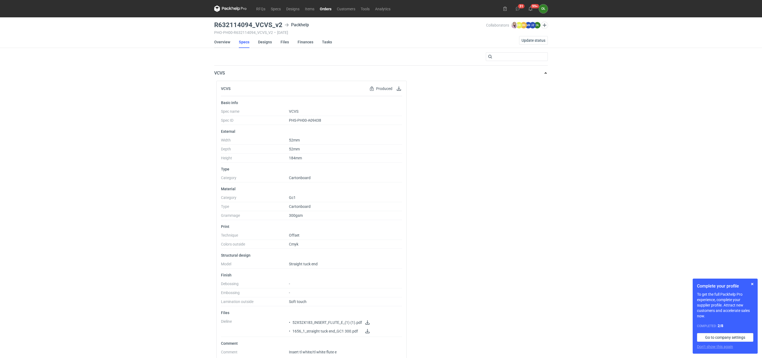
click at [222, 42] on link "Overview" at bounding box center [222, 42] width 16 height 12
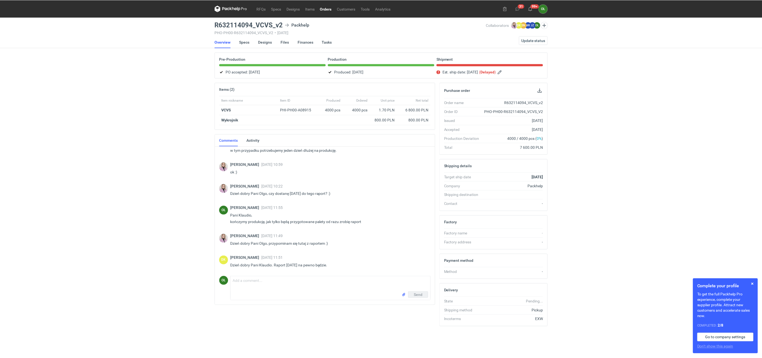
scroll to position [219, 0]
click at [249, 41] on link "Specs" at bounding box center [245, 42] width 10 height 12
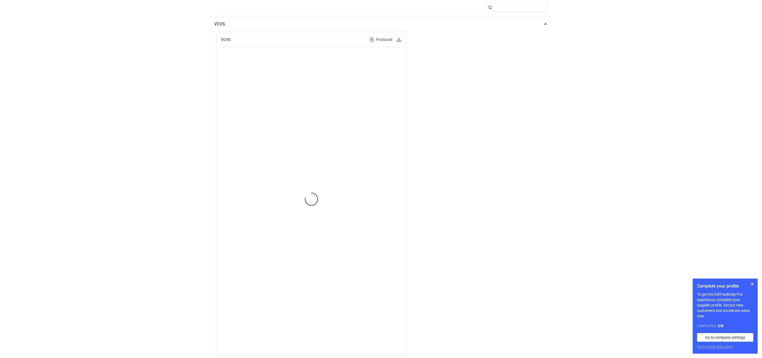
scroll to position [10, 0]
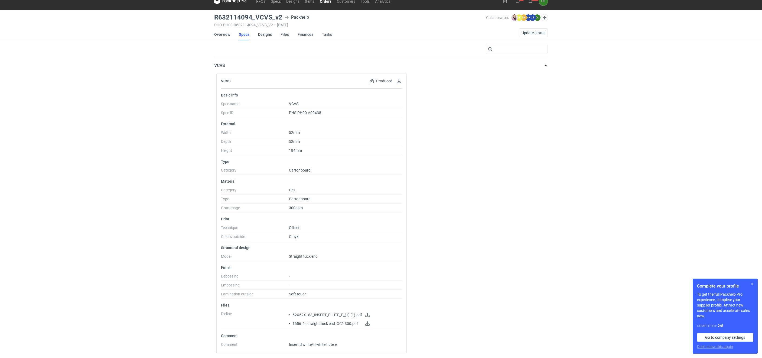
click at [754, 285] on button "button" at bounding box center [752, 284] width 6 height 6
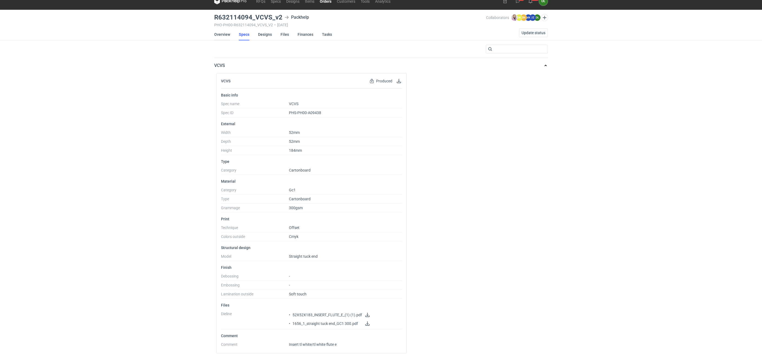
click at [222, 32] on link "Overview" at bounding box center [222, 34] width 16 height 12
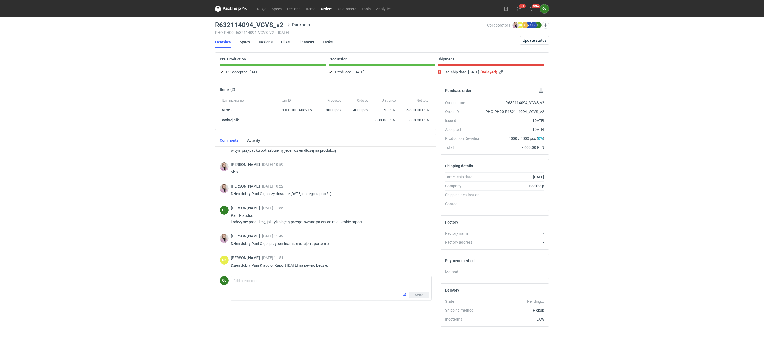
scroll to position [219, 0]
drag, startPoint x: 215, startPoint y: 21, endPoint x: 284, endPoint y: 24, distance: 68.8
click at [284, 24] on div "R632114094_VCVS_v2 Packhelp" at bounding box center [351, 25] width 272 height 6
copy h3 "R632114094_VCVS_v2"
click at [539, 41] on span "Update status" at bounding box center [534, 40] width 24 height 4
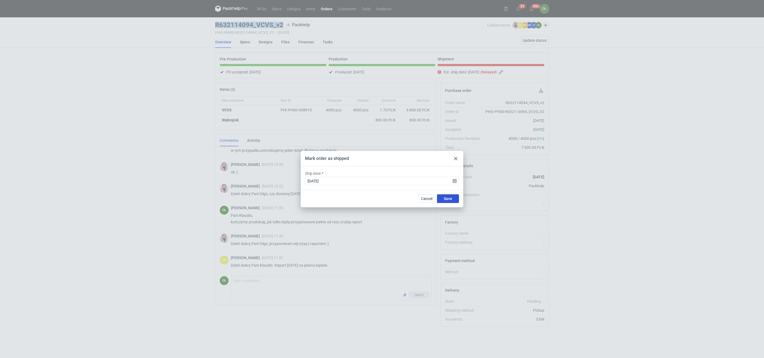
click at [451, 198] on span "Save" at bounding box center [448, 199] width 8 height 4
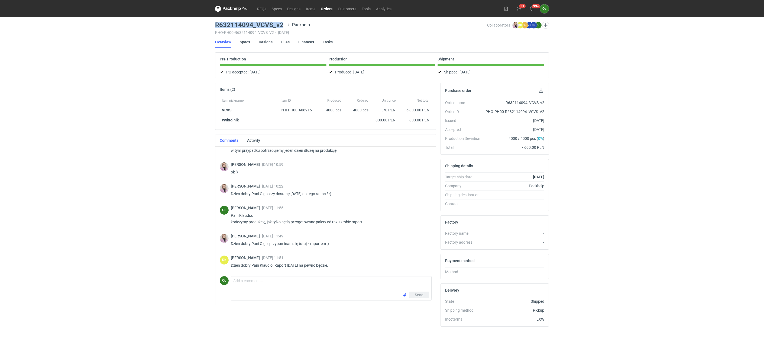
click at [323, 8] on link "Orders" at bounding box center [326, 8] width 17 height 6
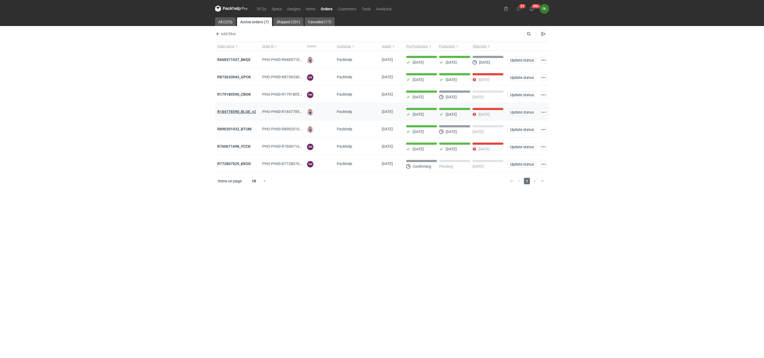
click at [248, 111] on strong "R184778590_BLQE_v2" at bounding box center [236, 111] width 39 height 4
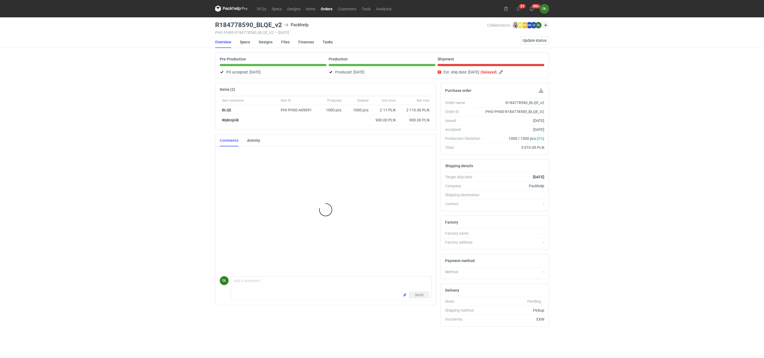
scroll to position [136, 0]
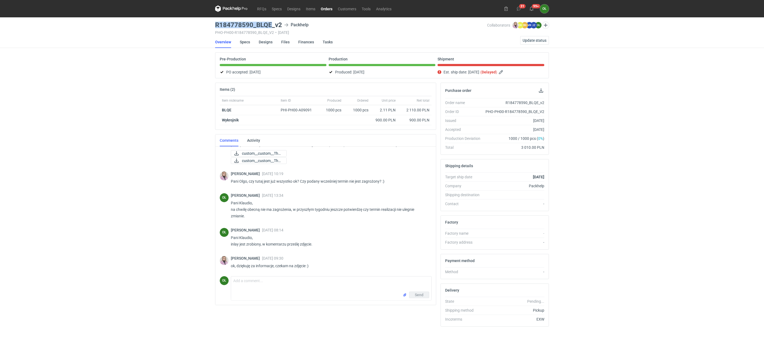
drag, startPoint x: 216, startPoint y: 25, endPoint x: 272, endPoint y: 23, distance: 55.3
click at [272, 23] on h3 "R184778590_BLQE_v2" at bounding box center [248, 25] width 67 height 6
copy h3 "R184778590_BLQE"
click at [246, 43] on link "Specs" at bounding box center [245, 42] width 10 height 12
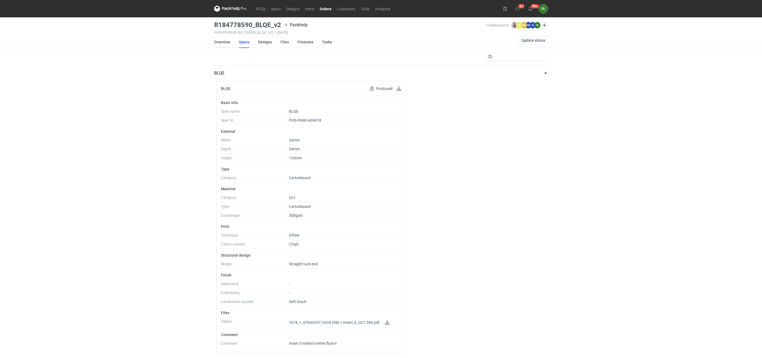
click at [223, 45] on link "Overview" at bounding box center [222, 42] width 16 height 12
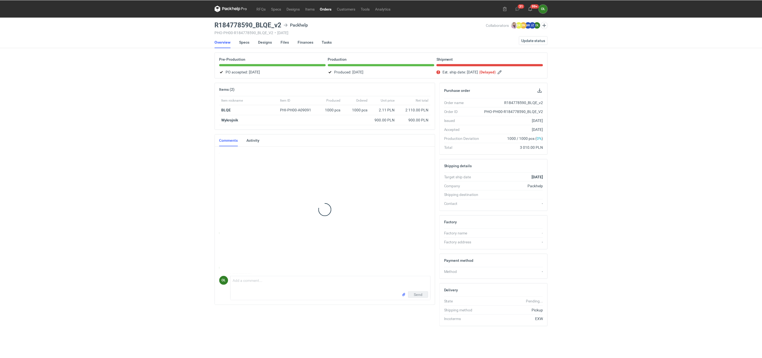
scroll to position [136, 0]
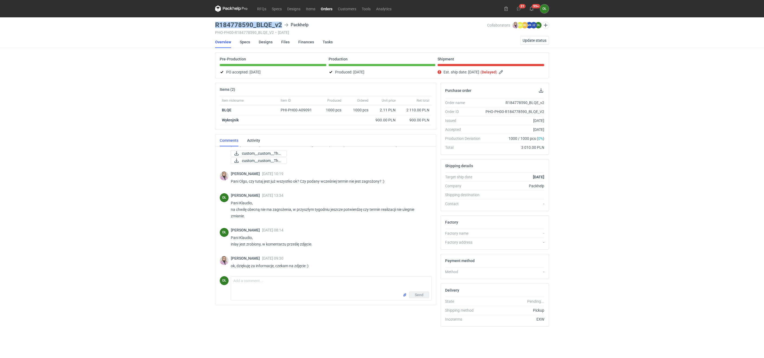
drag, startPoint x: 213, startPoint y: 21, endPoint x: 282, endPoint y: 24, distance: 68.9
click at [282, 24] on main "R184778590_BLQE_v2 Packhelp PHO-PH00-R184778590_BLQE_V2 • [DATE] Collaborators …" at bounding box center [382, 187] width 338 height 340
copy h3 "R184778590_BLQE_v2"
click at [529, 38] on button "Update status" at bounding box center [534, 40] width 29 height 9
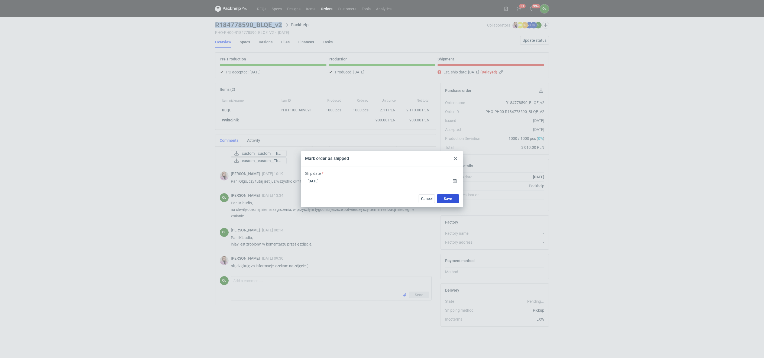
drag, startPoint x: 444, startPoint y: 196, endPoint x: 429, endPoint y: 164, distance: 35.1
click at [444, 196] on button "Save" at bounding box center [448, 198] width 22 height 9
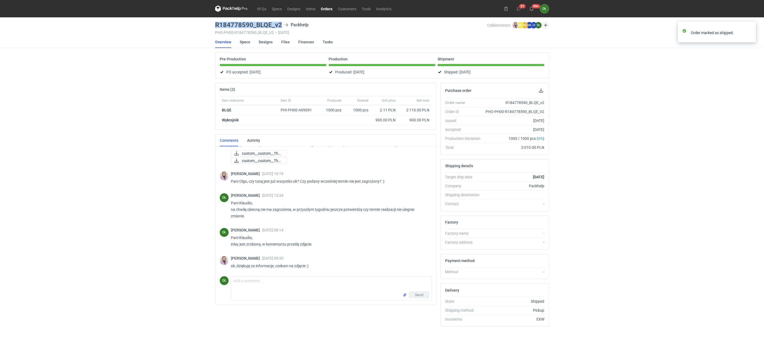
click at [328, 10] on link "Orders" at bounding box center [326, 8] width 17 height 6
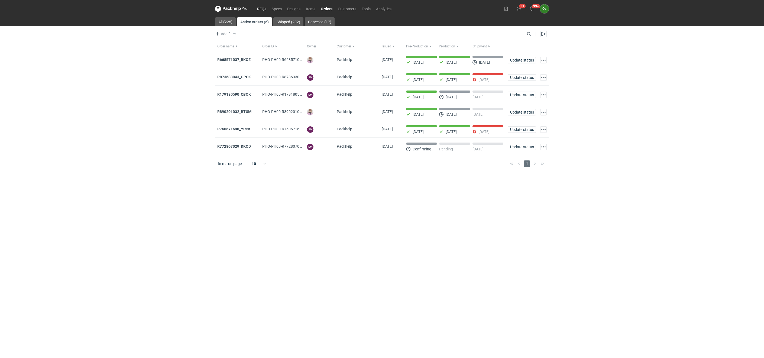
click at [259, 5] on link "RFQs" at bounding box center [261, 8] width 15 height 6
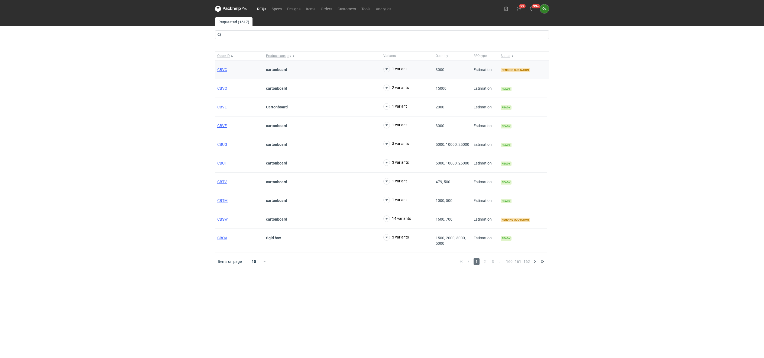
click at [221, 73] on div "CBVG" at bounding box center [239, 69] width 49 height 19
click at [221, 71] on span "CBVG" at bounding box center [222, 69] width 10 height 4
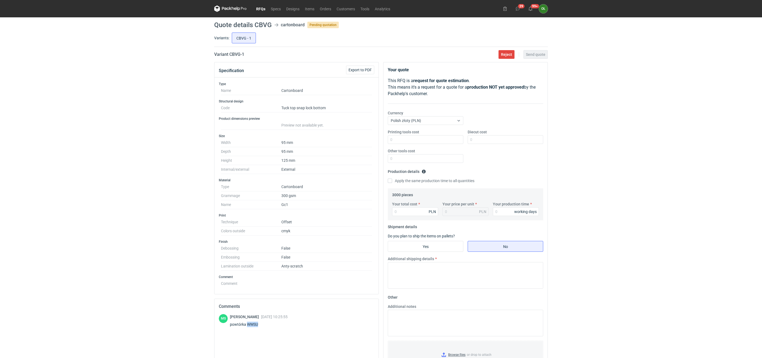
drag, startPoint x: 263, startPoint y: 328, endPoint x: 248, endPoint y: 326, distance: 15.0
click at [248, 326] on div "powtórka WWSU" at bounding box center [259, 323] width 58 height 5
copy div "WWSU"
click at [34, 171] on div "RFQs Specs Designs Items Orders Customers Tools Analytics 29 99+ OŁ [PERSON_NAM…" at bounding box center [381, 179] width 762 height 358
click at [265, 7] on link "RFQs" at bounding box center [260, 8] width 15 height 6
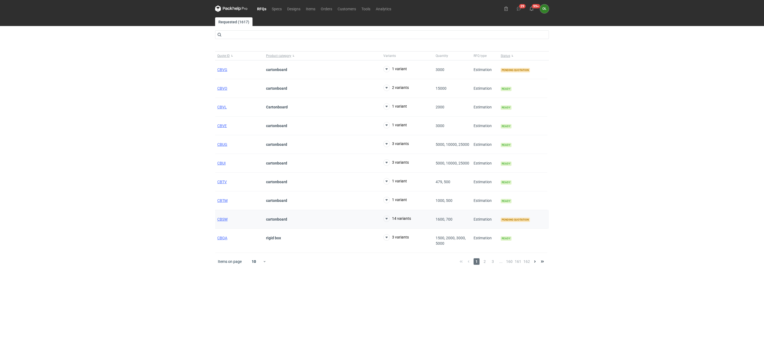
click at [216, 222] on div "CBSW" at bounding box center [239, 219] width 49 height 19
click at [220, 221] on span "CBSW" at bounding box center [222, 219] width 10 height 4
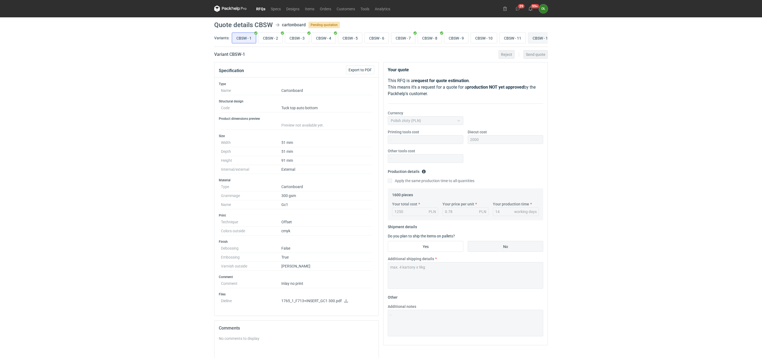
click at [543, 38] on input "CBSW - 12" at bounding box center [541, 38] width 26 height 10
radio input "true"
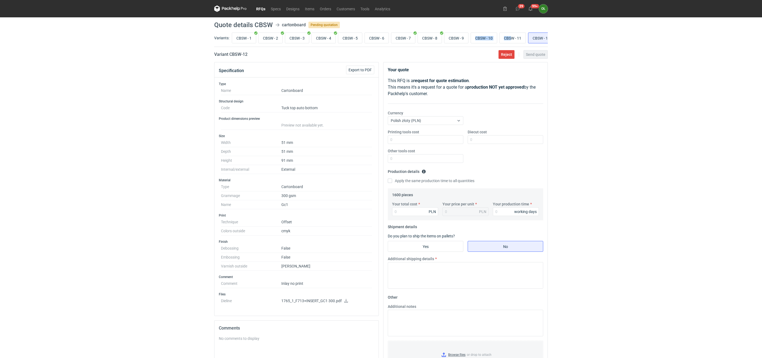
drag, startPoint x: 476, startPoint y: 47, endPoint x: 516, endPoint y: 47, distance: 39.5
click at [516, 47] on div "Variants: CBSW - 1 CBSW - 2 CBSW - 3 CBSW - 4 CBSW - 5 CBSW - 6 CBSW - 7 CBSW -…" at bounding box center [381, 38] width 334 height 15
click at [503, 22] on header "Quote details CBSW cartonboard Pending quotation" at bounding box center [381, 25] width 334 height 6
drag, startPoint x: 476, startPoint y: 47, endPoint x: 505, endPoint y: 44, distance: 29.4
click at [505, 44] on div "Variants: CBSW - 1 CBSW - 2 CBSW - 3 CBSW - 4 CBSW - 5 CBSW - 6 CBSW - 7 CBSW -…" at bounding box center [381, 38] width 334 height 15
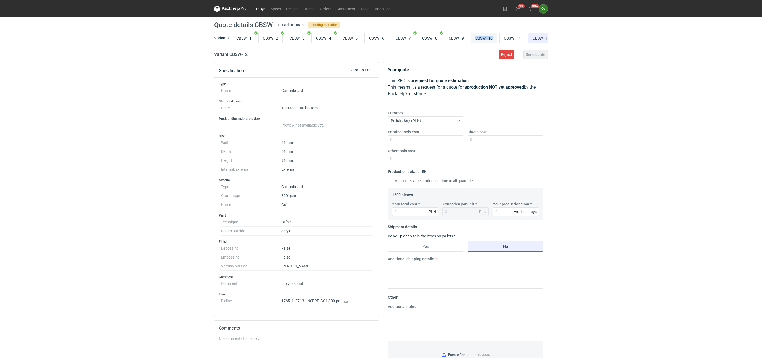
drag, startPoint x: 490, startPoint y: 46, endPoint x: 499, endPoint y: 43, distance: 9.2
click at [491, 46] on div "Variants: CBSW - 1 CBSW - 2 CBSW - 3 CBSW - 4 CBSW - 5 CBSW - 6 CBSW - 7 CBSW -…" at bounding box center [381, 38] width 334 height 15
click at [497, 43] on label "CBSW - 10" at bounding box center [484, 37] width 27 height 11
click at [497, 43] on input "CBSW - 10" at bounding box center [484, 38] width 26 height 10
radio input "true"
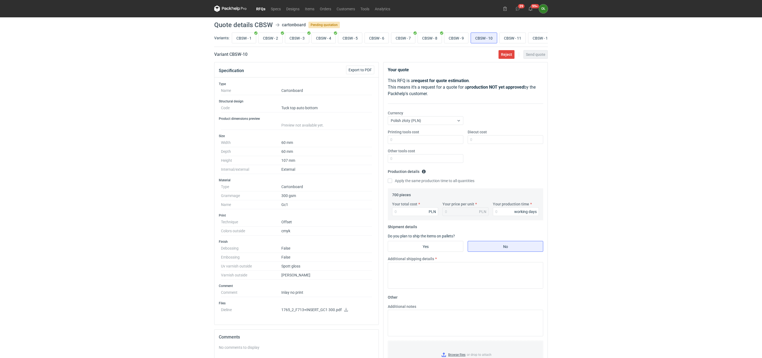
click at [510, 47] on div "Variants: CBSW - 1 CBSW - 2 CBSW - 3 CBSW - 4 CBSW - 5 CBSW - 6 CBSW - 7 CBSW -…" at bounding box center [381, 38] width 334 height 15
drag, startPoint x: 480, startPoint y: 49, endPoint x: 417, endPoint y: 50, distance: 62.8
click at [417, 50] on main "Quote details CBSW cartonboard Pending quotation Variants: CBSW - 1 CBSW - 2 CB…" at bounding box center [381, 238] width 338 height 442
click at [455, 25] on header "Quote details CBSW cartonboard Pending quotation" at bounding box center [381, 25] width 334 height 6
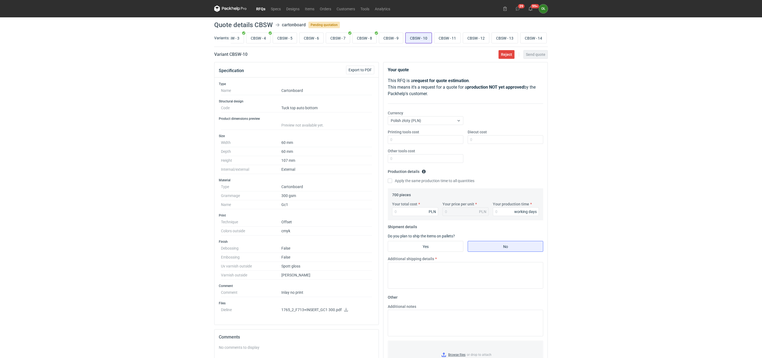
click at [420, 34] on input "CBSW - 10" at bounding box center [419, 38] width 26 height 10
click at [444, 34] on input "CBSW - 11" at bounding box center [447, 38] width 26 height 10
radio input "true"
click at [328, 11] on link "Orders" at bounding box center [325, 8] width 17 height 6
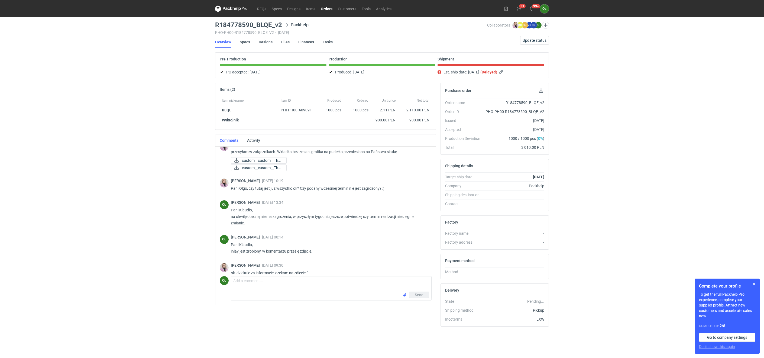
scroll to position [136, 0]
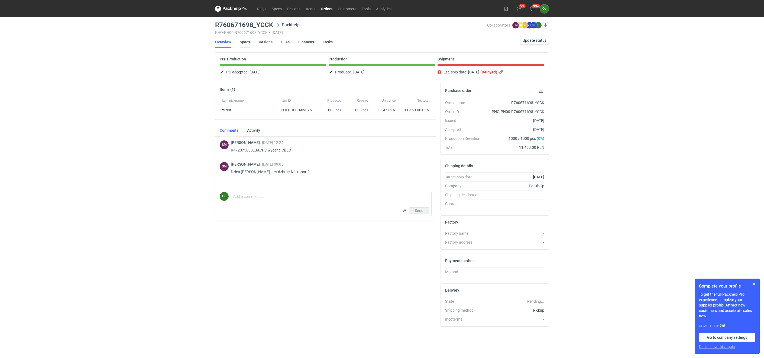
click at [247, 43] on link "Specs" at bounding box center [245, 42] width 10 height 12
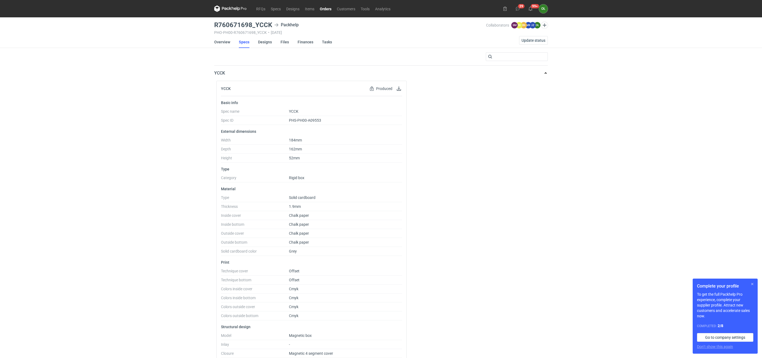
click at [751, 283] on button "button" at bounding box center [752, 284] width 6 height 6
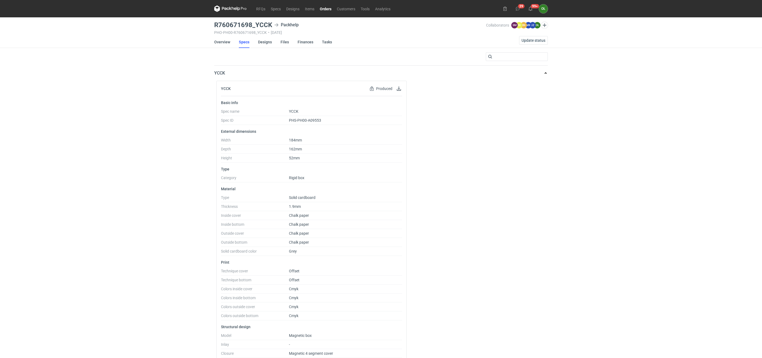
click at [94, 171] on div "RFQs Specs Designs Items Orders Customers Tools Analytics 29 99+ OŁ [PERSON_NAM…" at bounding box center [381, 179] width 762 height 358
click at [264, 9] on link "RFQs" at bounding box center [260, 8] width 15 height 6
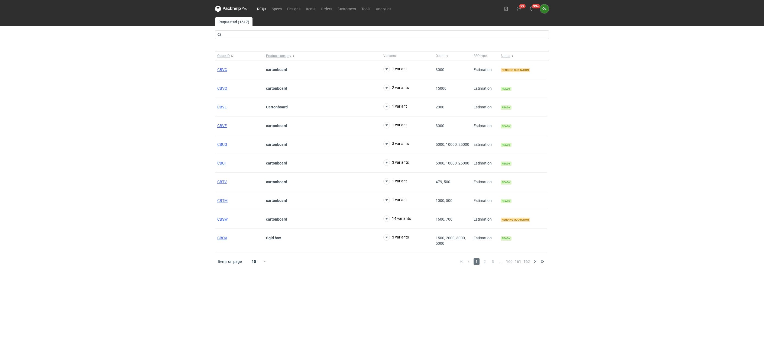
click at [265, 8] on link "RFQs" at bounding box center [261, 8] width 15 height 6
